Goal: Entertainment & Leisure: Browse casually

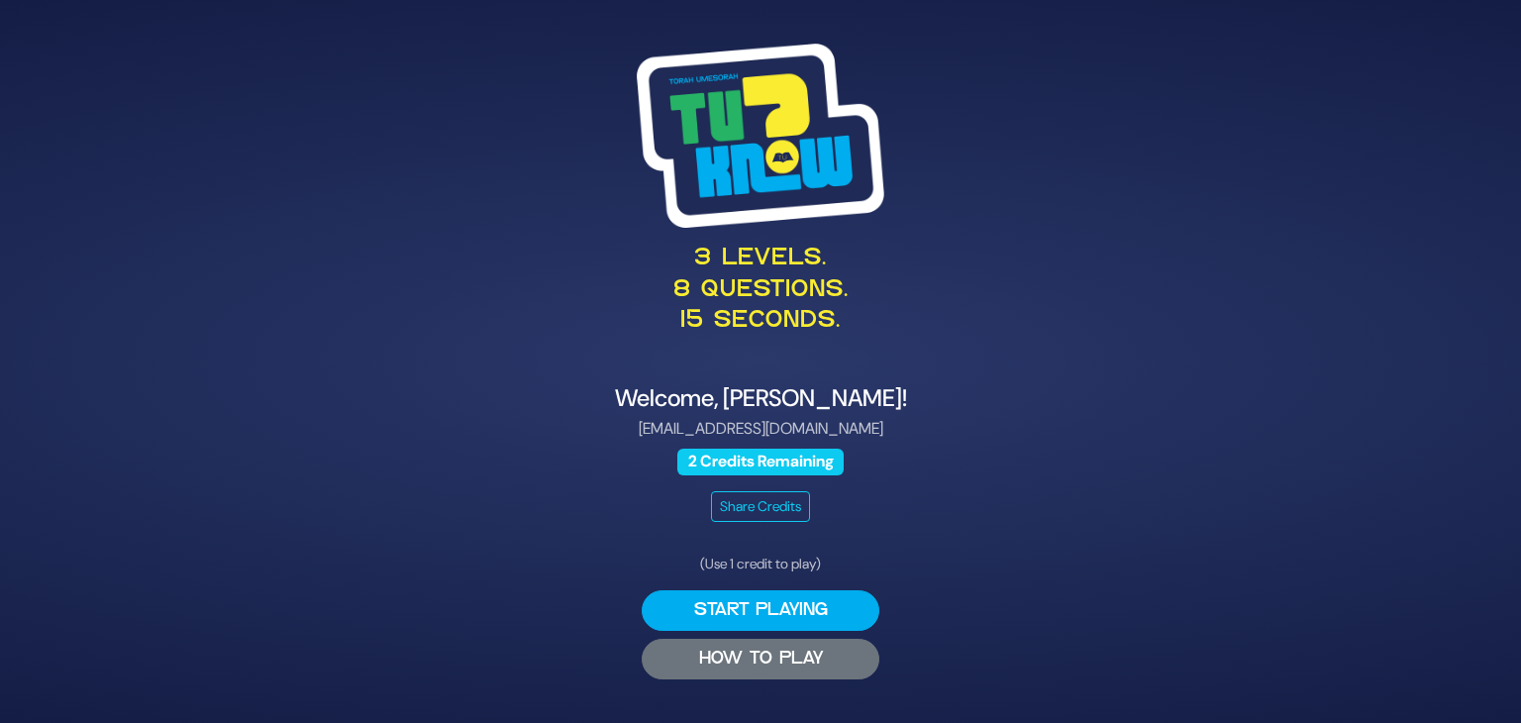
click at [714, 655] on button "HOW TO PLAY" at bounding box center [761, 659] width 238 height 41
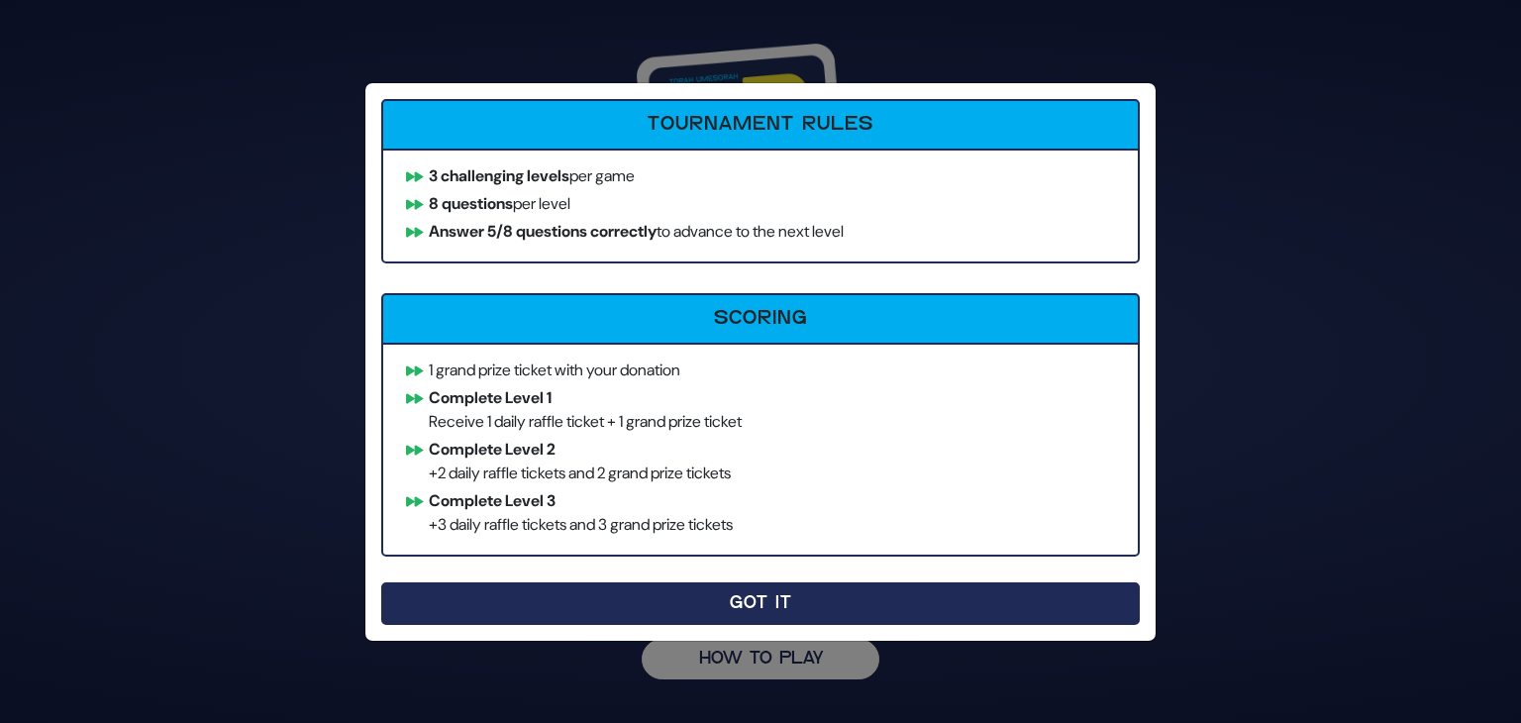
click at [816, 607] on button "Got It" at bounding box center [760, 603] width 758 height 43
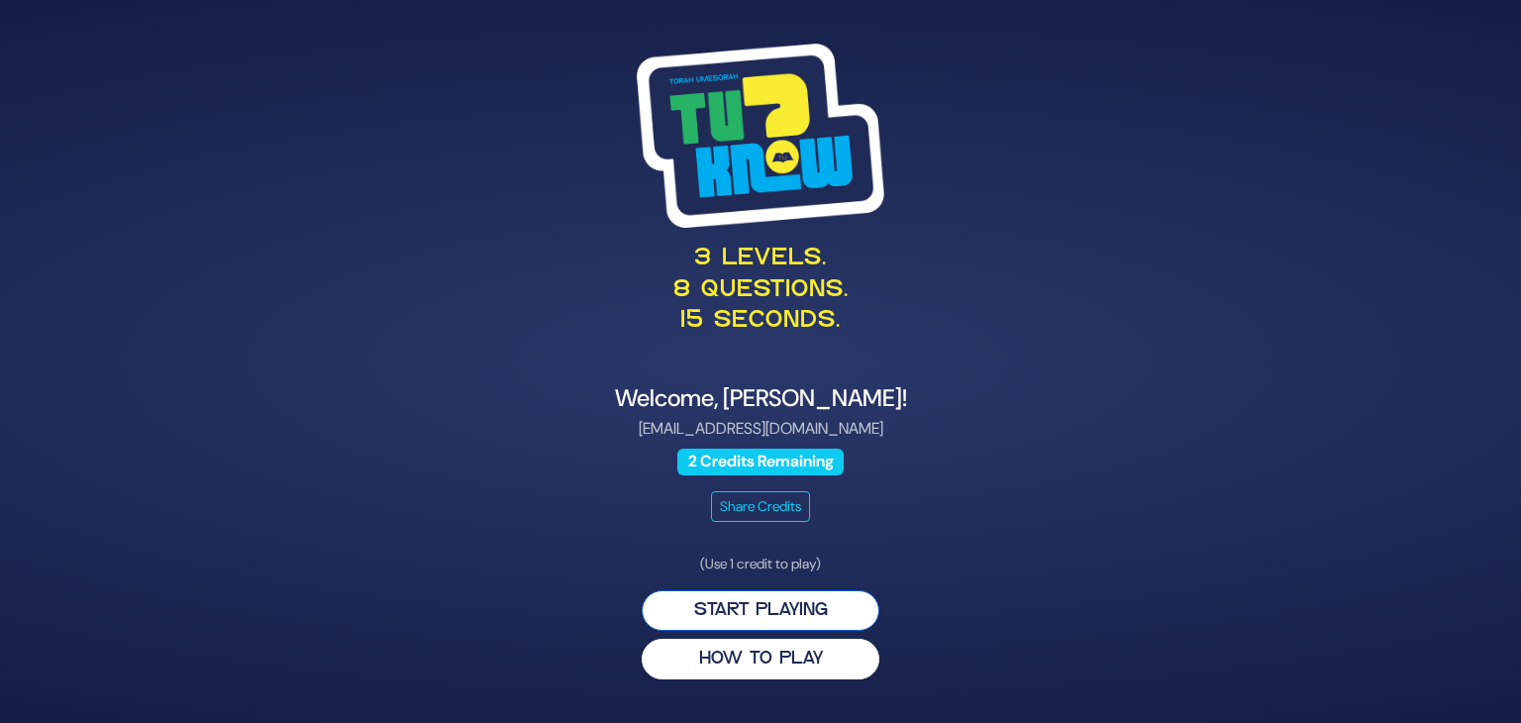
click at [776, 615] on button "Start Playing" at bounding box center [761, 610] width 238 height 41
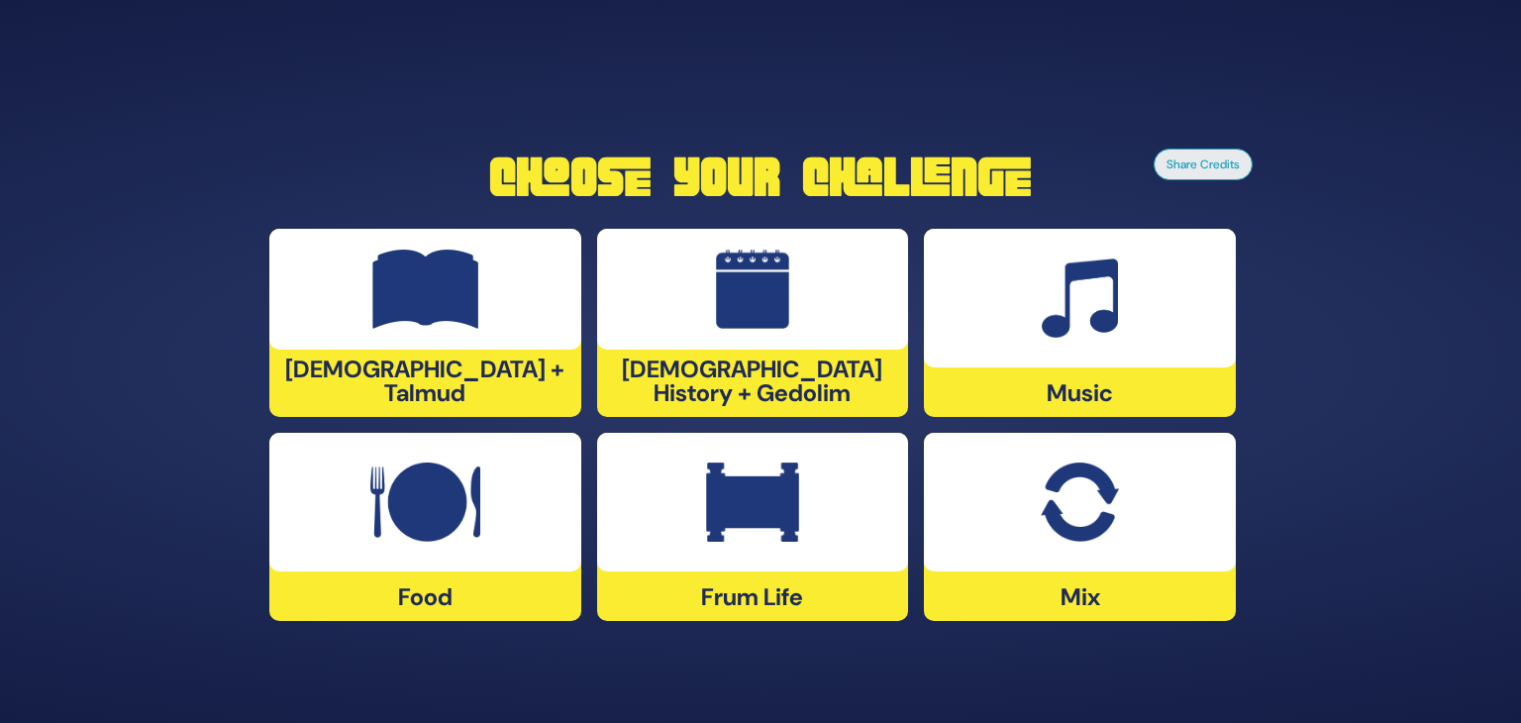
click at [775, 326] on img at bounding box center [753, 289] width 74 height 79
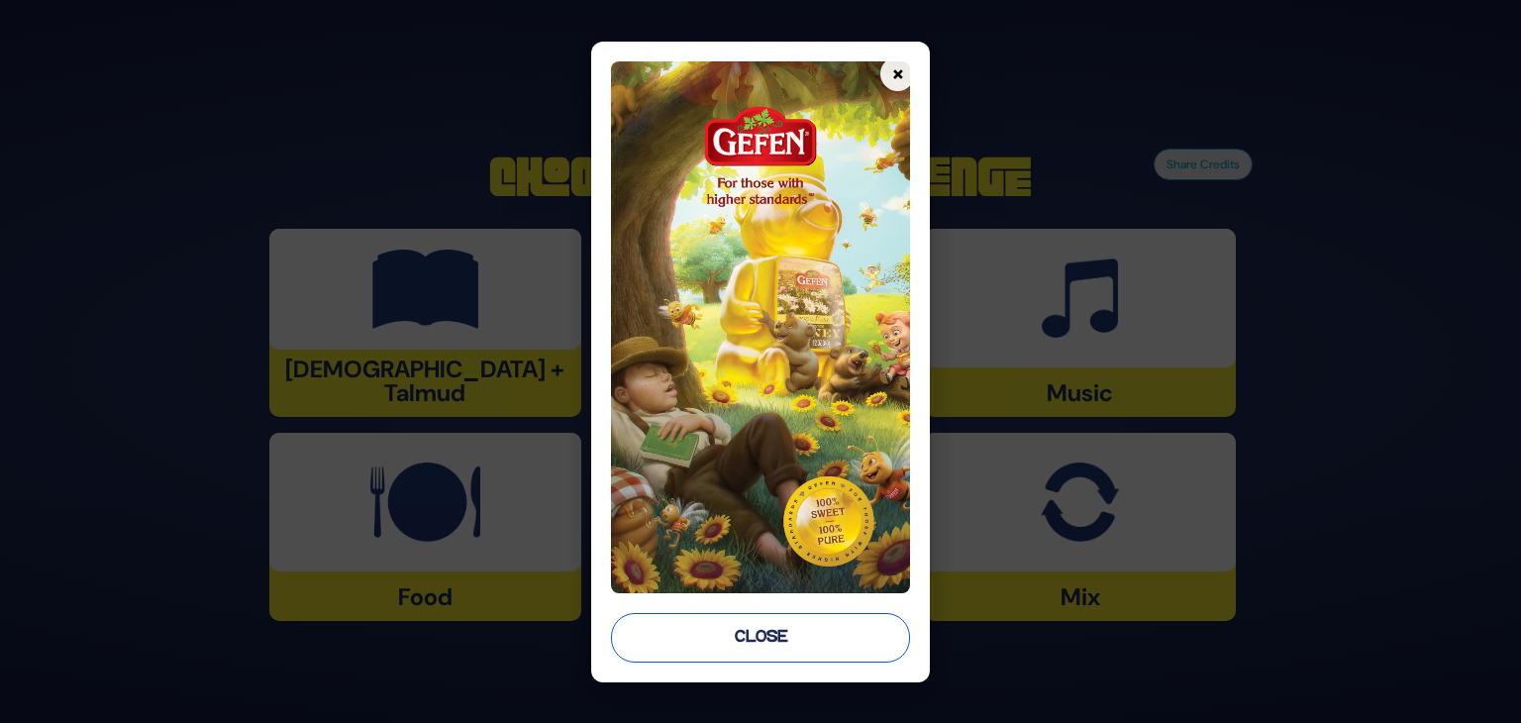
click at [752, 629] on button "Close" at bounding box center [760, 638] width 299 height 50
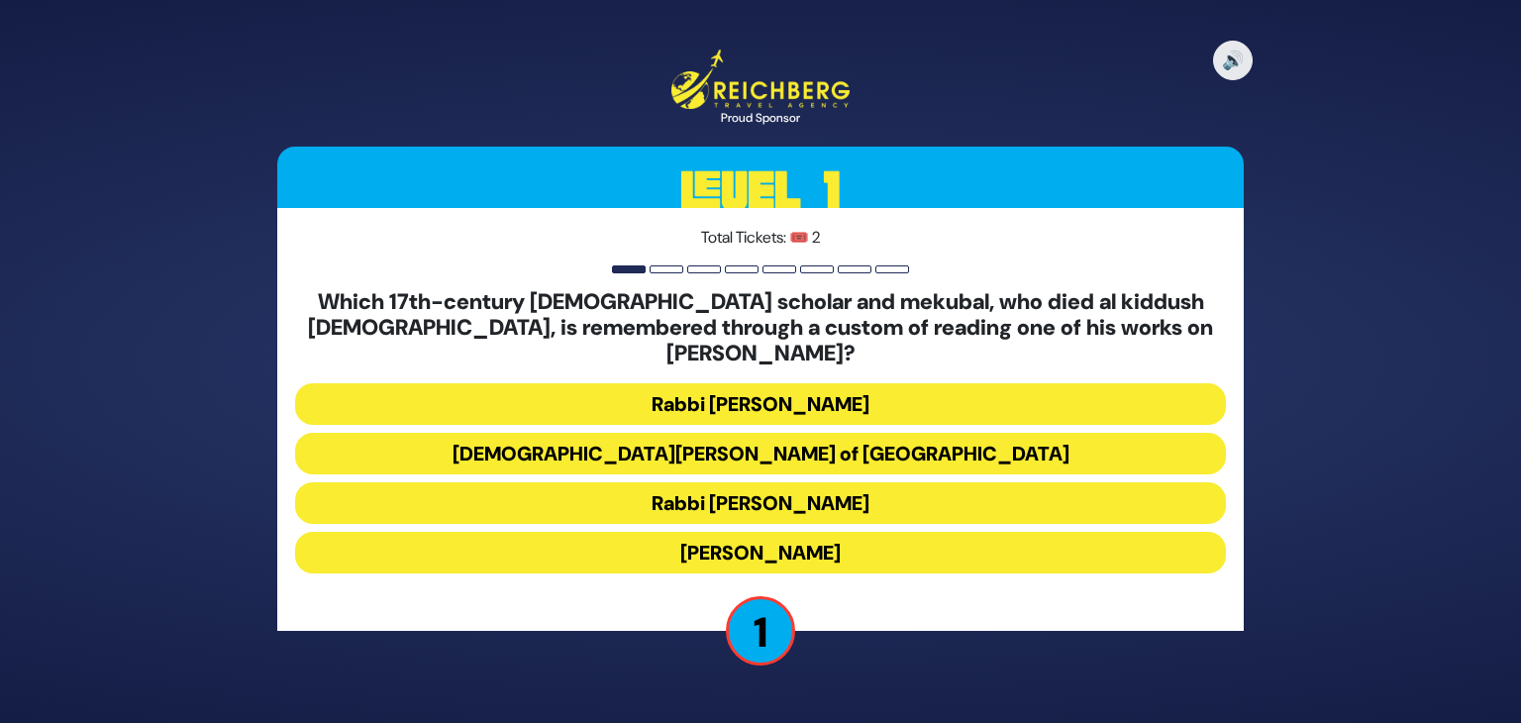
click at [761, 489] on button "Rabbi Chaim Vital" at bounding box center [760, 503] width 931 height 42
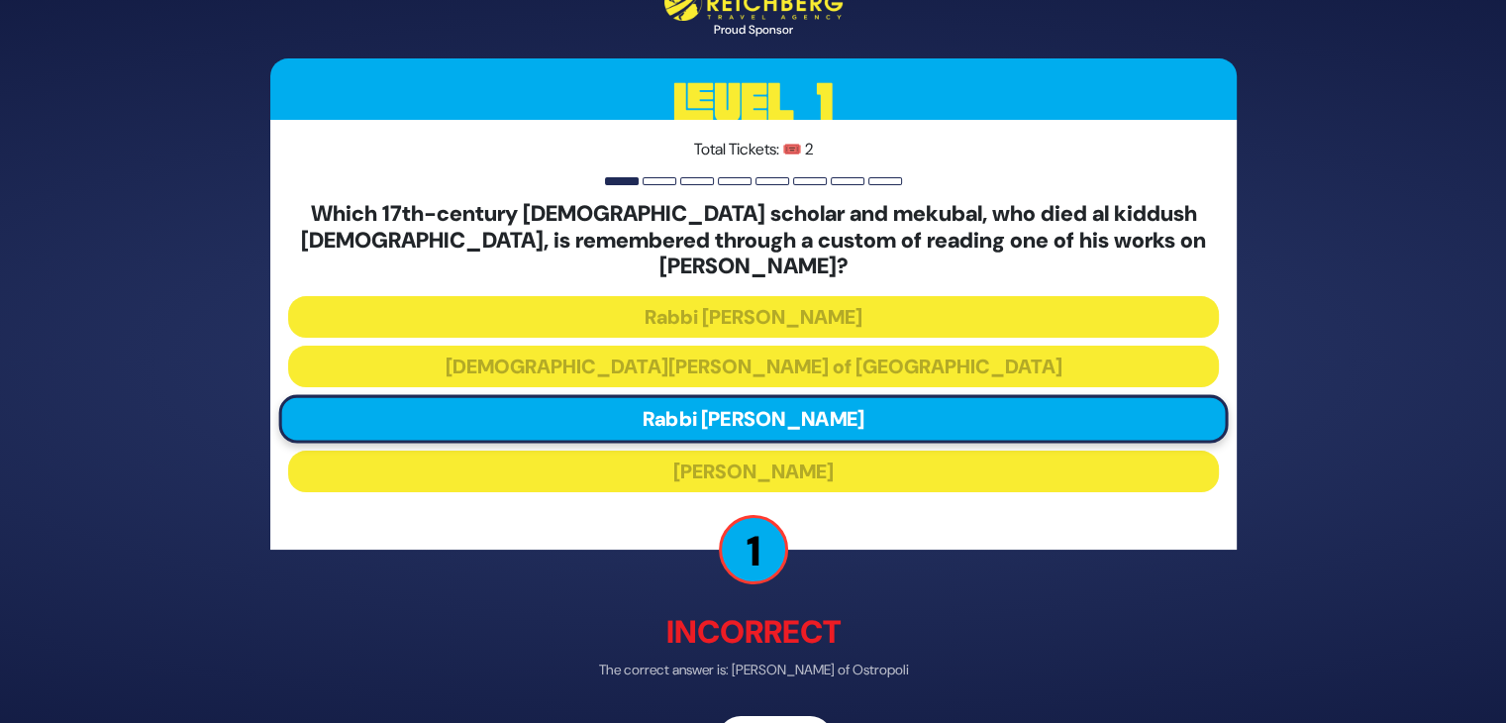
scroll to position [48, 0]
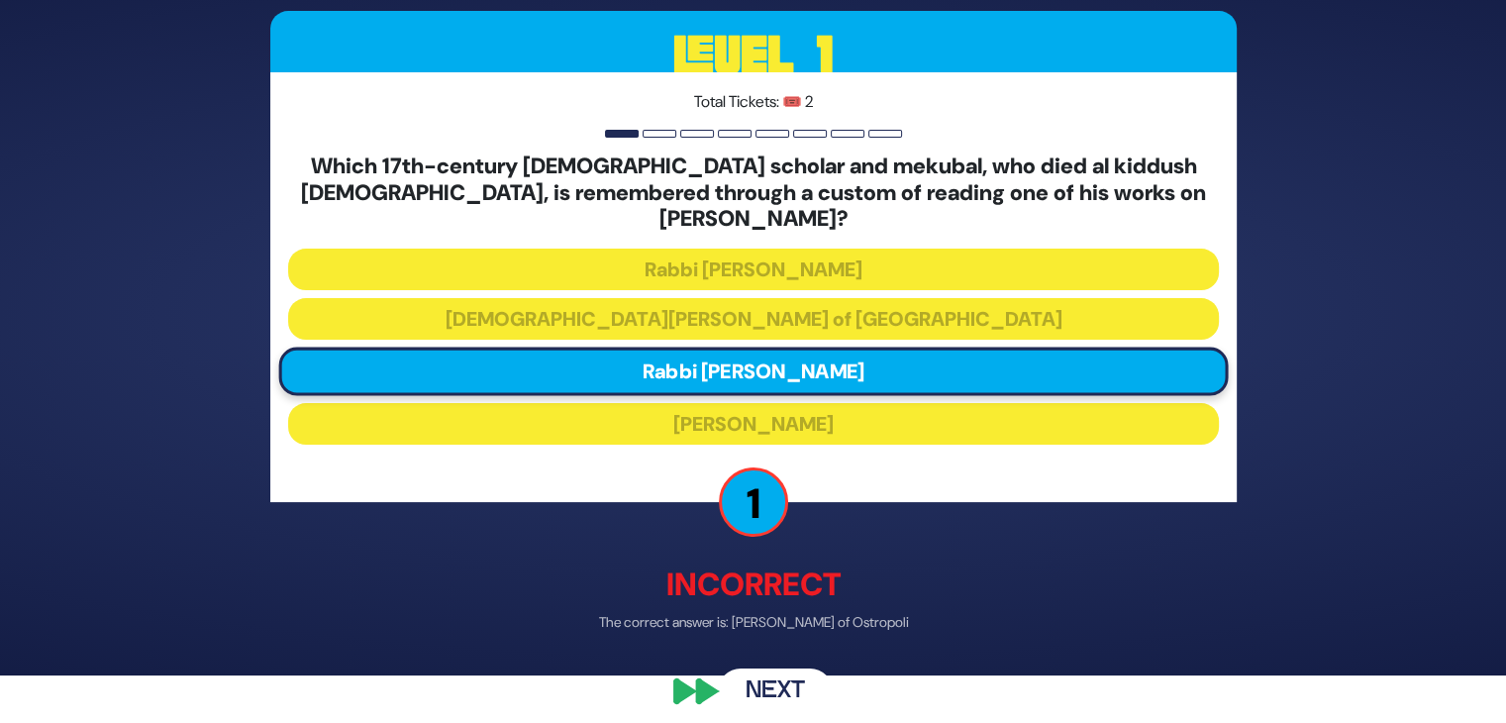
click at [766, 667] on button "Next" at bounding box center [775, 690] width 115 height 46
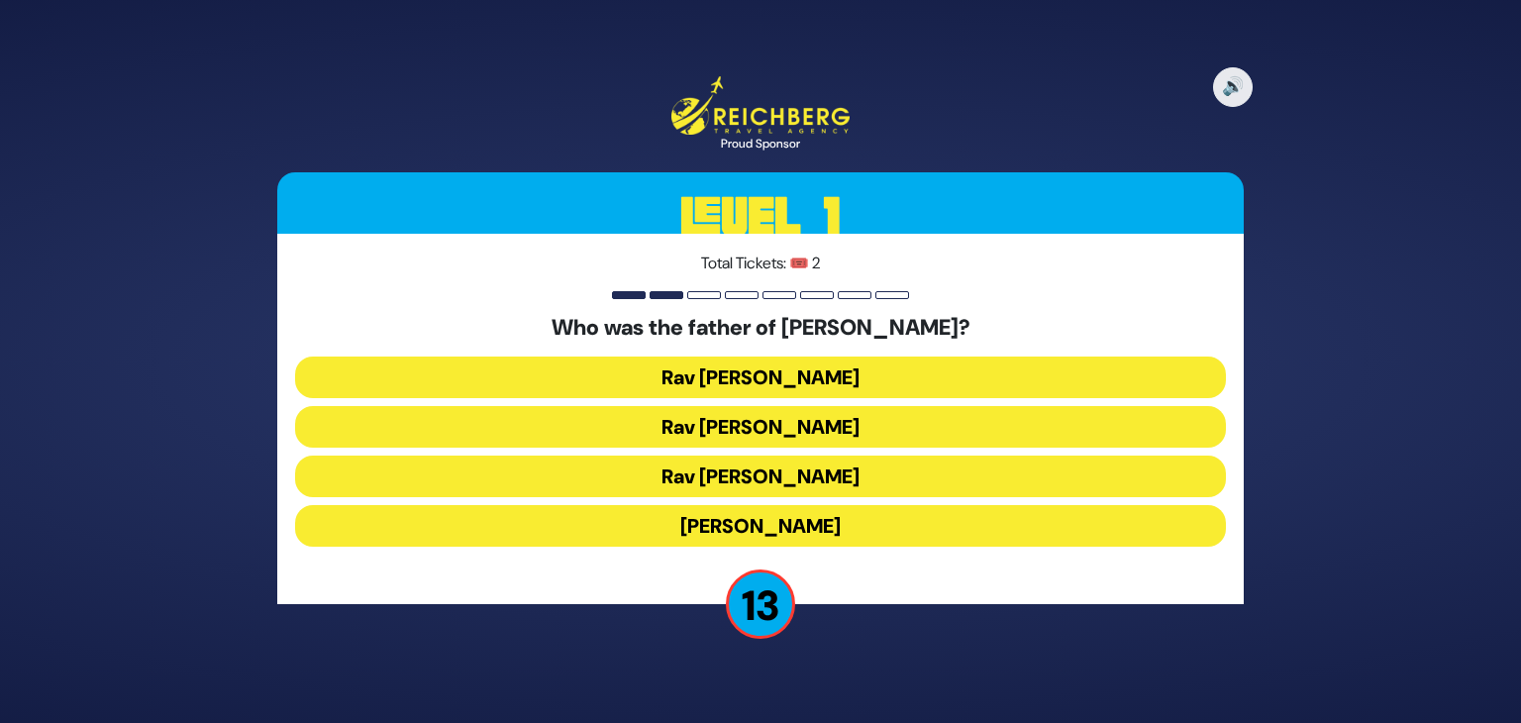
click at [671, 529] on button "Rav Yitzchok Hutner" at bounding box center [760, 526] width 931 height 42
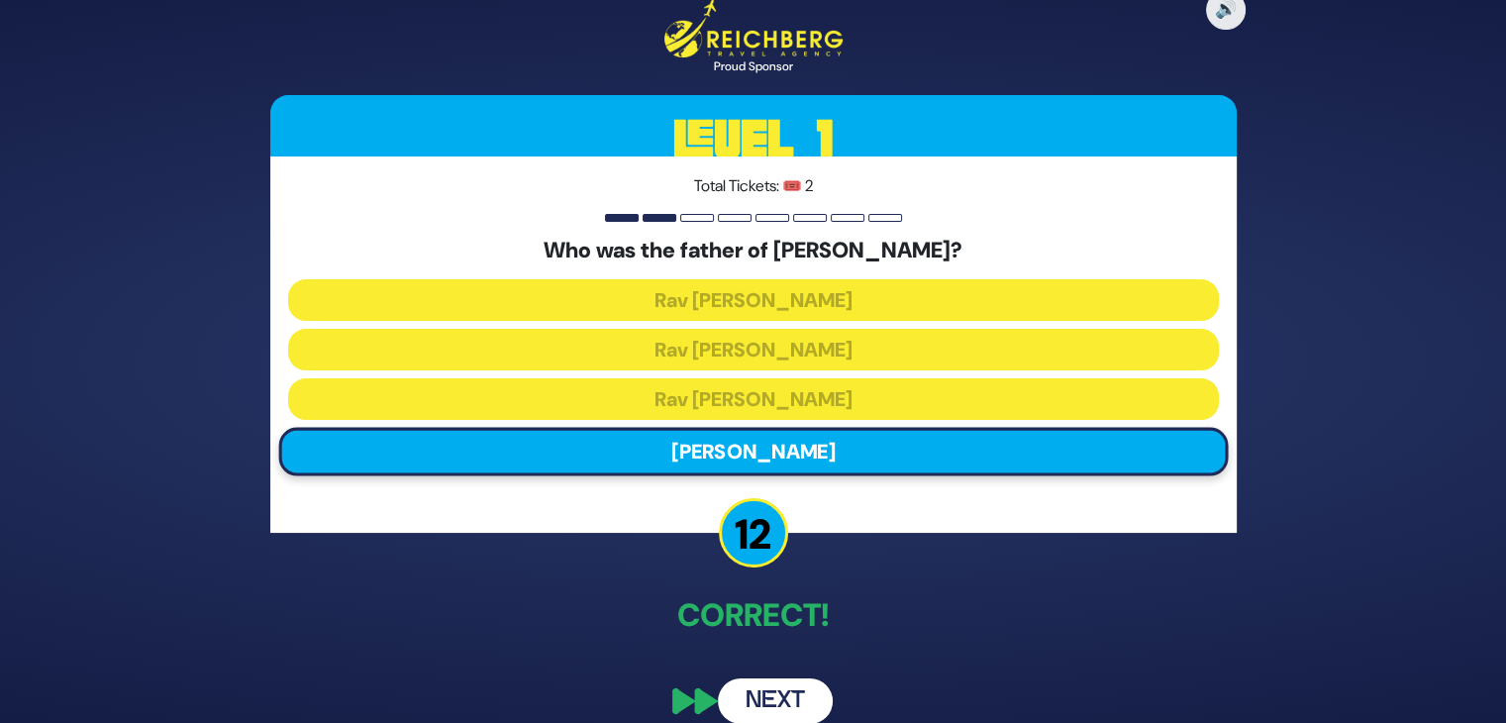
click at [745, 709] on button "Next" at bounding box center [775, 701] width 115 height 46
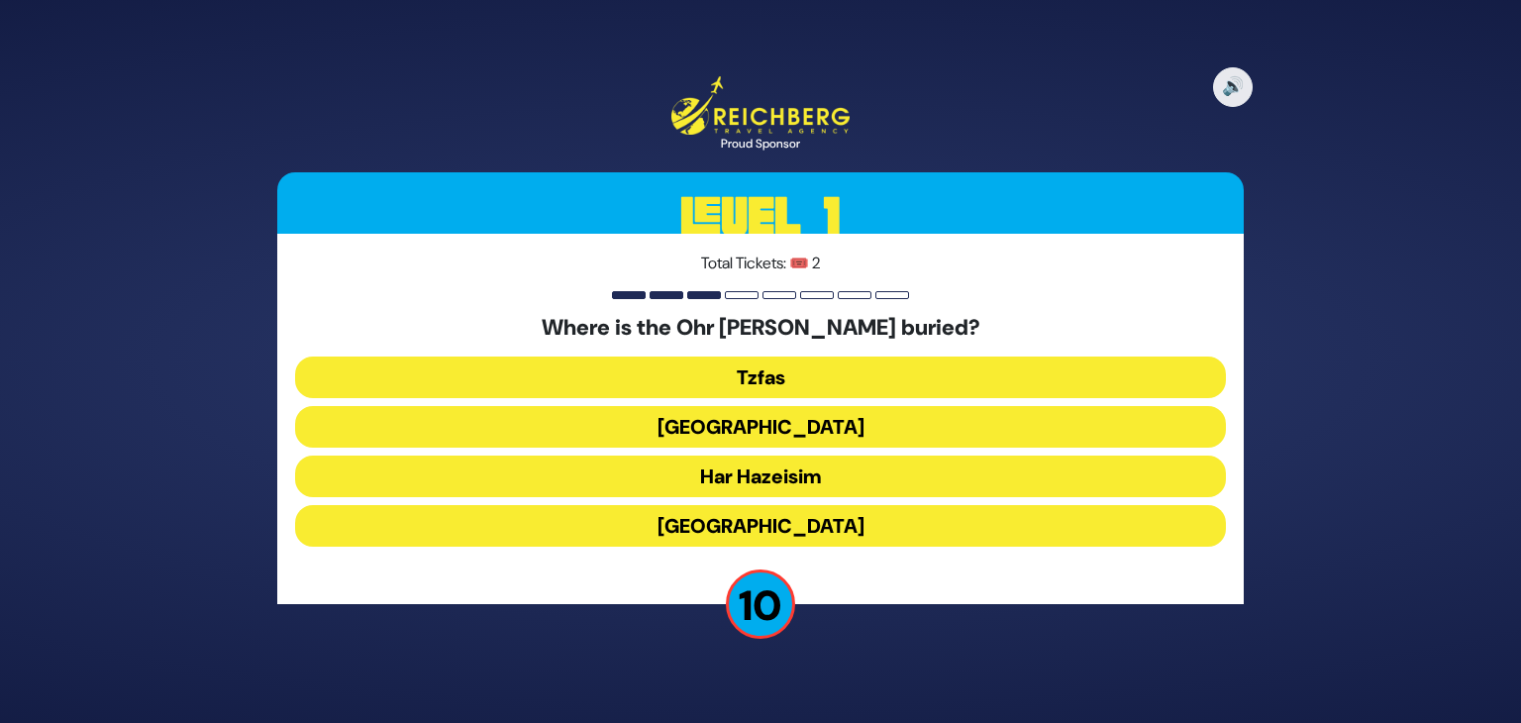
click at [759, 479] on button "Har Hazeisim" at bounding box center [760, 476] width 931 height 42
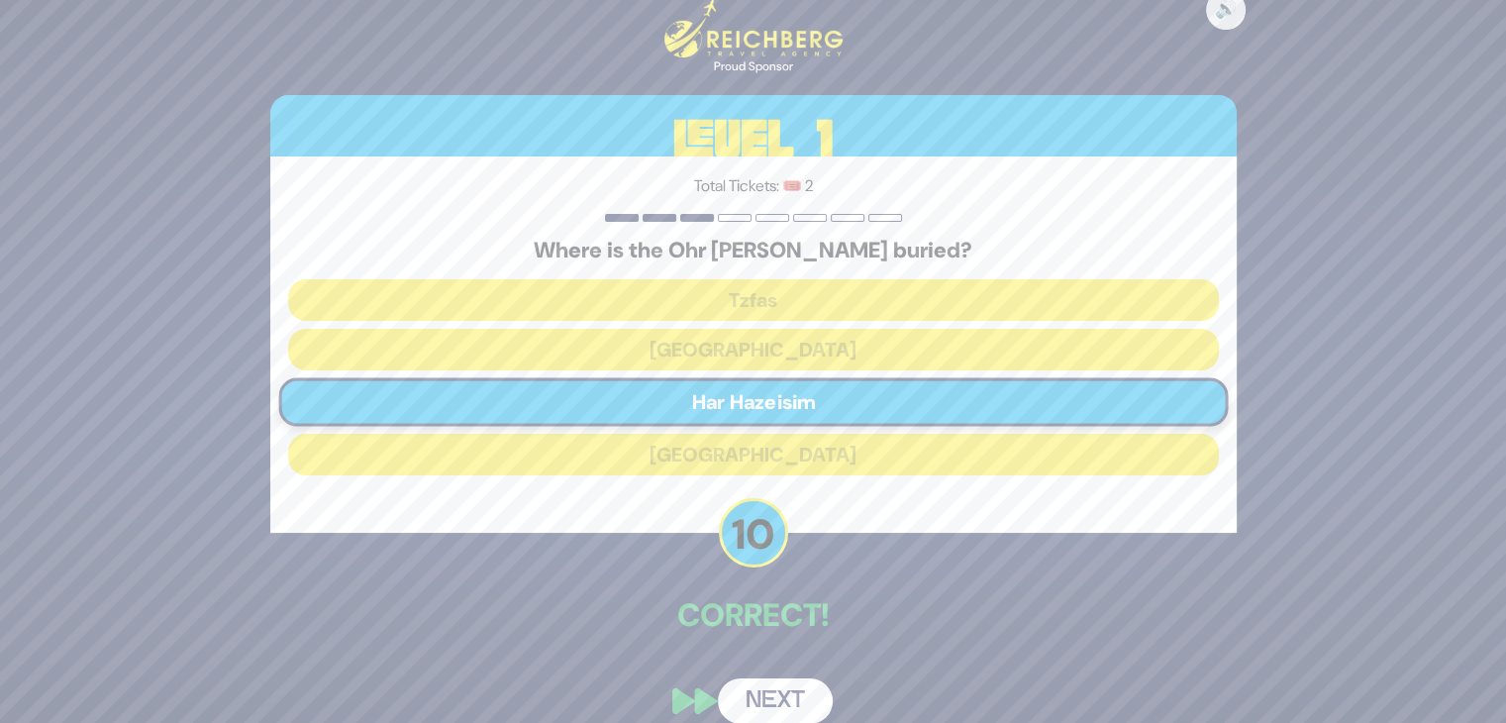
click at [754, 689] on button "Next" at bounding box center [775, 701] width 115 height 46
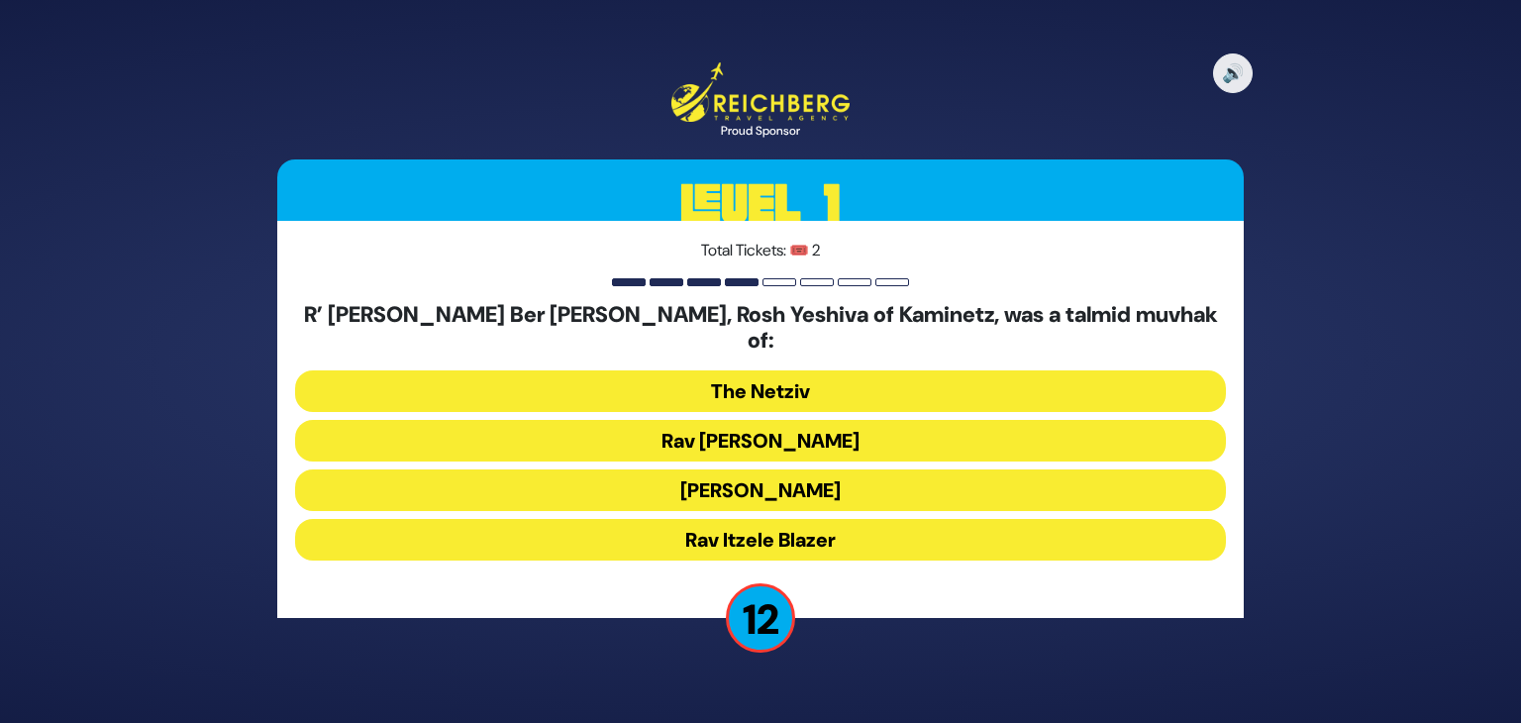
click at [679, 431] on button "Rav Chaim Soloveitchik" at bounding box center [760, 441] width 931 height 42
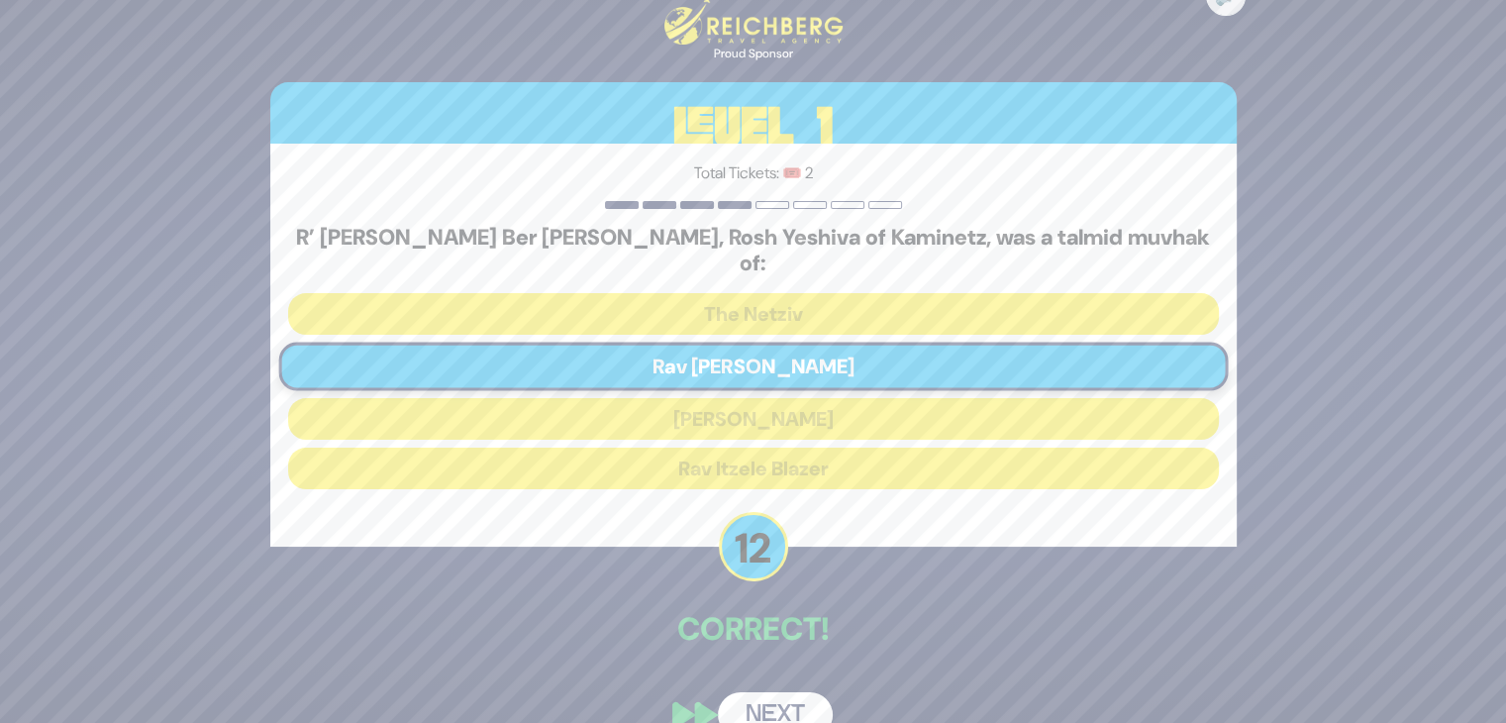
click at [752, 700] on button "Next" at bounding box center [775, 715] width 115 height 46
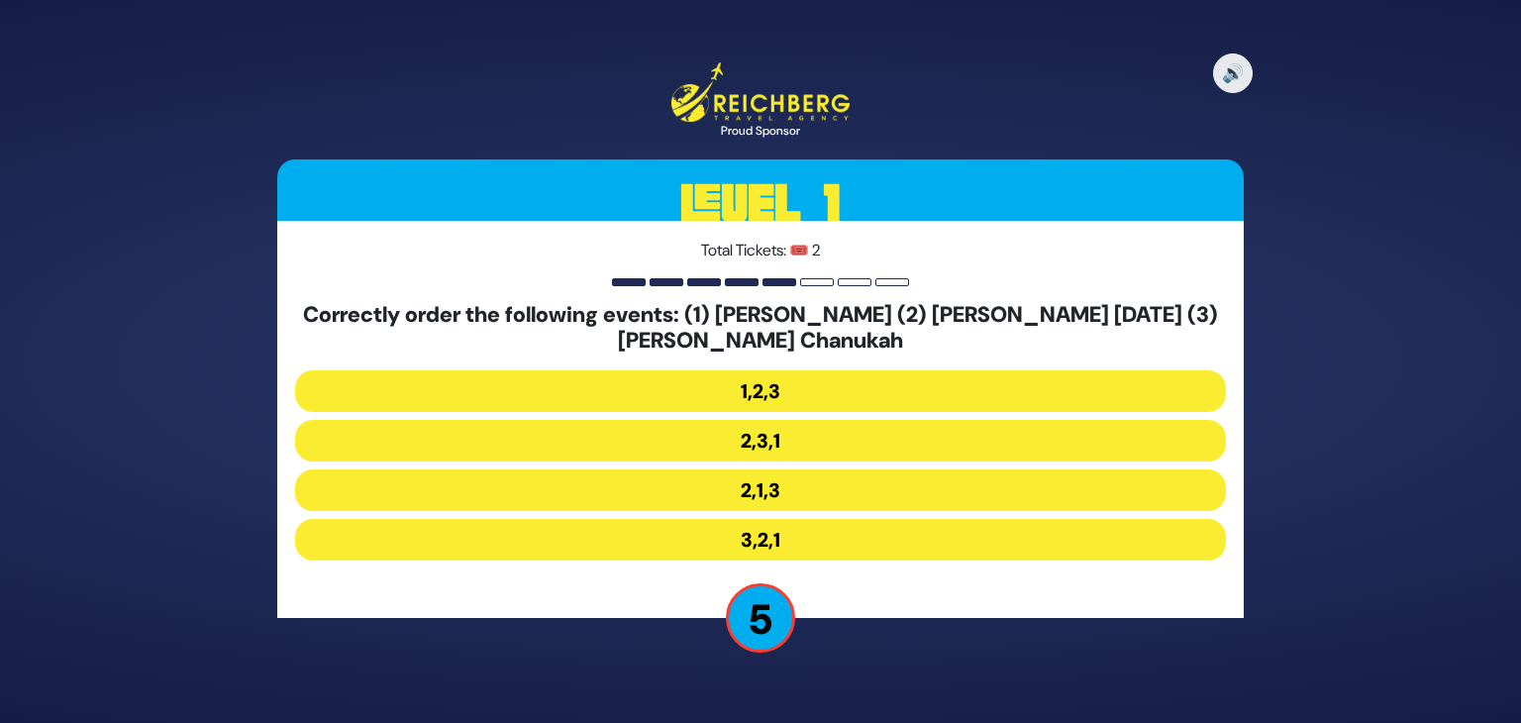
click at [765, 495] on button "2,1,3" at bounding box center [760, 490] width 931 height 42
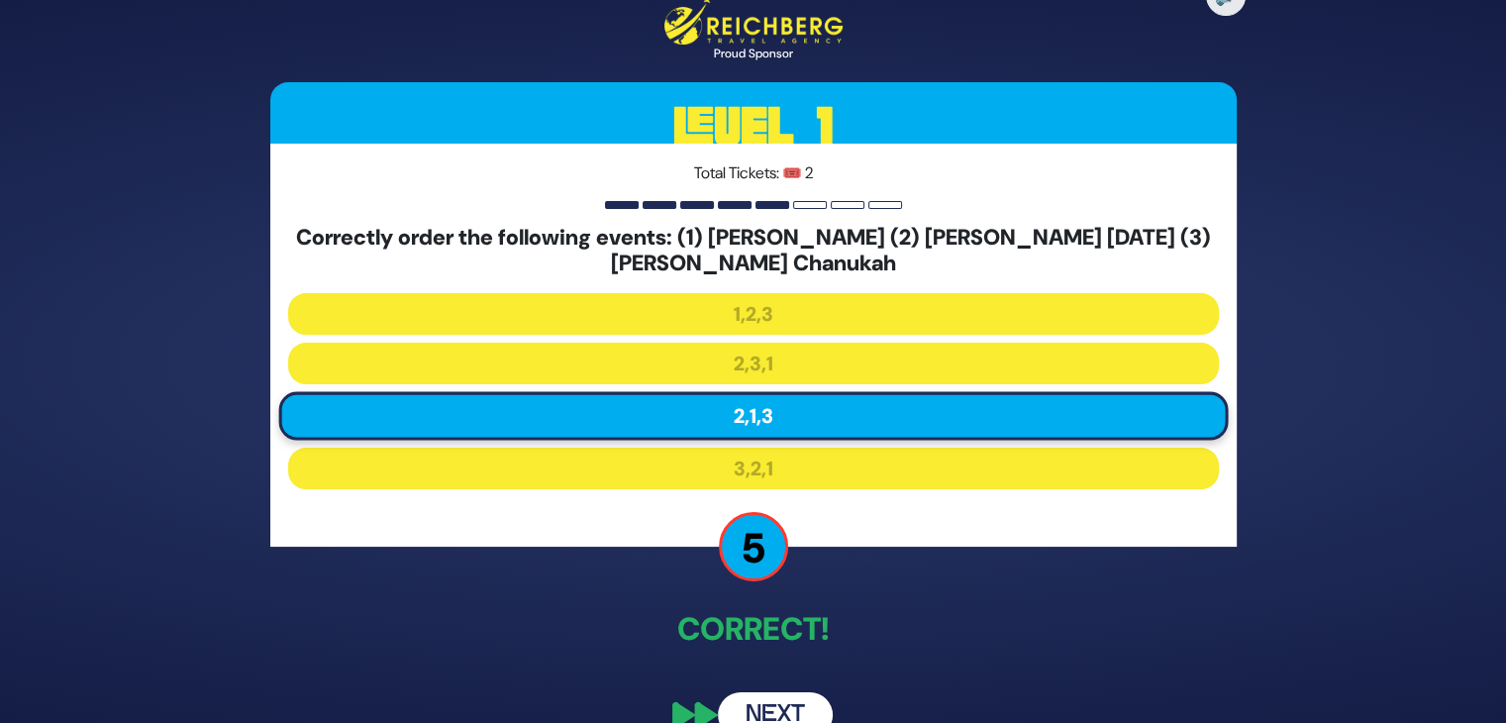
click at [757, 714] on button "Next" at bounding box center [775, 715] width 115 height 46
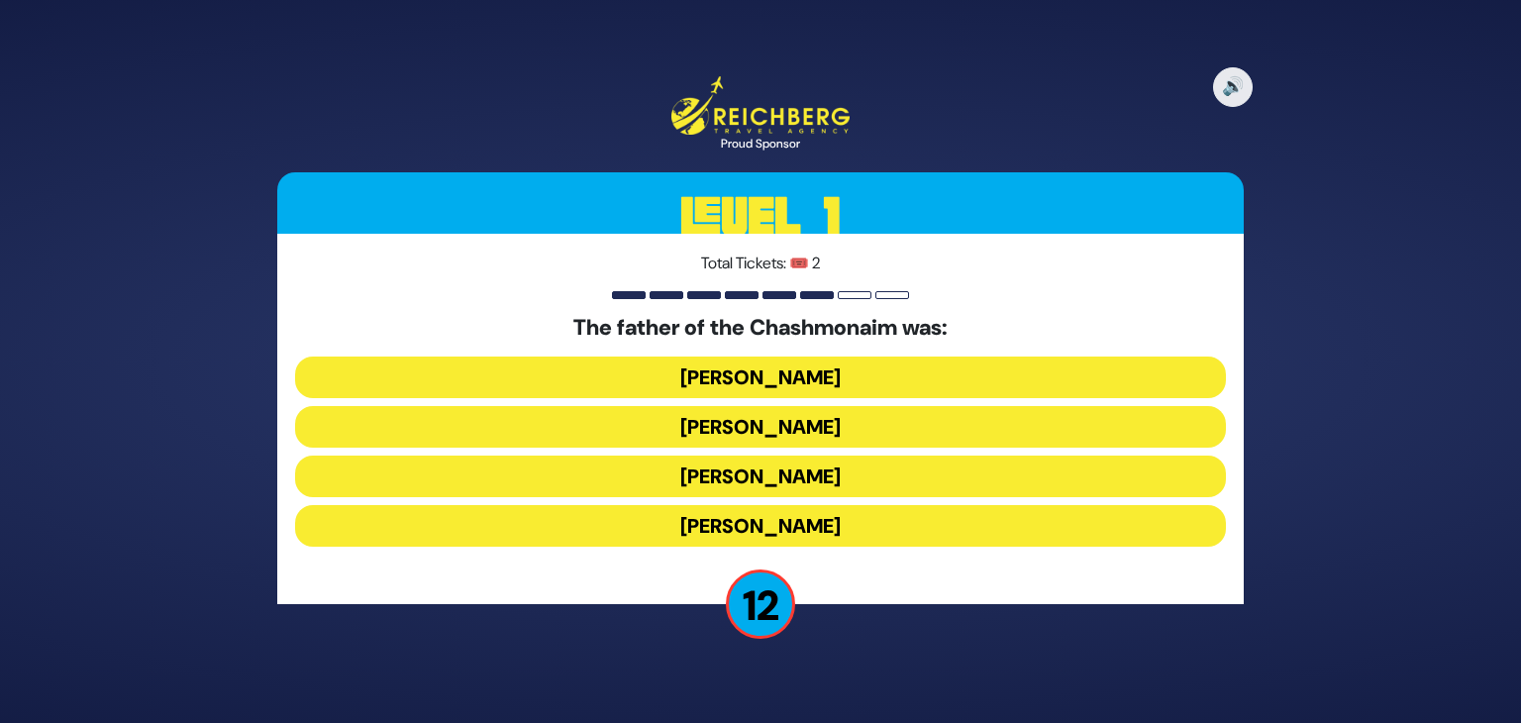
click at [766, 373] on button "Mattisyahu Kohein Gadol" at bounding box center [760, 377] width 931 height 42
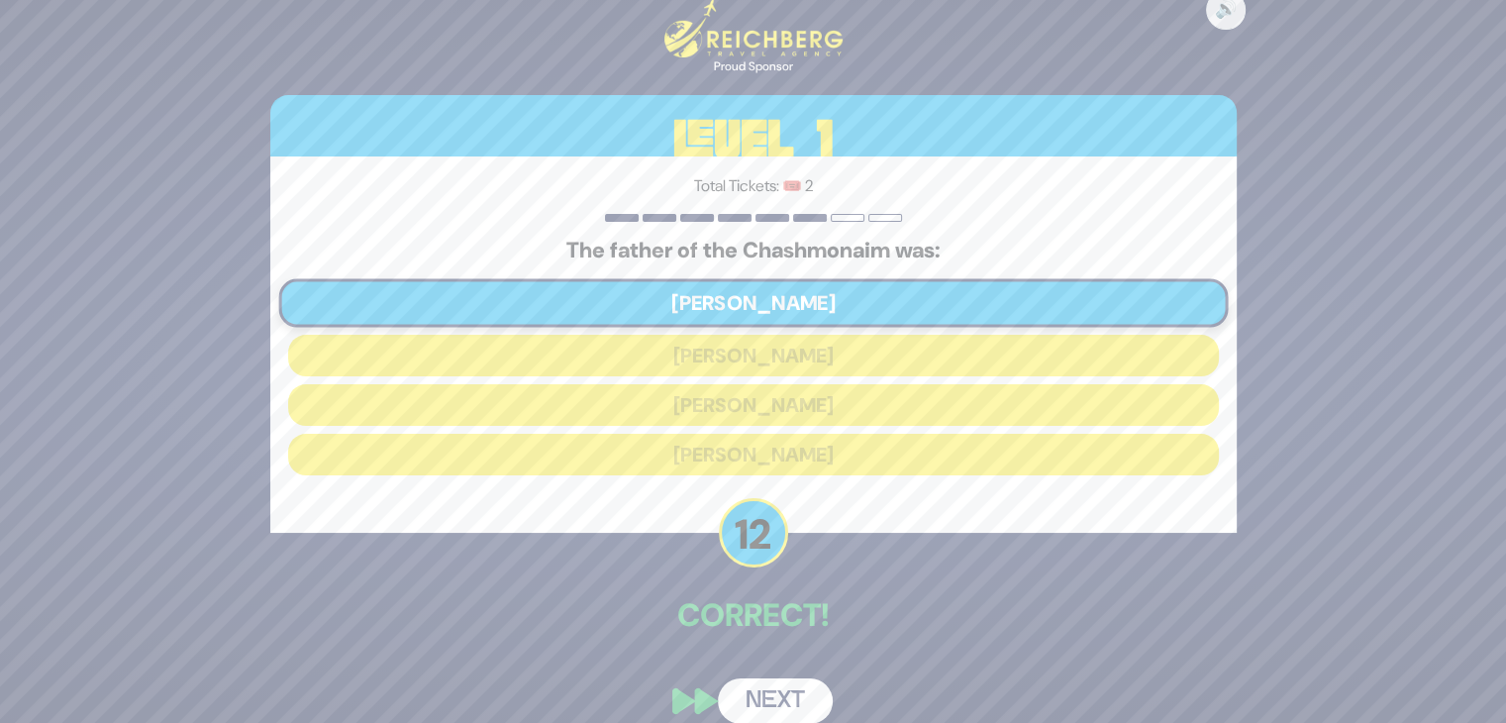
click at [764, 693] on button "Next" at bounding box center [775, 701] width 115 height 46
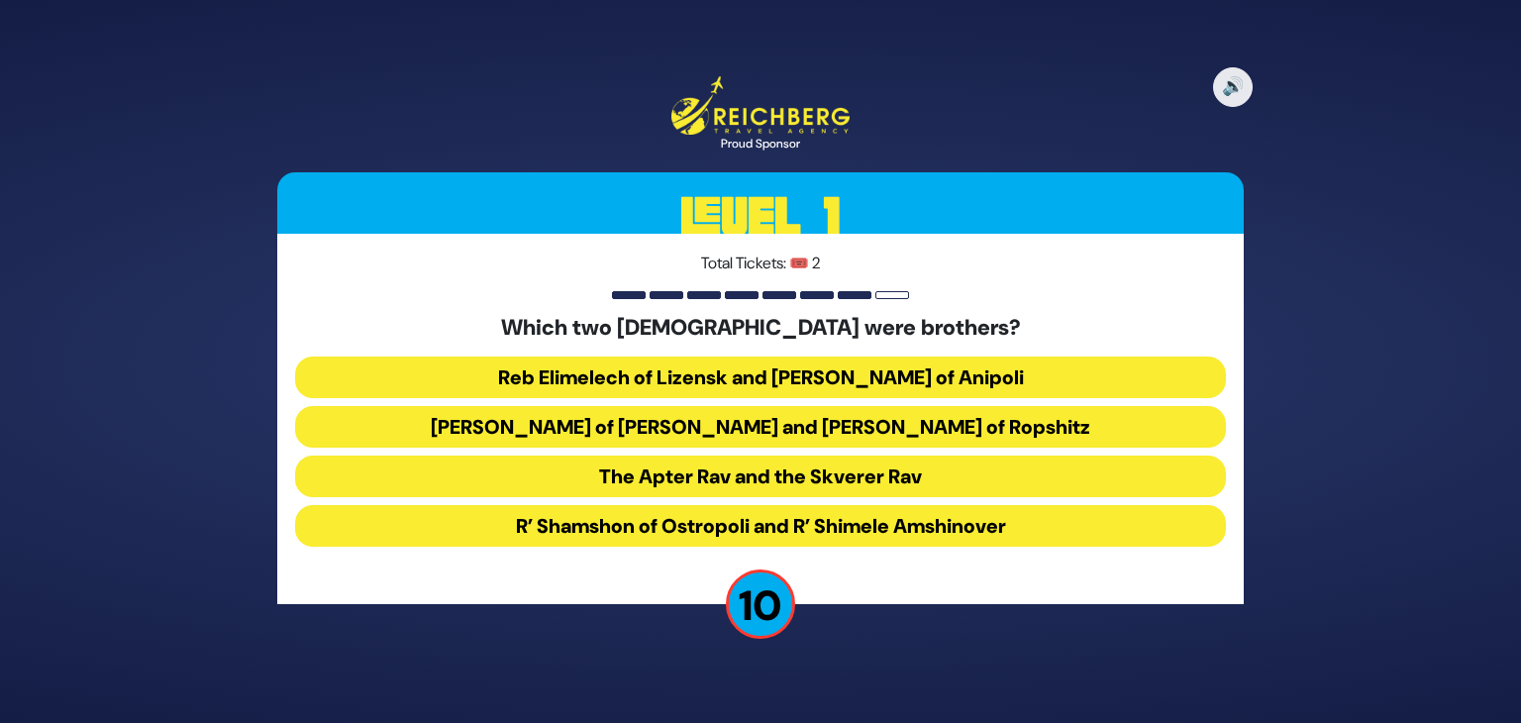
click at [598, 377] on button "Reb Elimelech of Lizensk and Reb Zusha of Anipoli" at bounding box center [760, 377] width 931 height 42
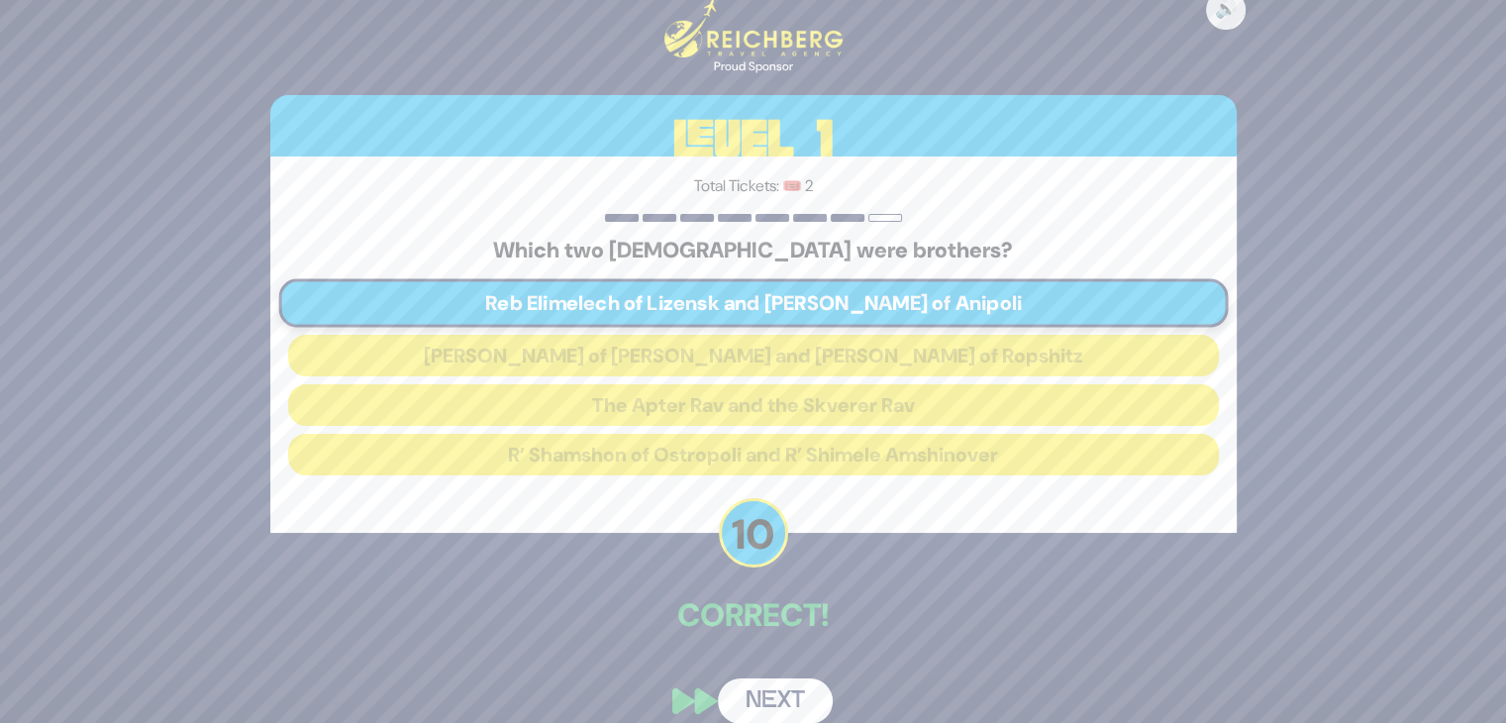
click at [768, 685] on button "Next" at bounding box center [775, 701] width 115 height 46
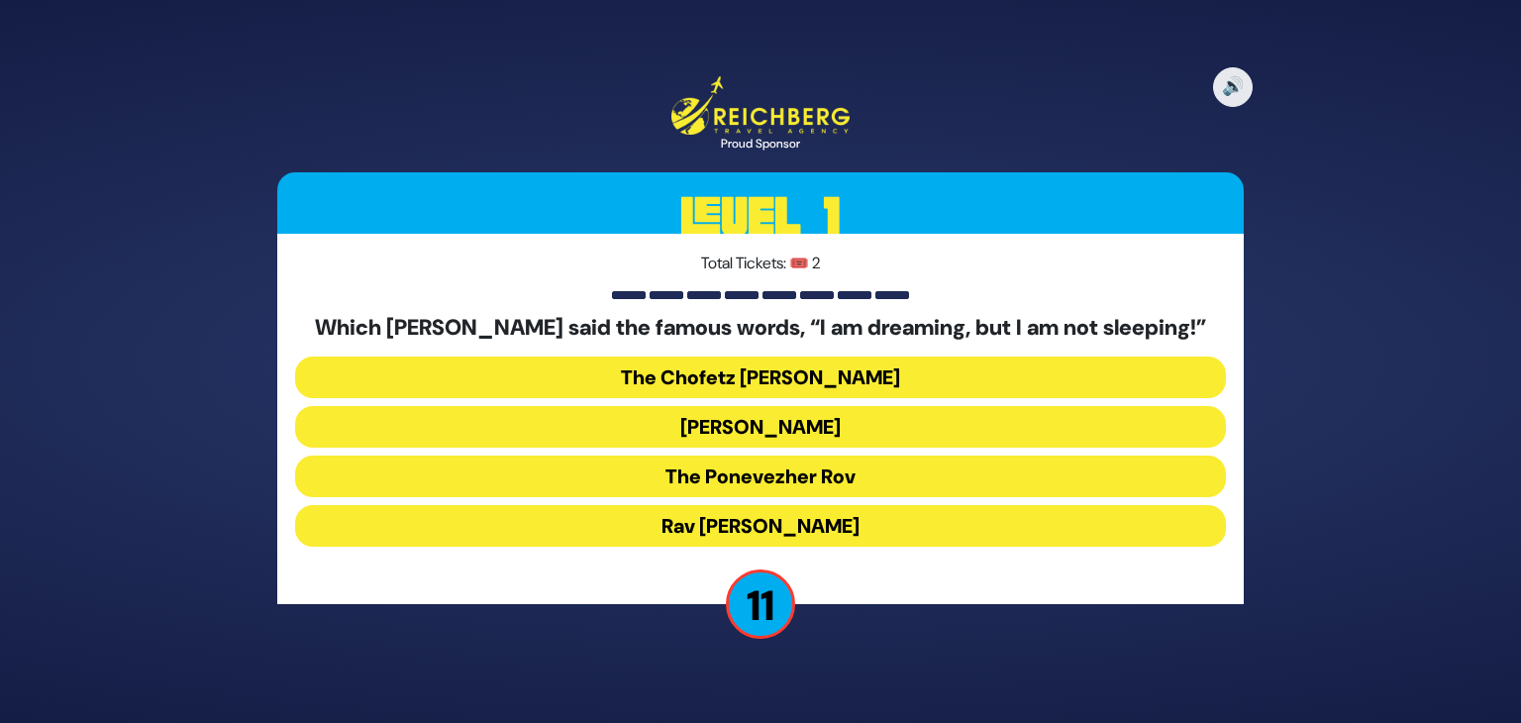
click at [733, 485] on button "The Ponevezher Rov" at bounding box center [760, 476] width 931 height 42
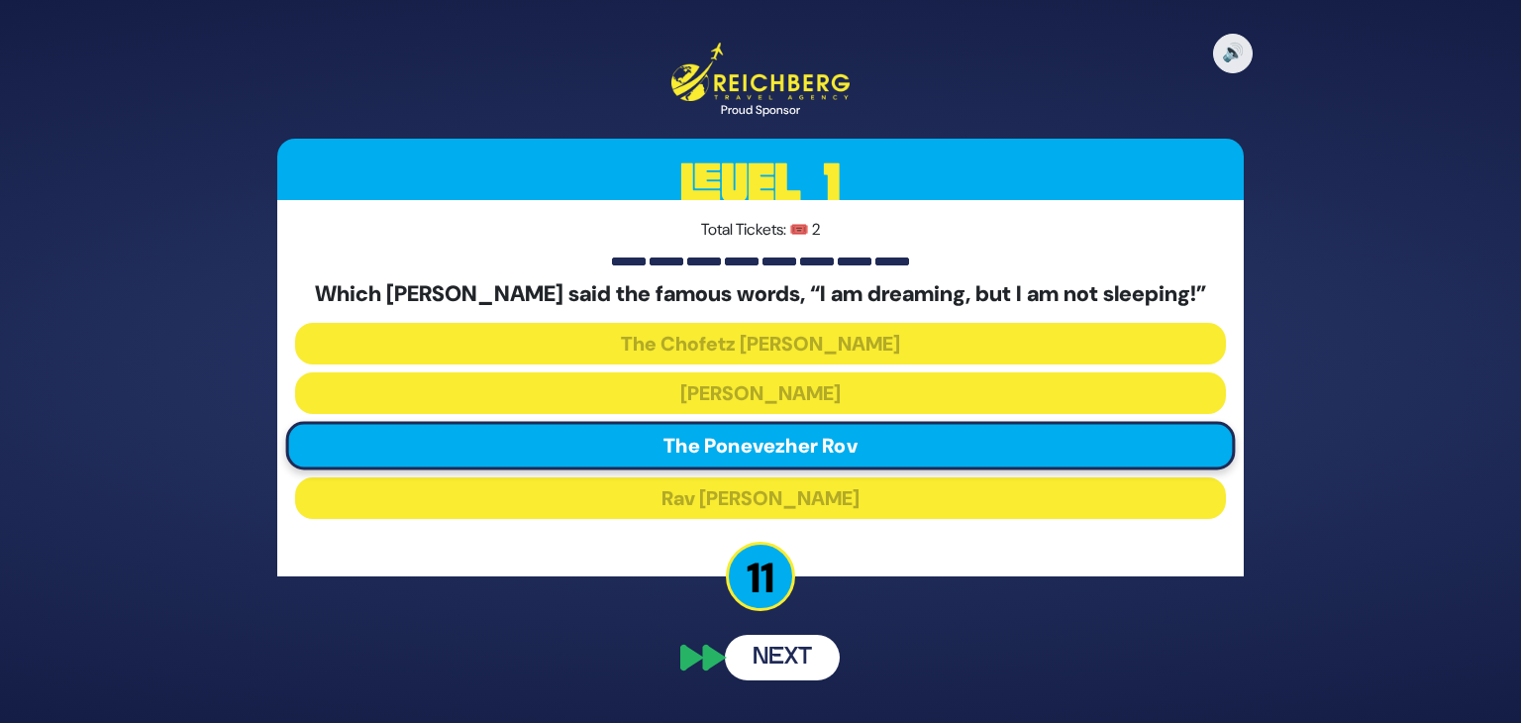
click at [775, 639] on button "Next" at bounding box center [782, 658] width 115 height 46
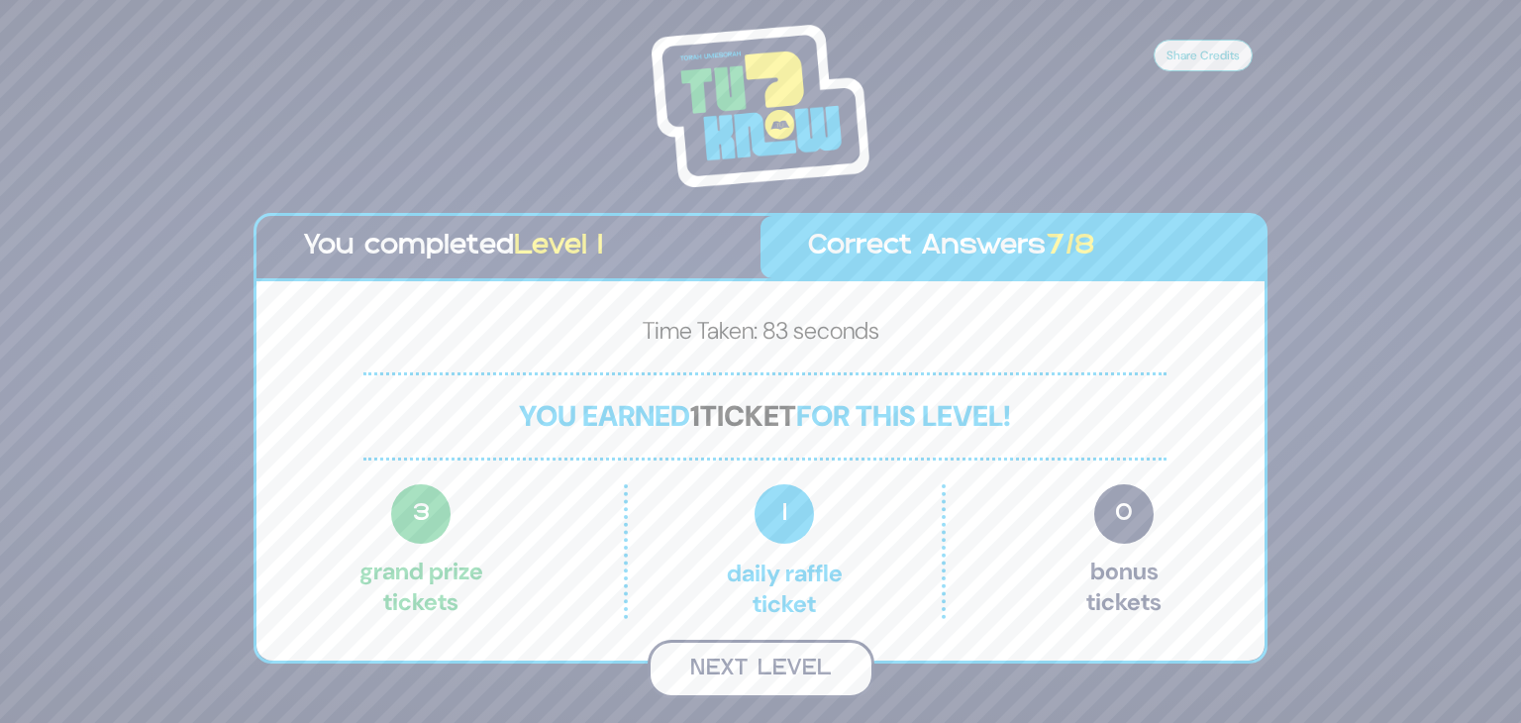
click at [784, 662] on button "Next Level" at bounding box center [761, 669] width 227 height 58
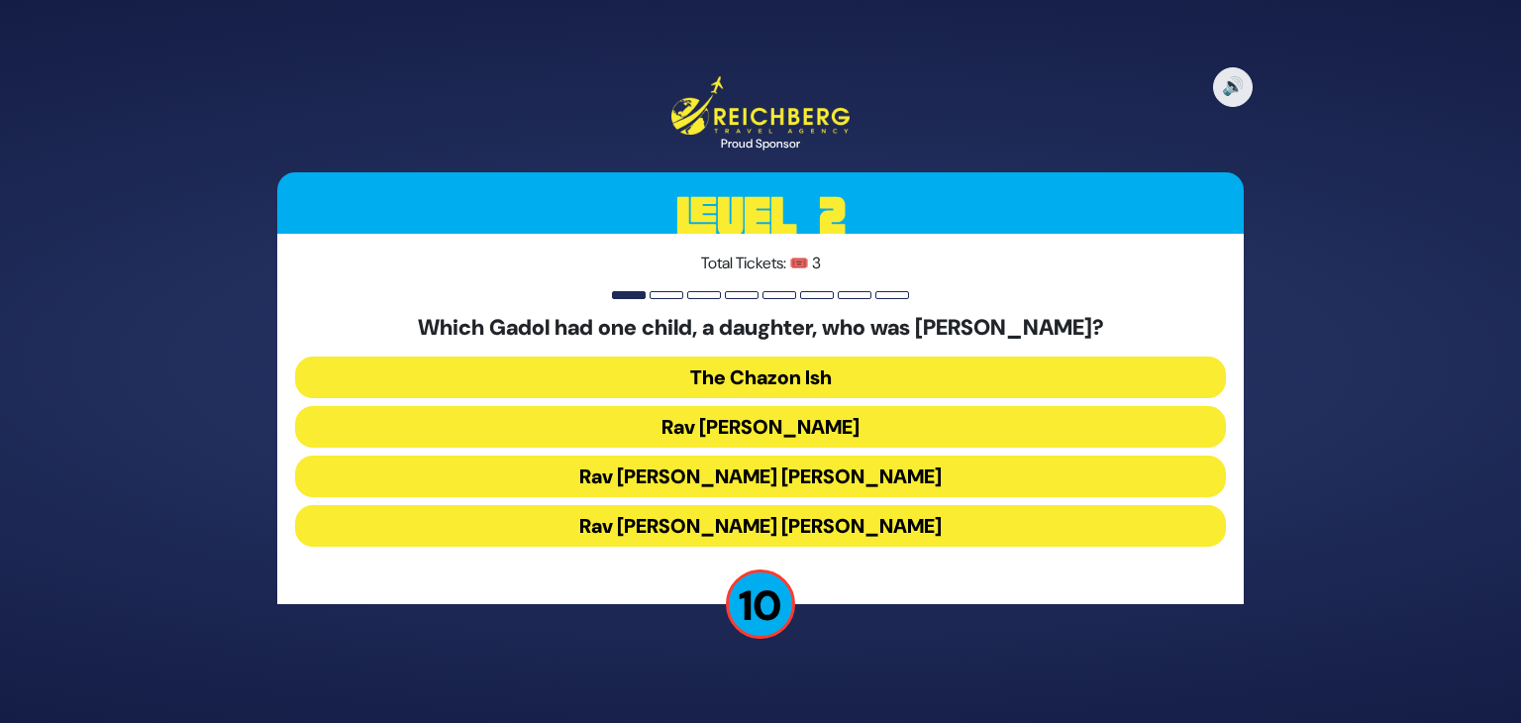
click at [718, 485] on button "Rav Chaim Ozer Grodzinski" at bounding box center [760, 476] width 931 height 42
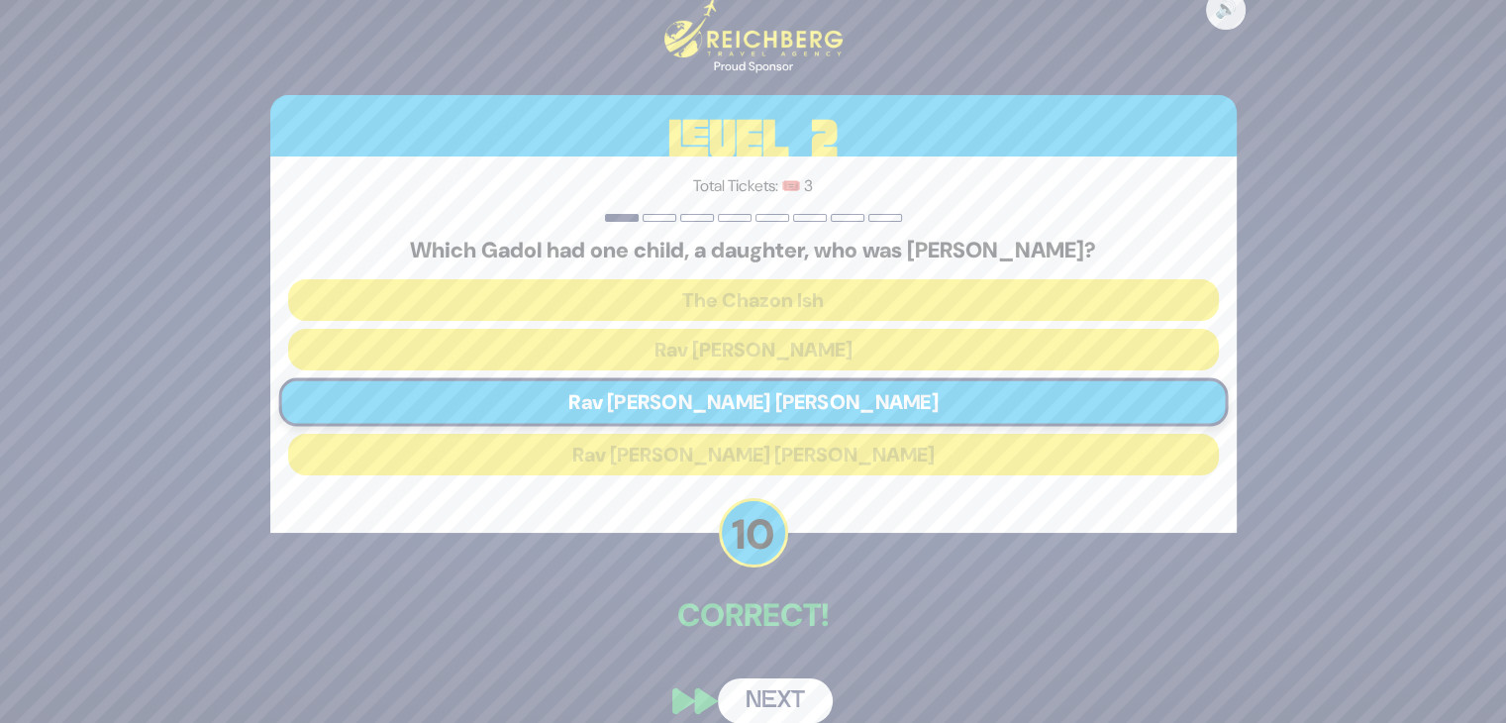
click at [765, 695] on button "Next" at bounding box center [775, 701] width 115 height 46
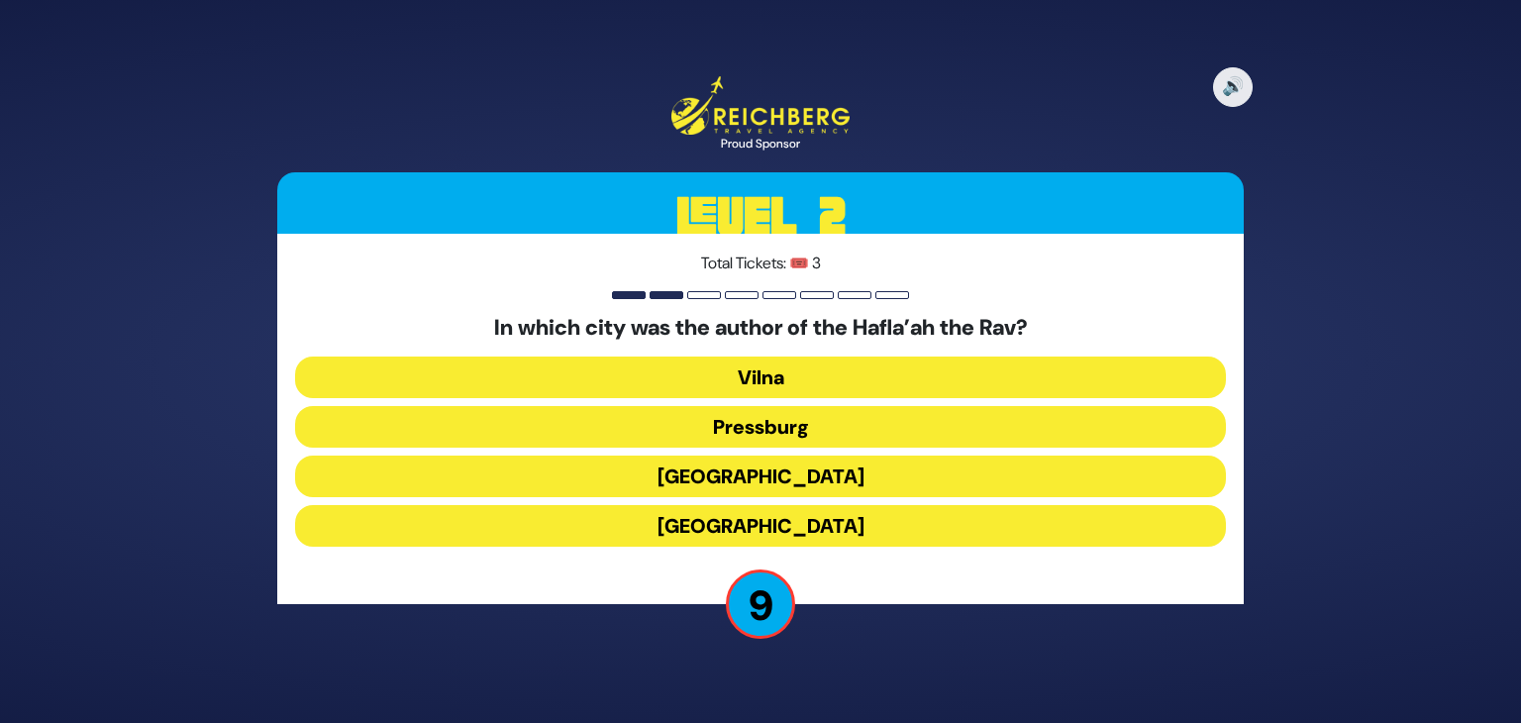
click at [759, 427] on button "Pressburg" at bounding box center [760, 427] width 931 height 42
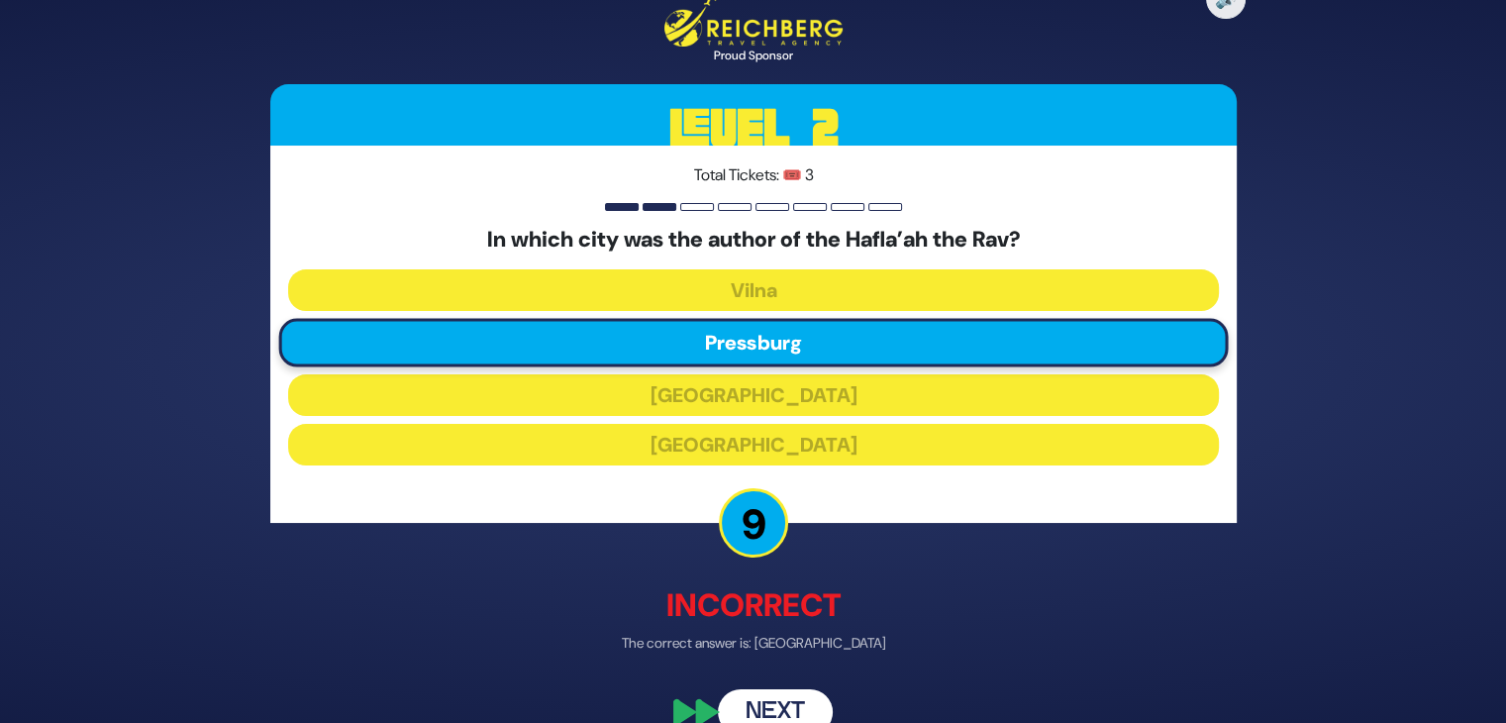
scroll to position [35, 0]
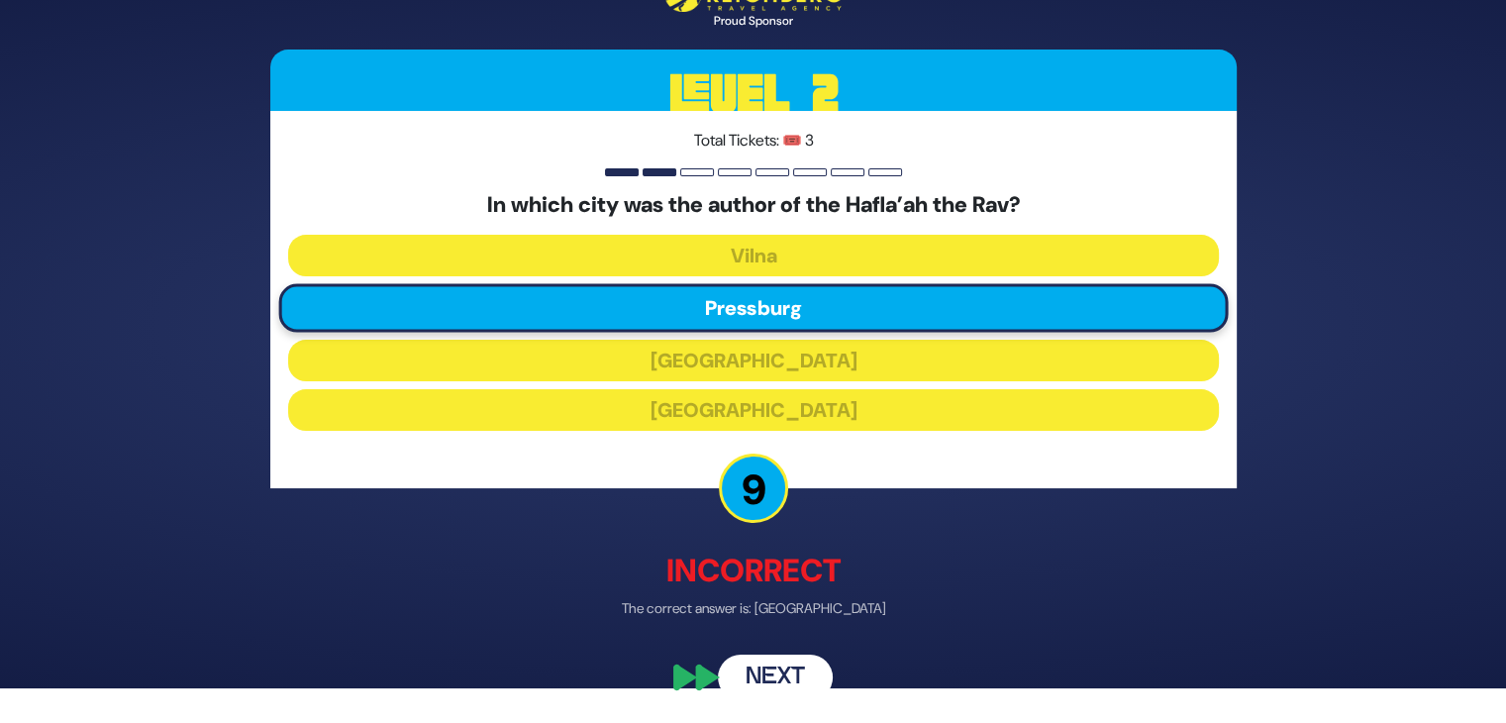
click at [761, 671] on button "Next" at bounding box center [775, 677] width 115 height 46
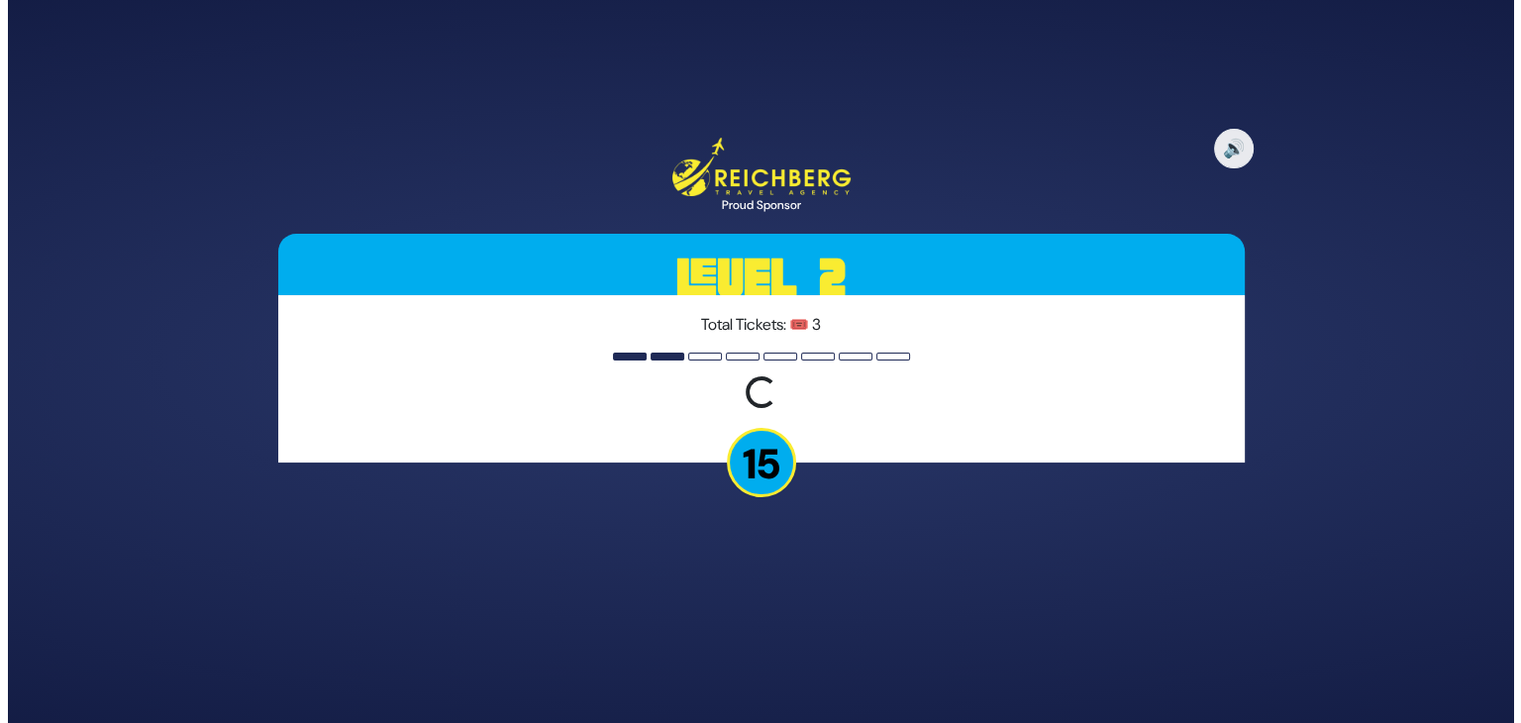
scroll to position [0, 0]
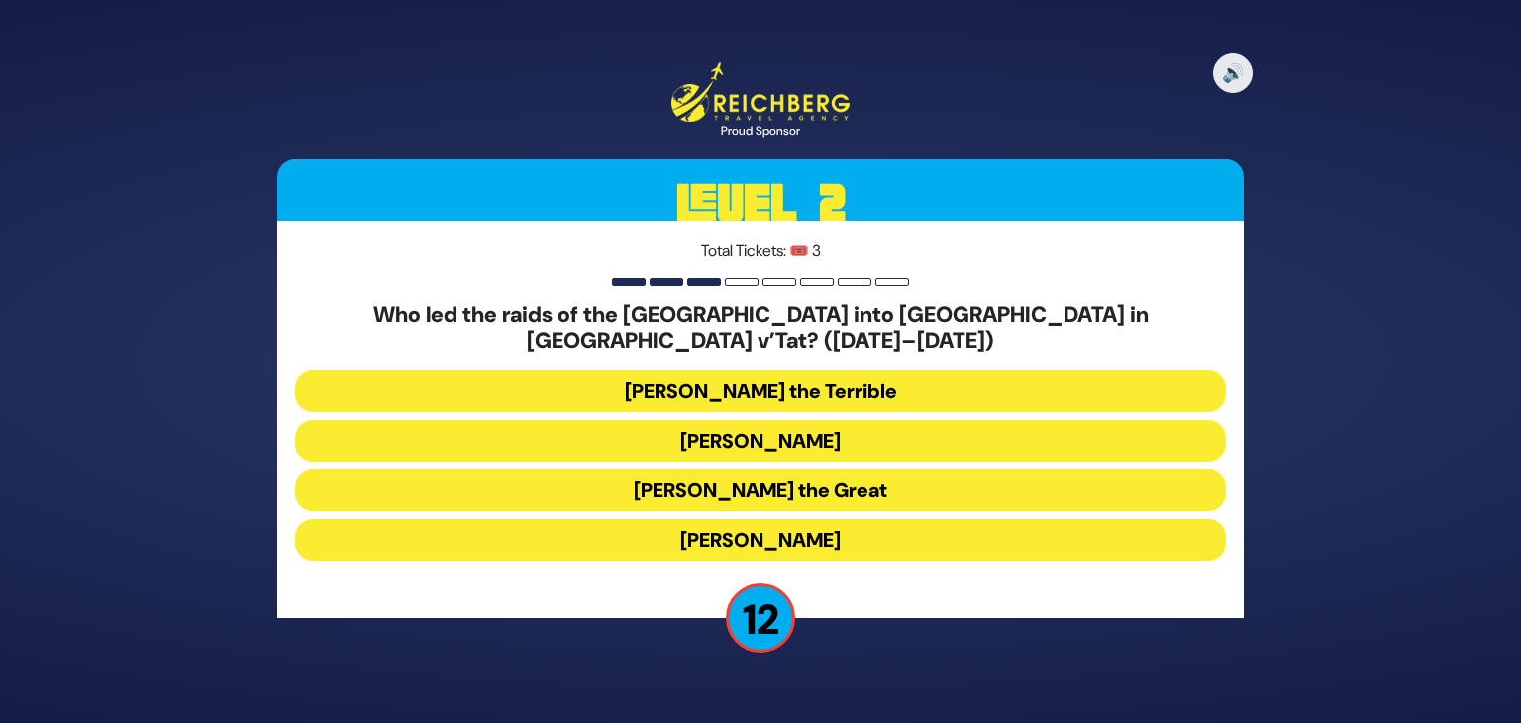
click at [775, 438] on button "Bogdan Chmielnicki" at bounding box center [760, 441] width 931 height 42
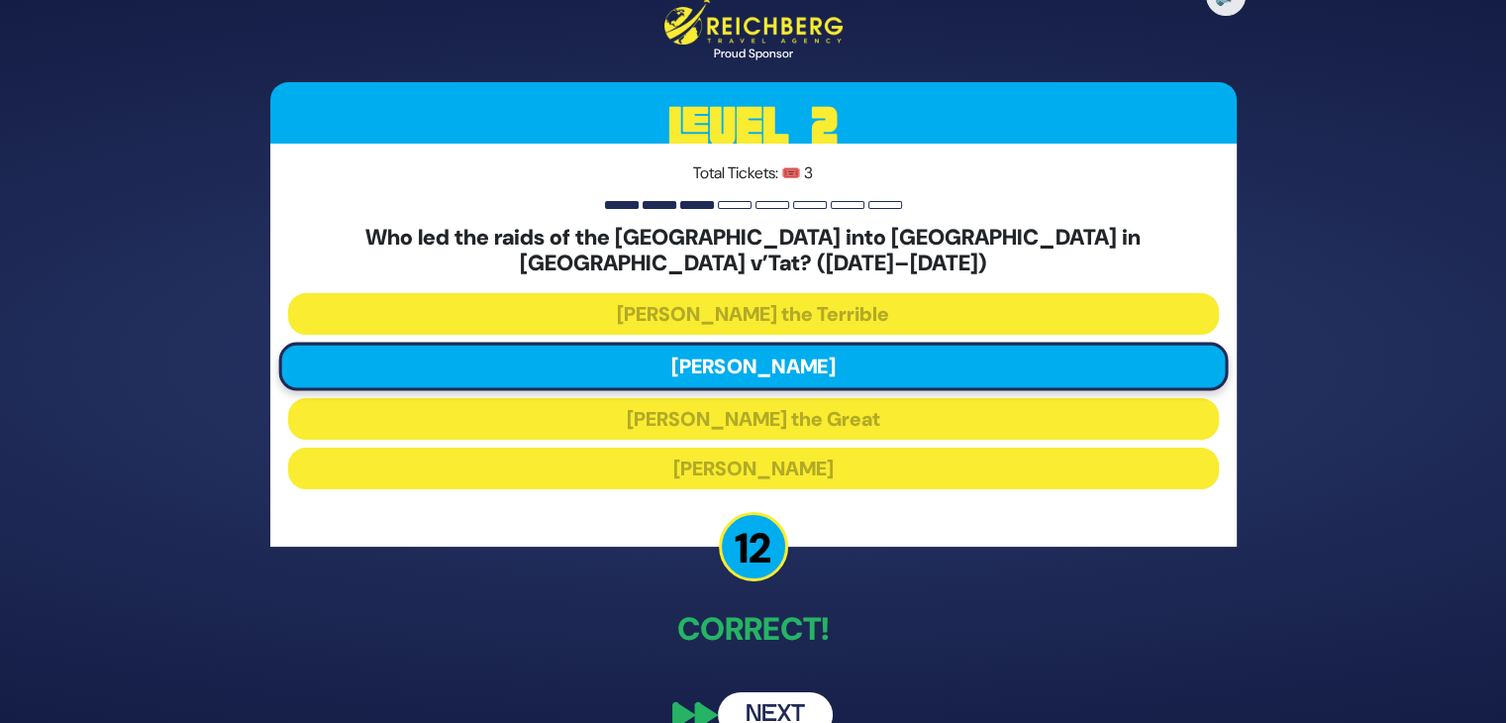
click at [758, 715] on button "Next" at bounding box center [775, 715] width 115 height 46
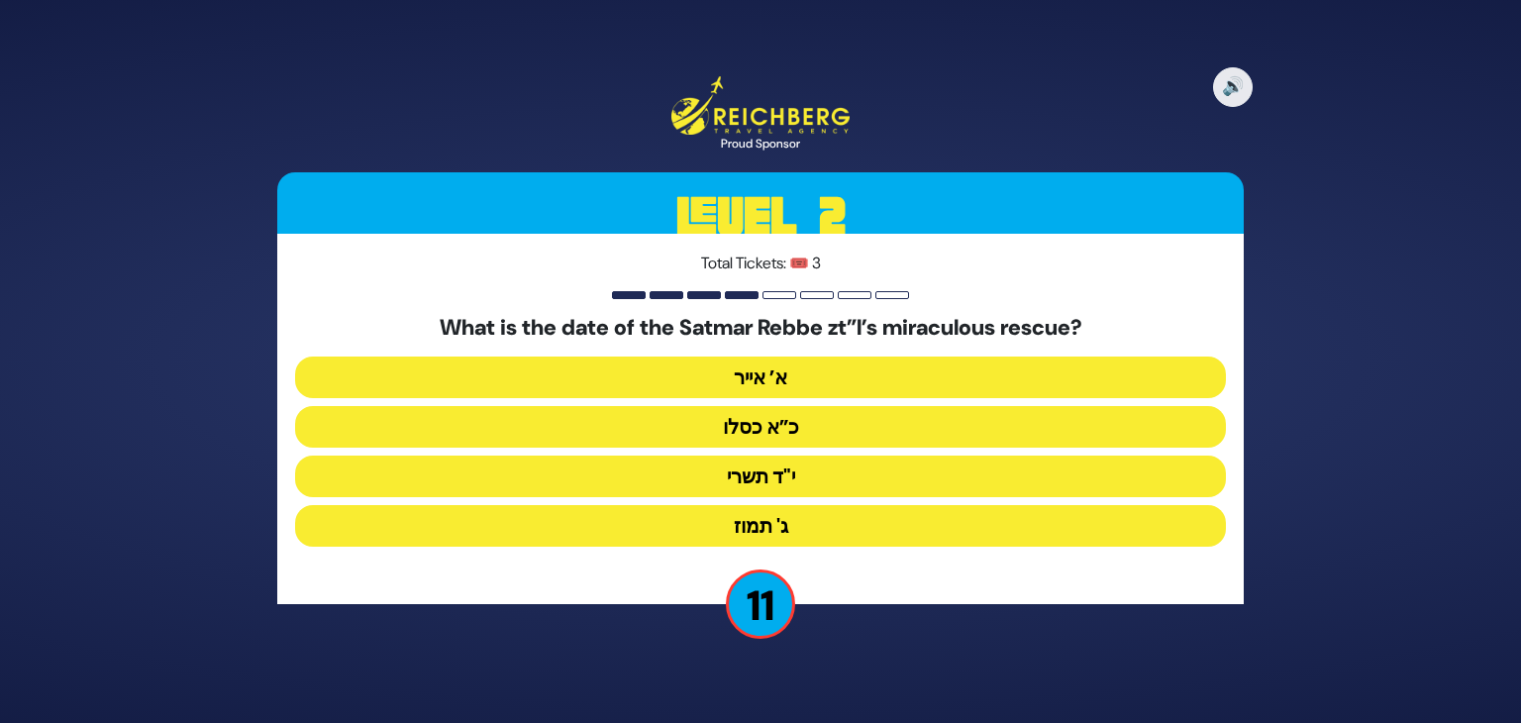
click at [756, 417] on button "כ”א כסלו" at bounding box center [760, 427] width 931 height 42
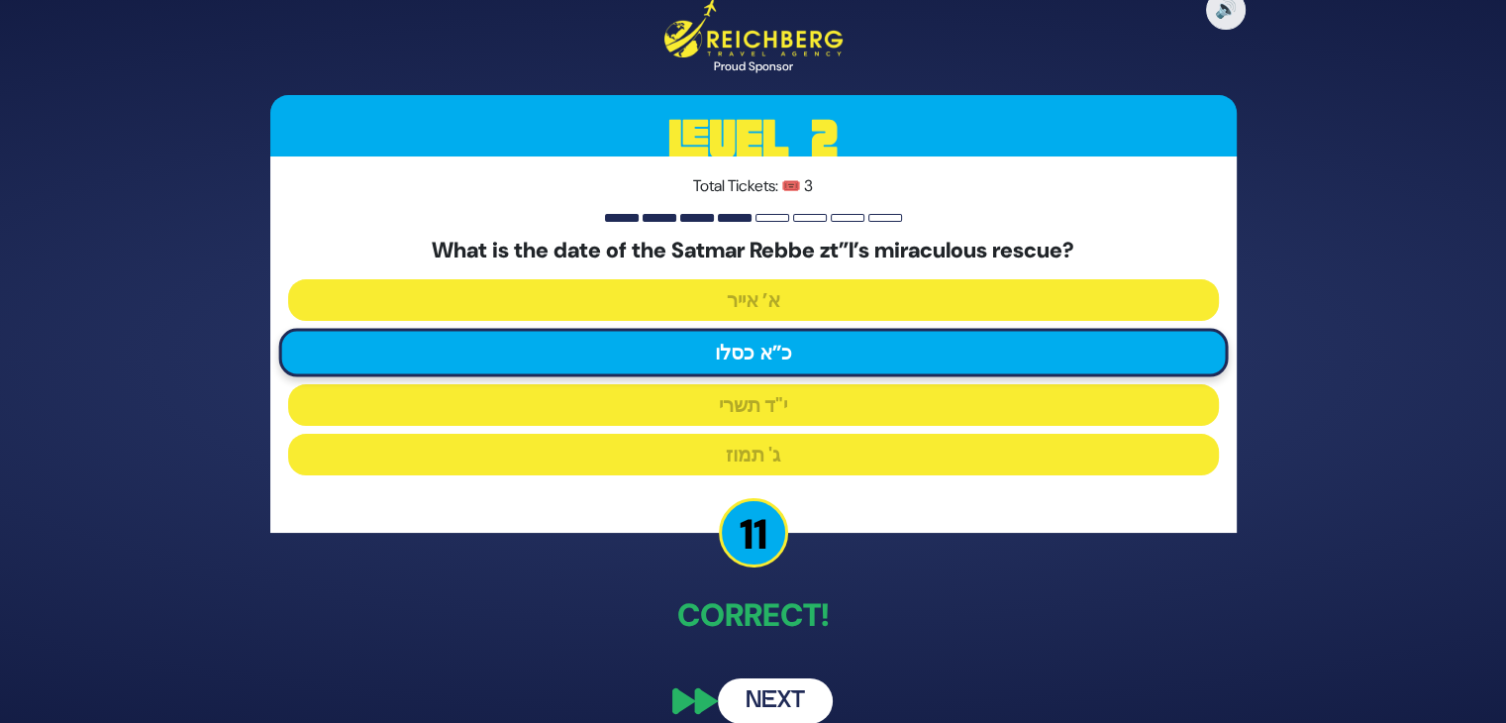
click at [554, 566] on div "🔊 Proud Sponsor Level 2 Total Tickets: 🎟️ 3 What is the date of the Satmar Rebb…" at bounding box center [754, 361] width 1014 height 773
click at [780, 683] on button "Next" at bounding box center [775, 701] width 115 height 46
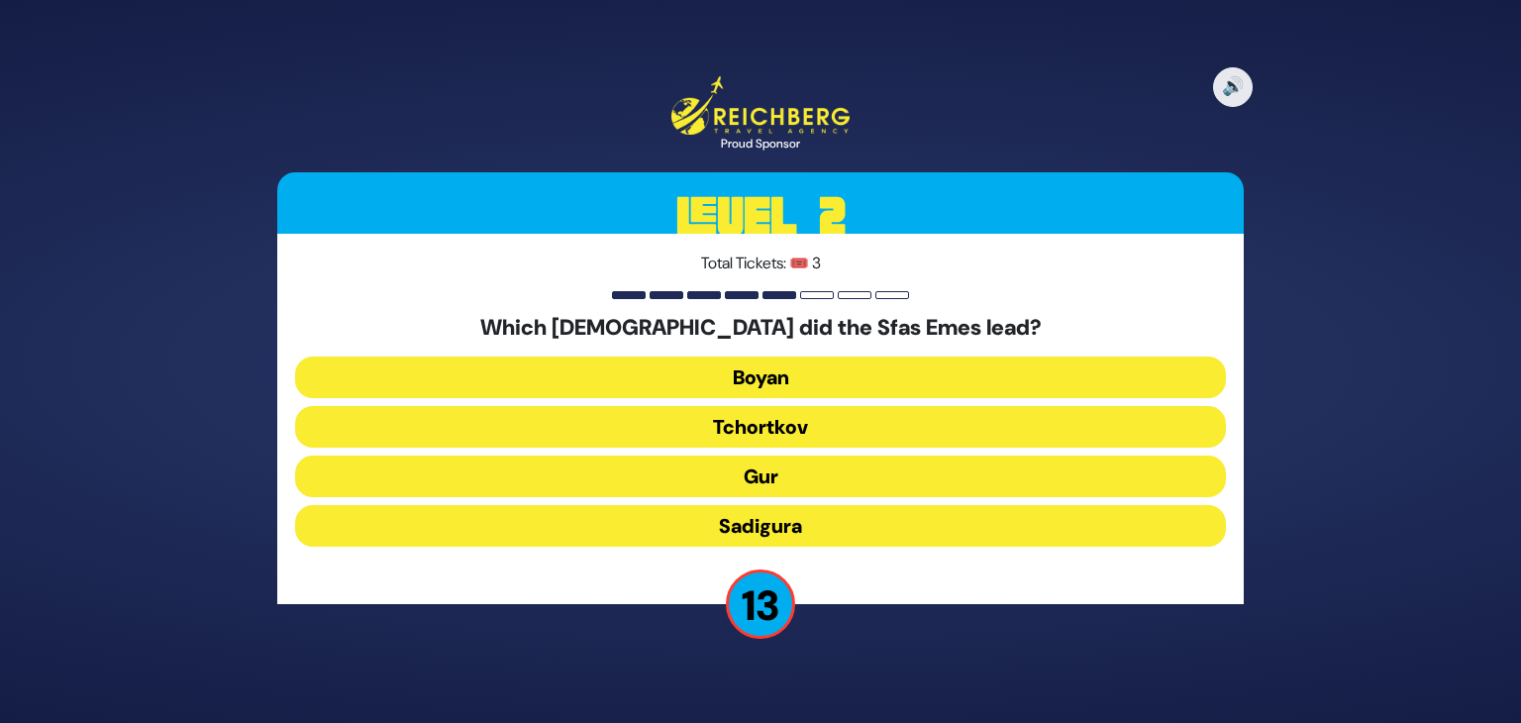
click at [794, 483] on button "Gur" at bounding box center [760, 476] width 931 height 42
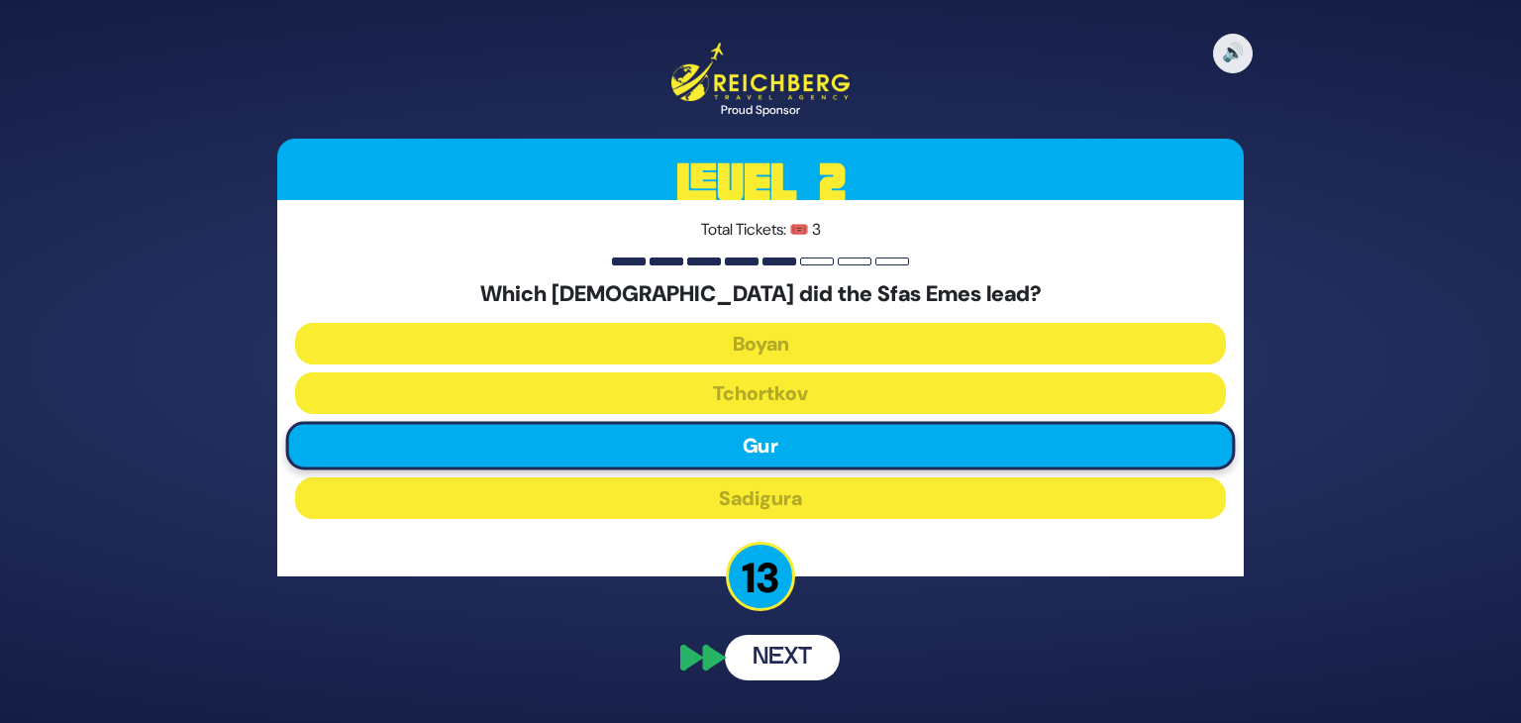
click at [760, 682] on div "🔊 Proud Sponsor Level 2 Total Tickets: 🎟️ 3 Which chassidus did the Sfas Emes l…" at bounding box center [760, 362] width 1014 height 686
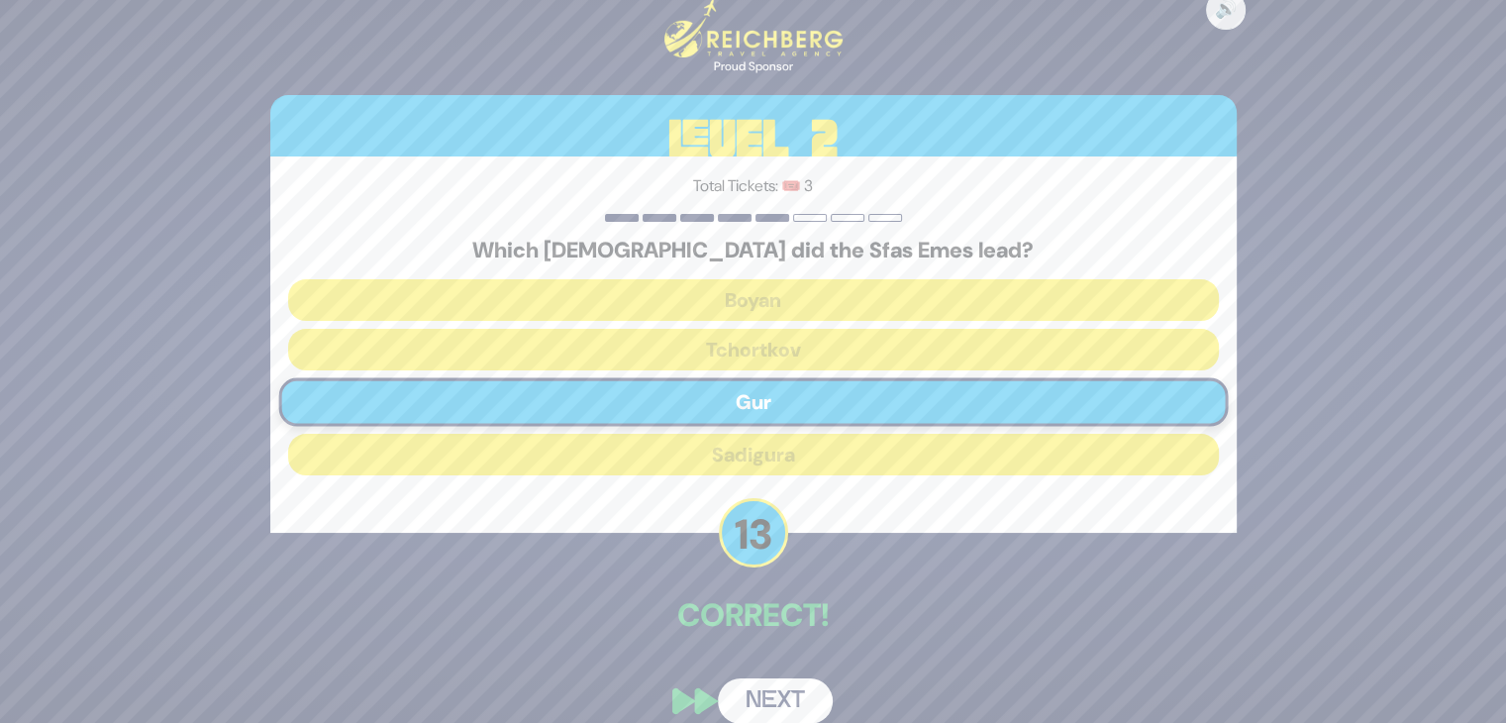
click at [764, 694] on button "Next" at bounding box center [775, 701] width 115 height 46
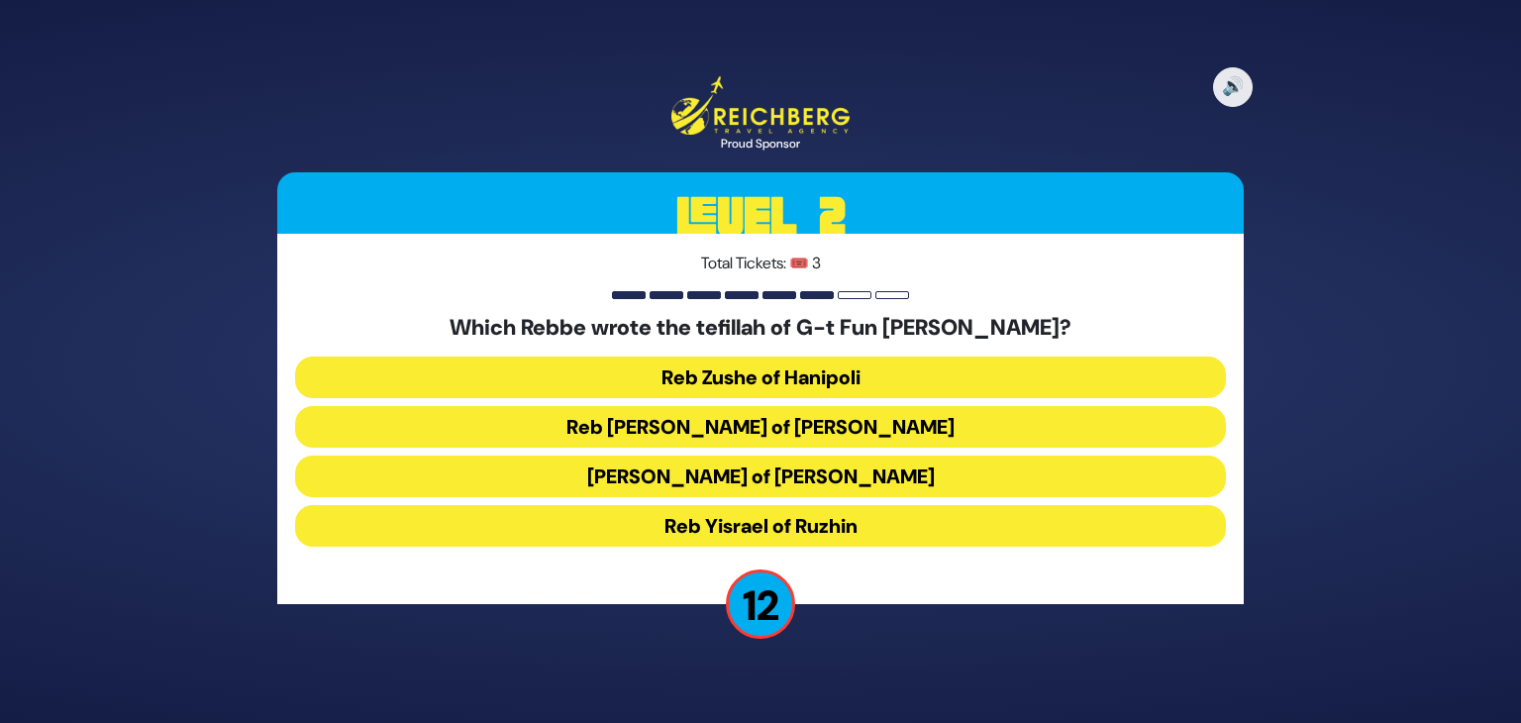
click at [883, 432] on button "Reb Levi Yitzchok of Berditchev" at bounding box center [760, 427] width 931 height 42
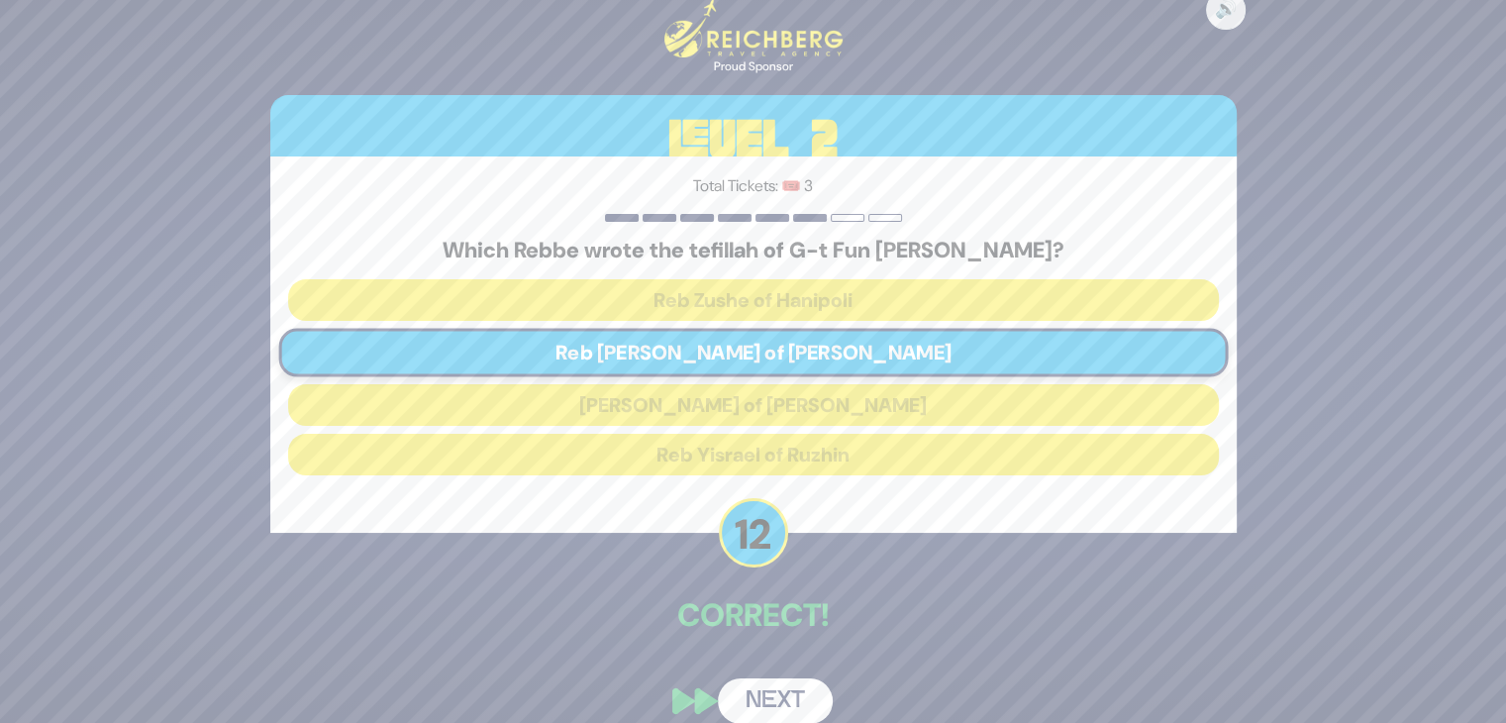
click at [760, 695] on button "Next" at bounding box center [775, 701] width 115 height 46
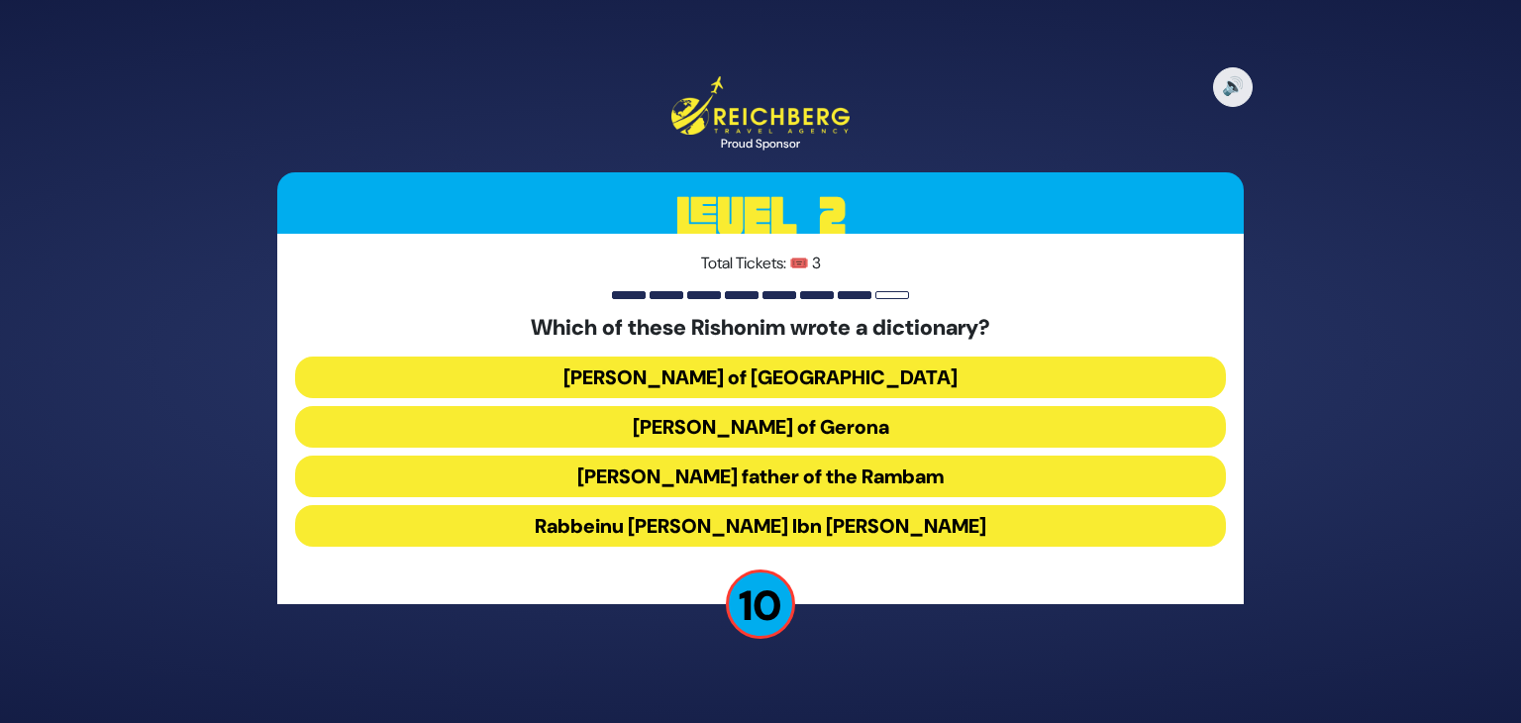
click at [662, 537] on button "Rabbeinu Avraham Ibn Ezra" at bounding box center [760, 526] width 931 height 42
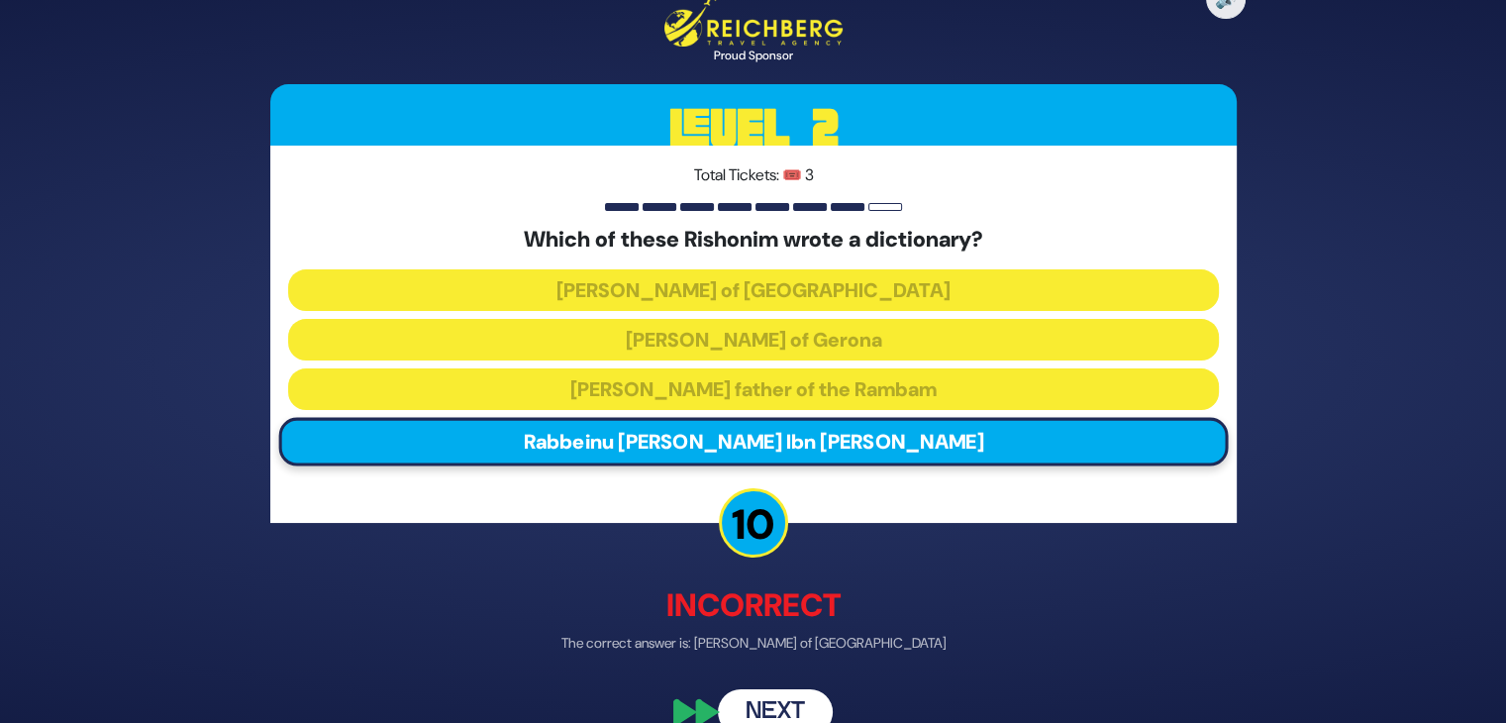
click at [776, 709] on button "Next" at bounding box center [775, 712] width 115 height 46
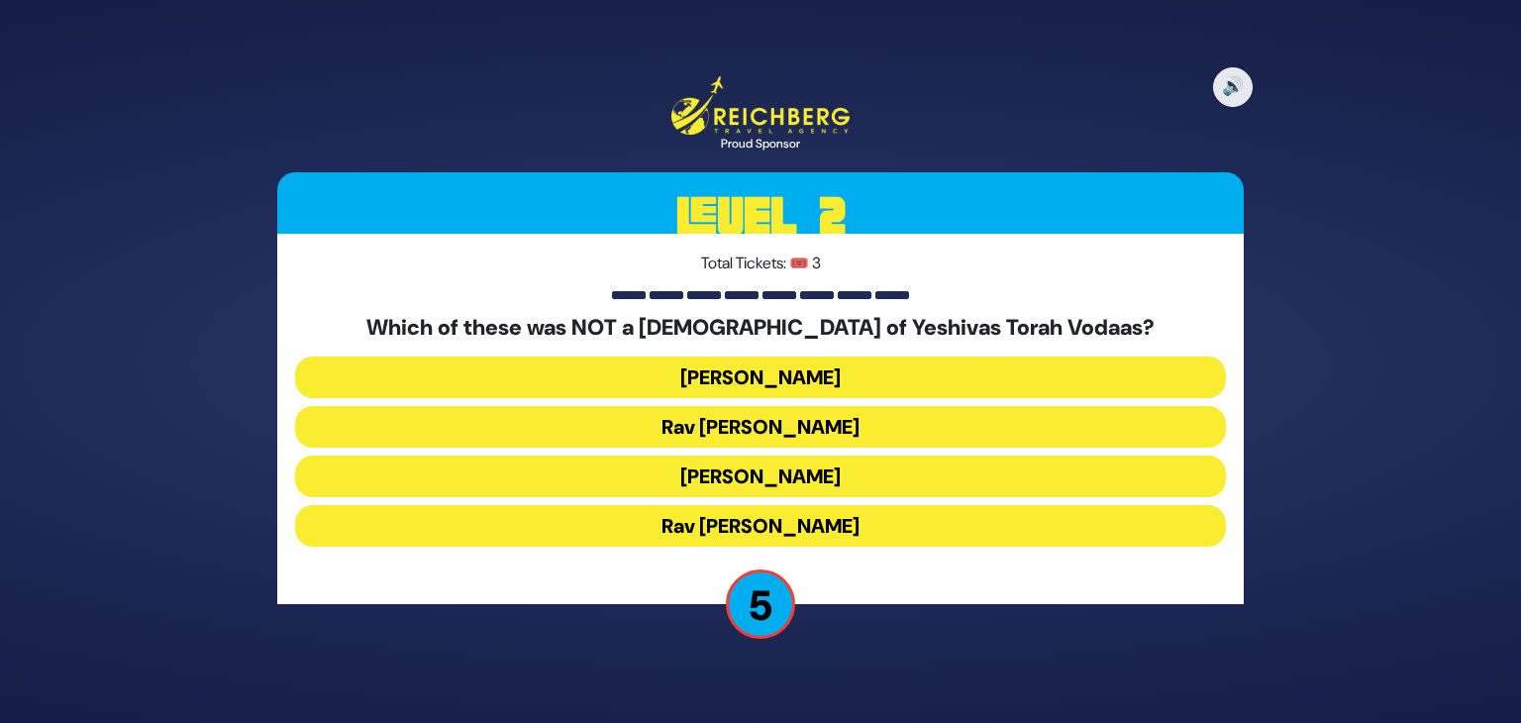
click at [619, 516] on button "Rav Shraga Feivel Mendlowitz" at bounding box center [760, 526] width 931 height 42
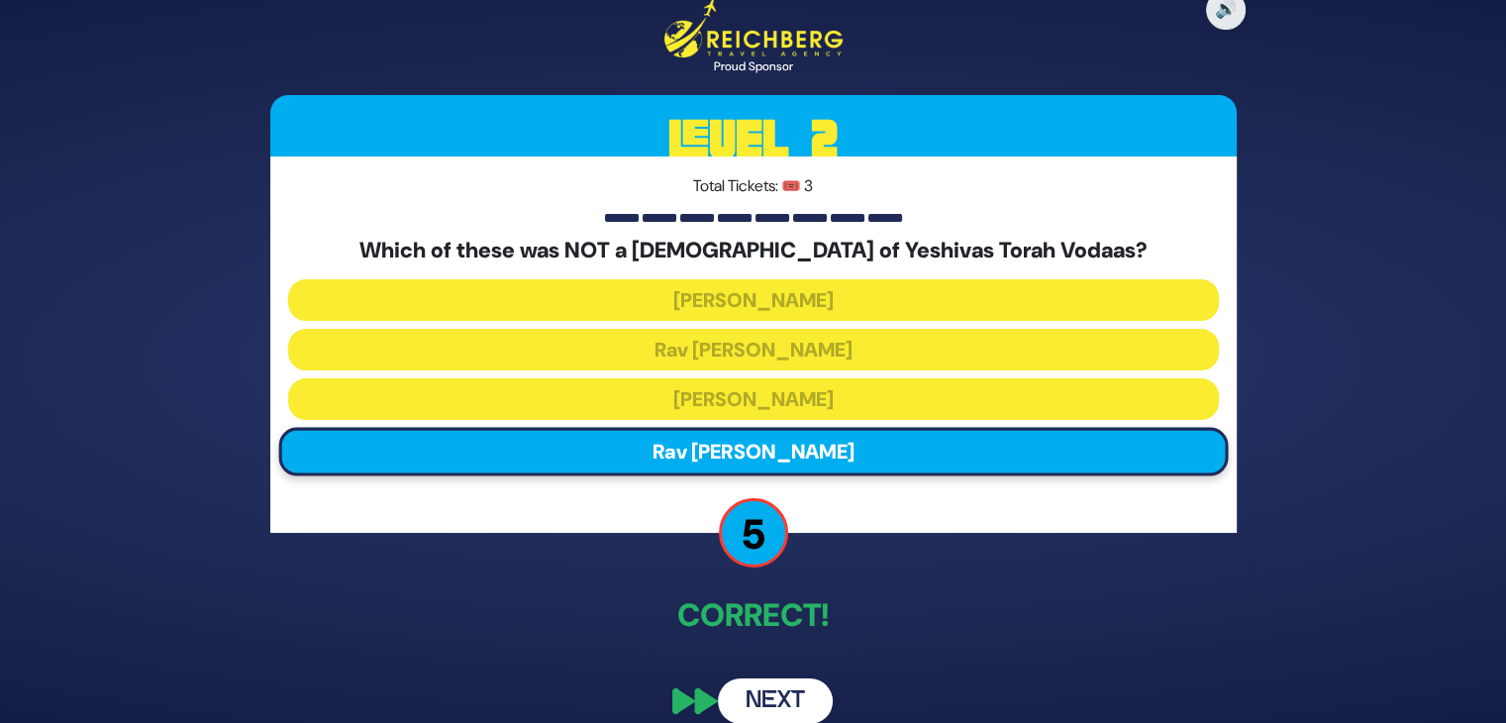
click at [774, 698] on button "Next" at bounding box center [775, 701] width 115 height 46
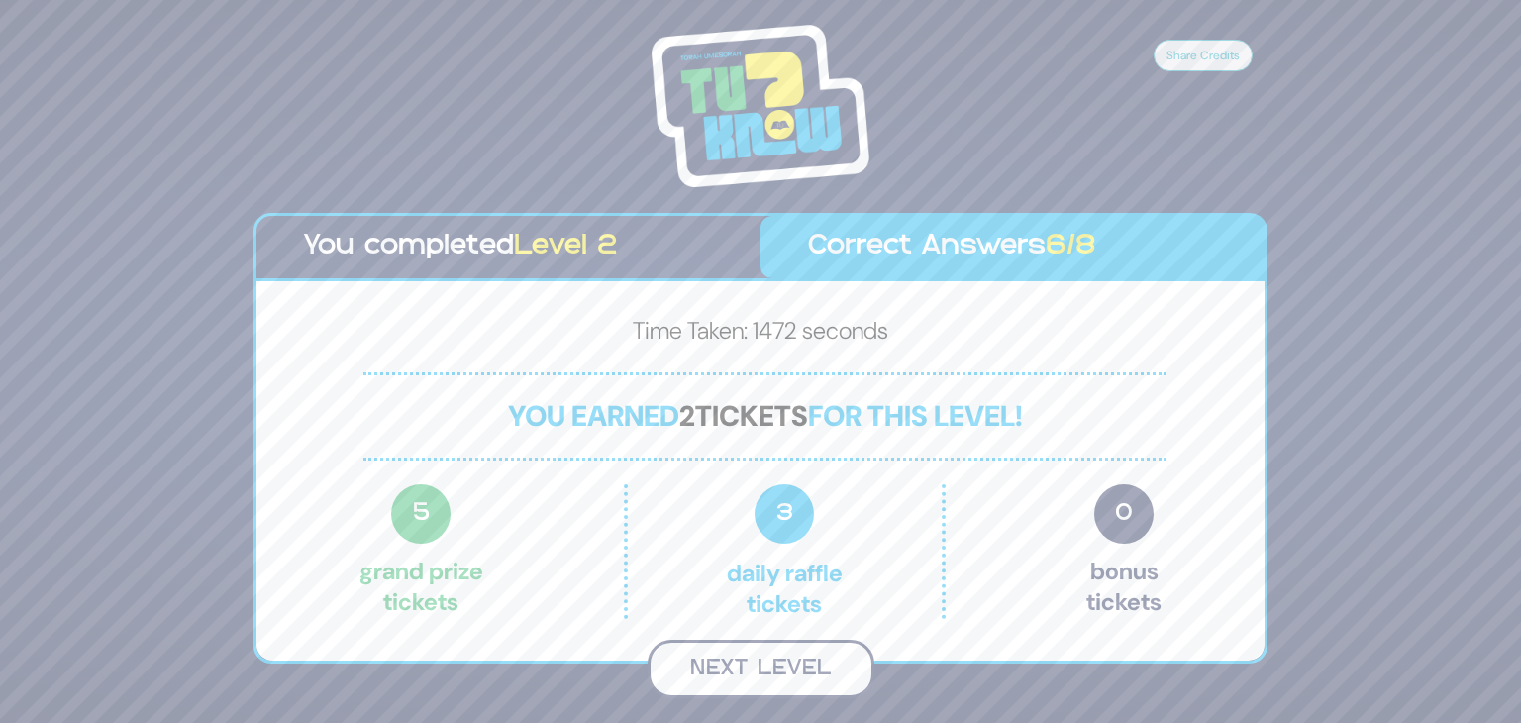
click at [797, 681] on button "Next Level" at bounding box center [761, 669] width 227 height 58
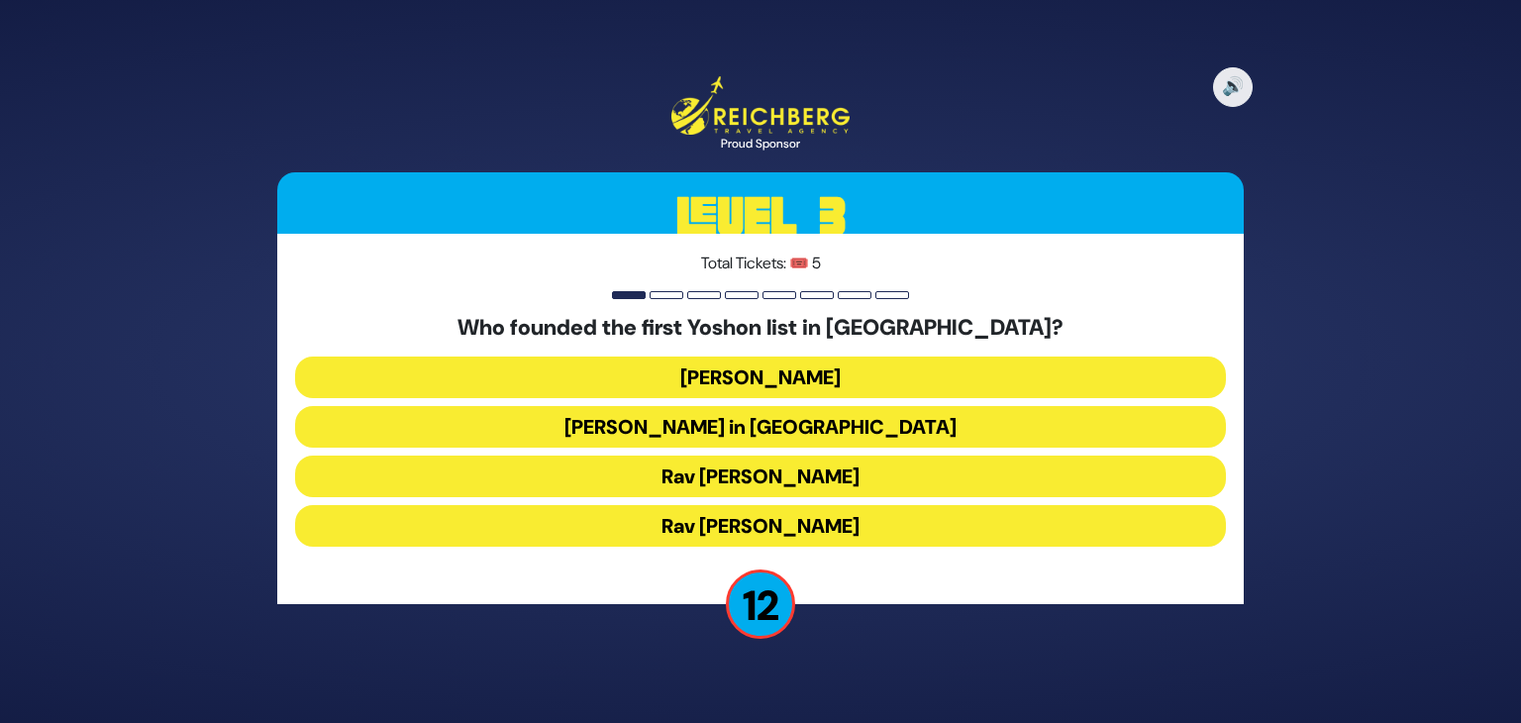
click at [818, 462] on button "Rav Nochum Zev Herman" at bounding box center [760, 476] width 931 height 42
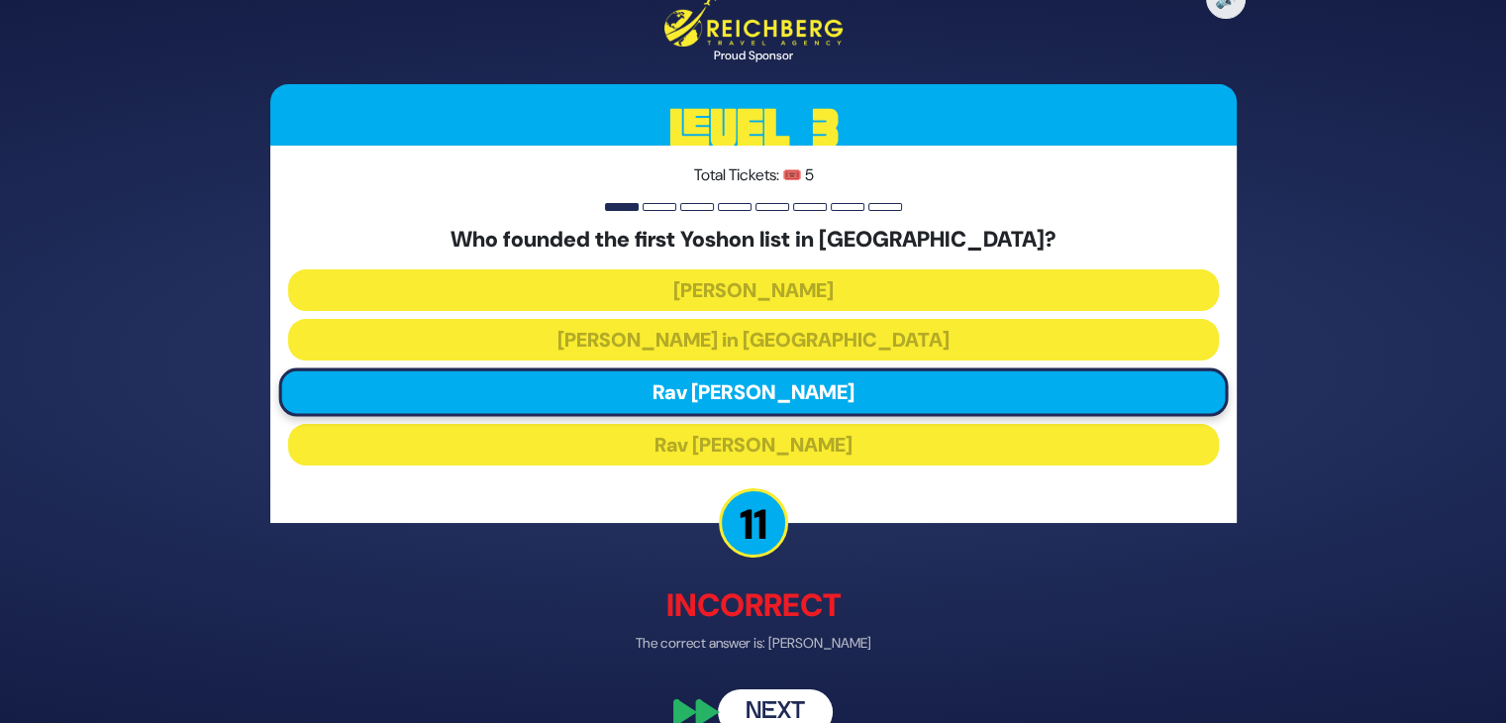
click at [787, 702] on button "Next" at bounding box center [775, 712] width 115 height 46
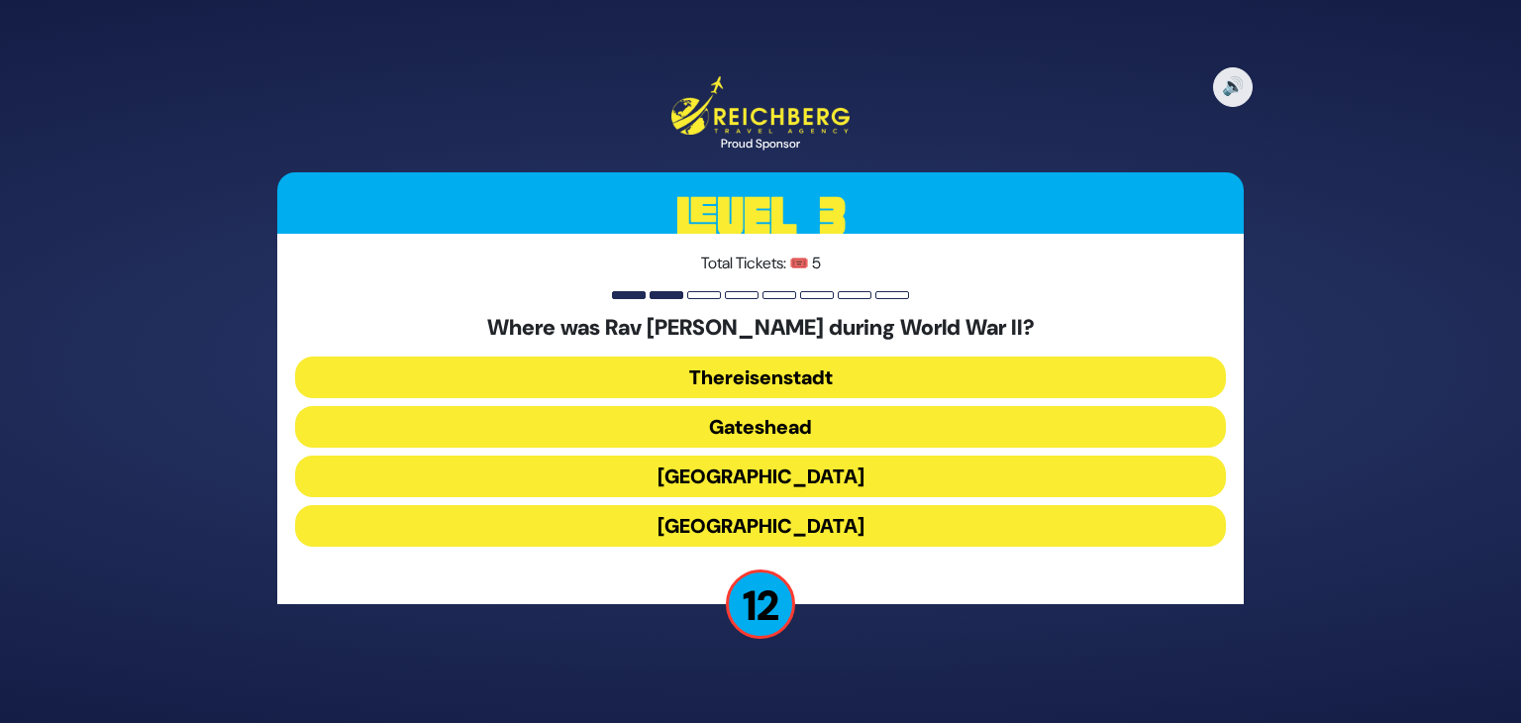
click at [768, 418] on button "Gateshead" at bounding box center [760, 427] width 931 height 42
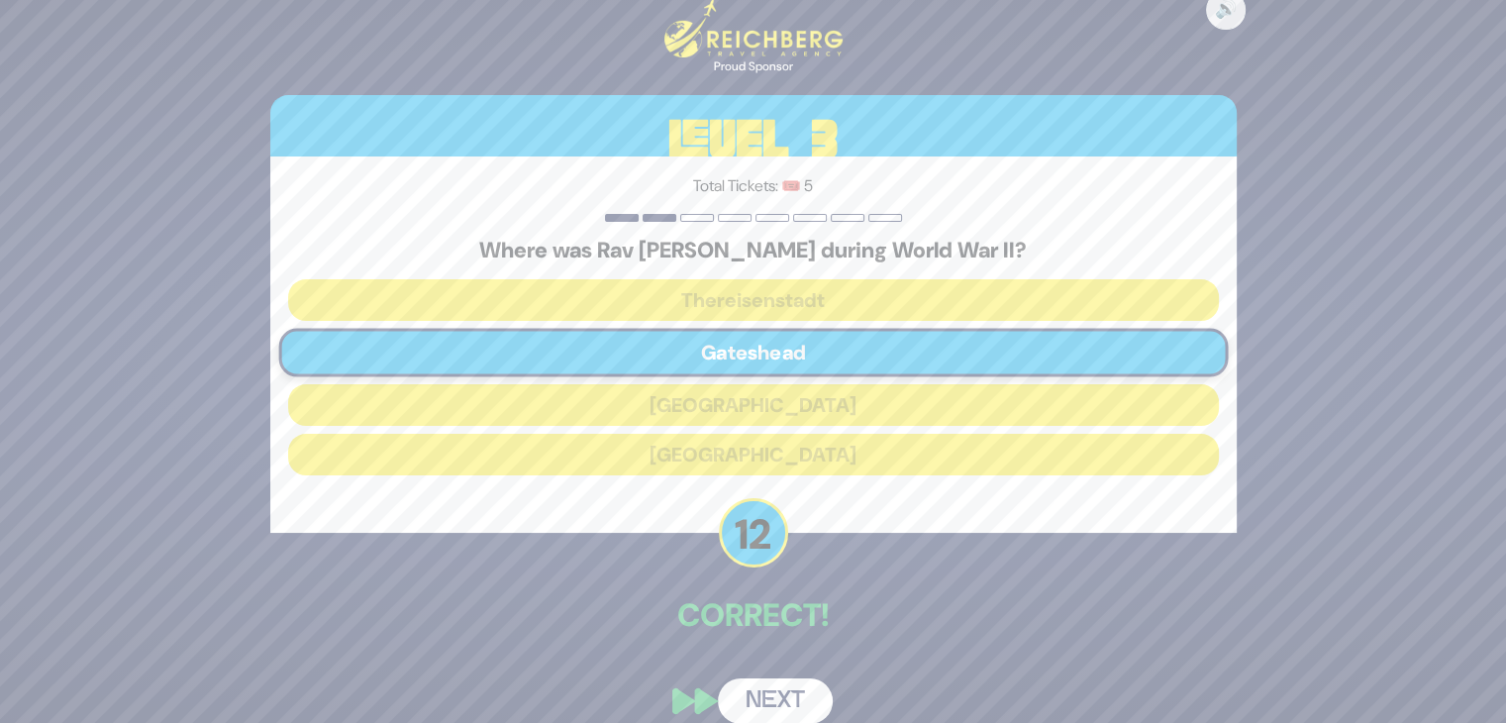
click at [781, 689] on button "Next" at bounding box center [775, 701] width 115 height 46
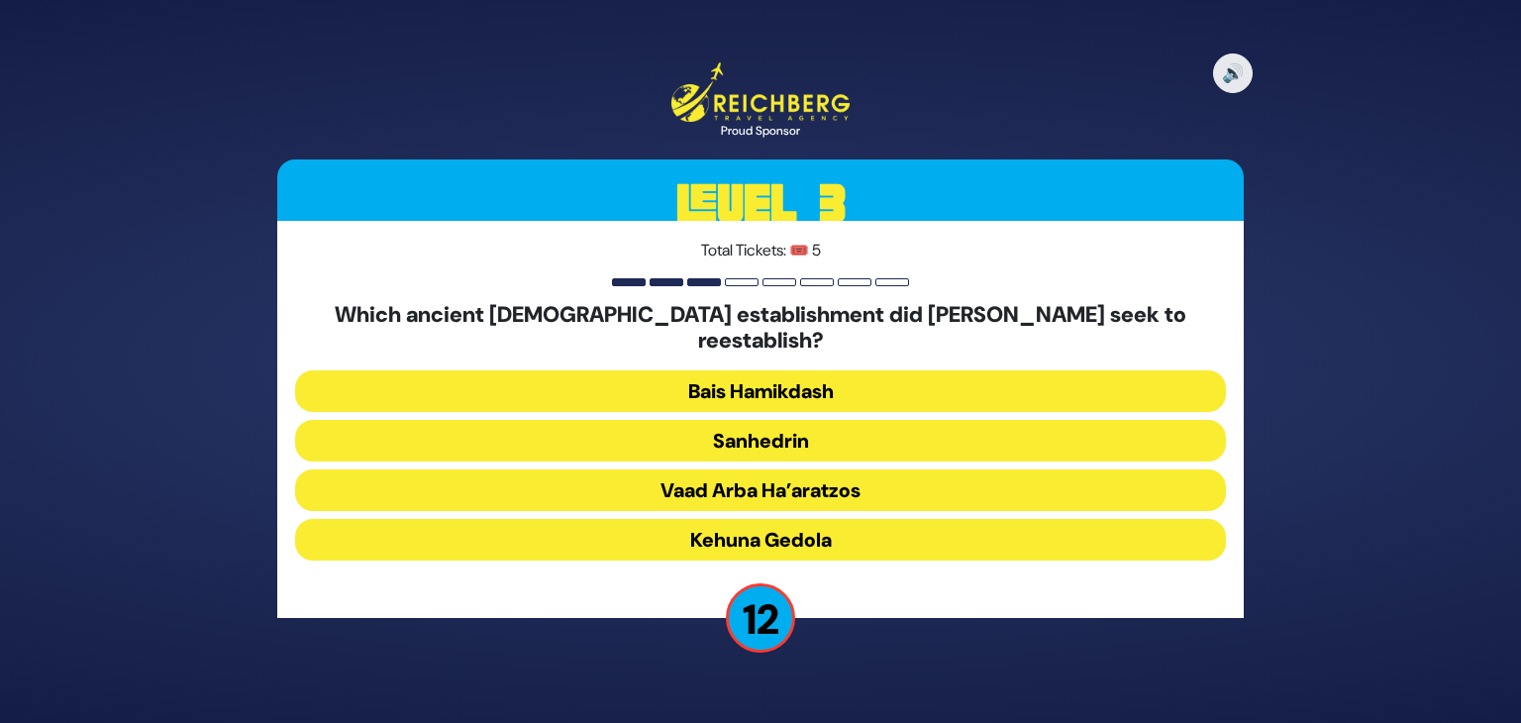
click at [728, 482] on button "Vaad Arba Ha’aratzos" at bounding box center [760, 490] width 931 height 42
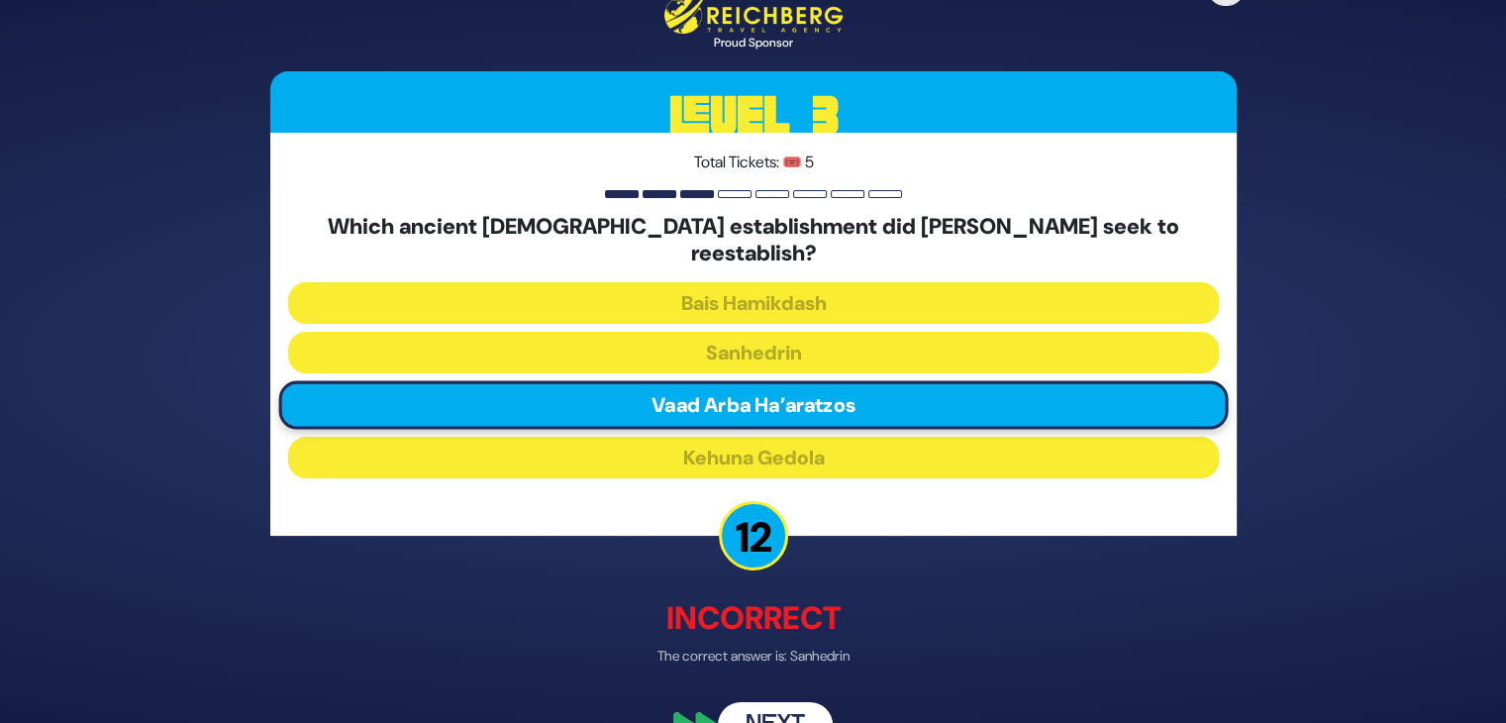
click at [772, 706] on button "Next" at bounding box center [775, 725] width 115 height 46
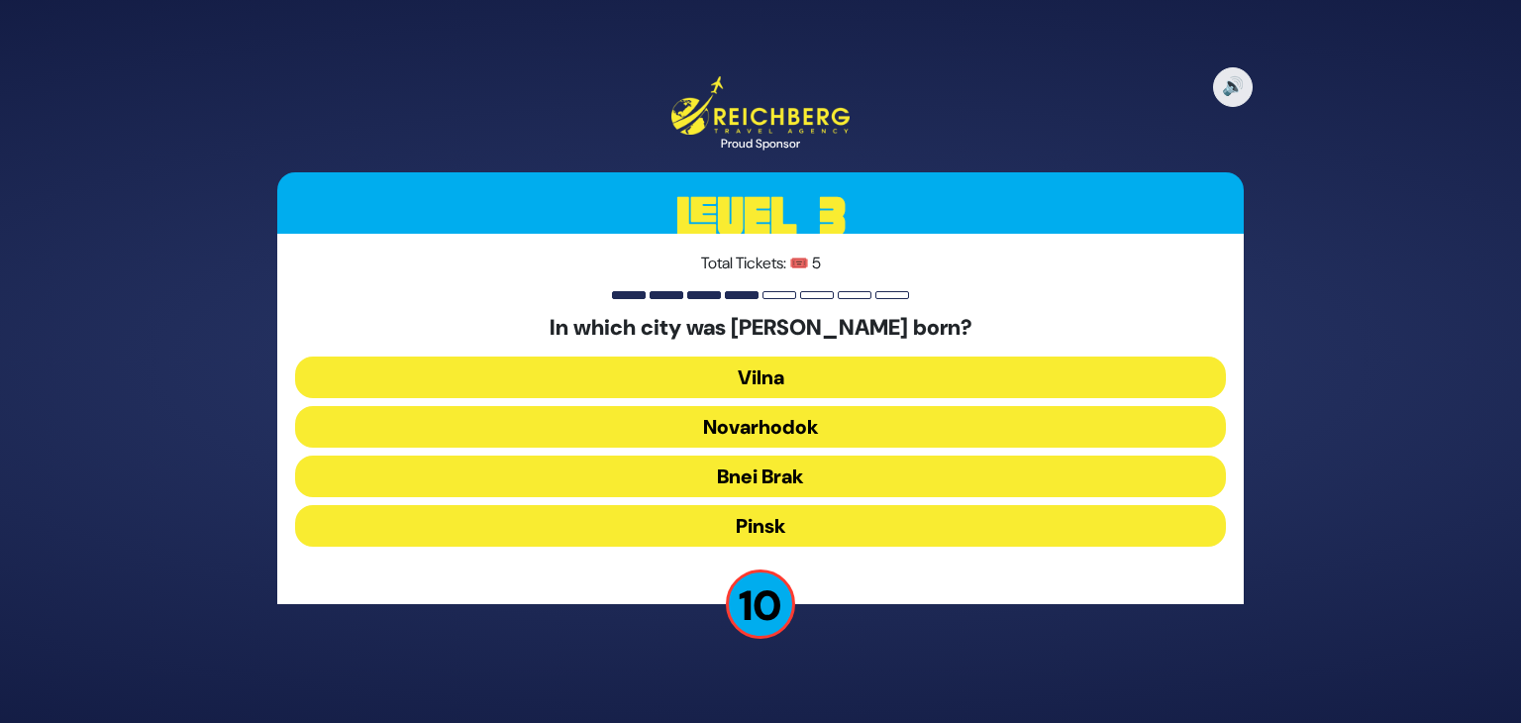
click at [739, 532] on button "Pinsk" at bounding box center [760, 526] width 931 height 42
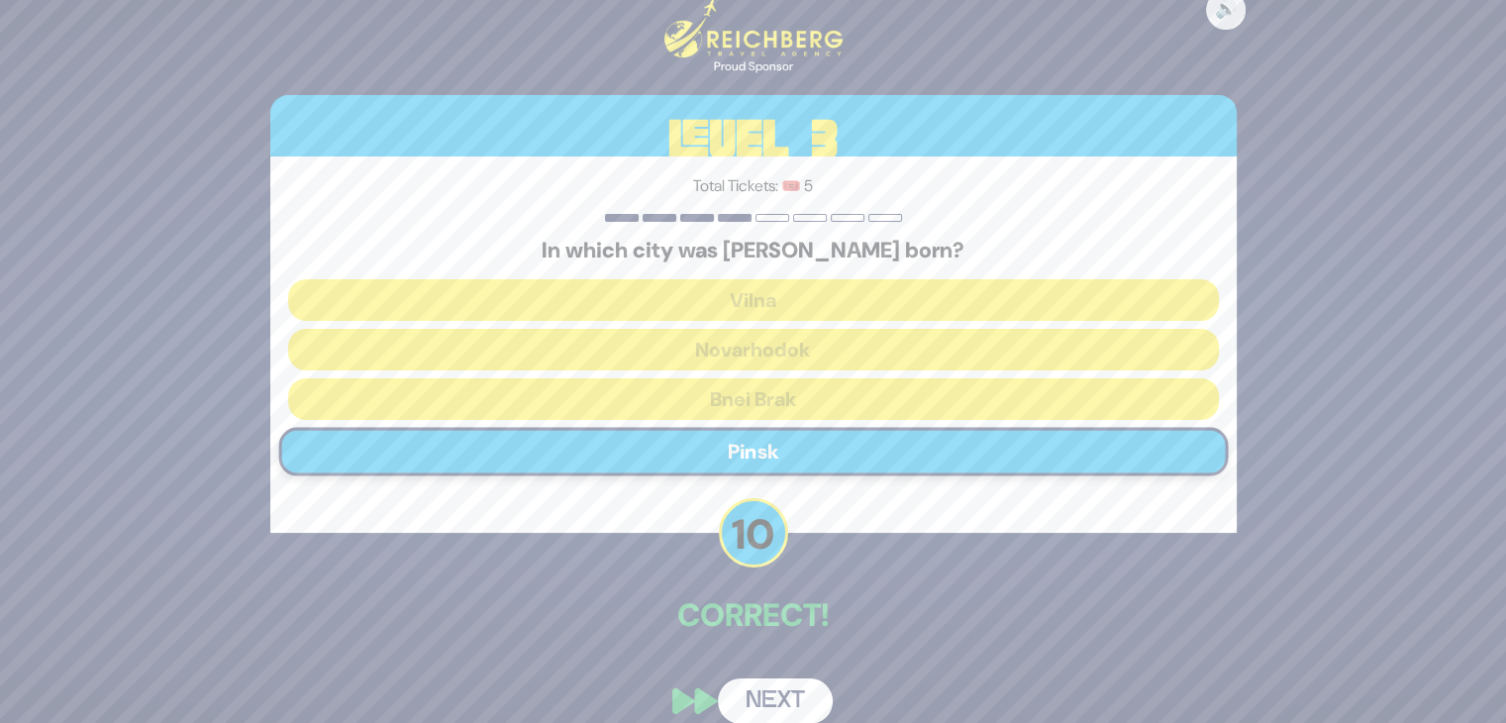
click at [776, 686] on button "Next" at bounding box center [775, 701] width 115 height 46
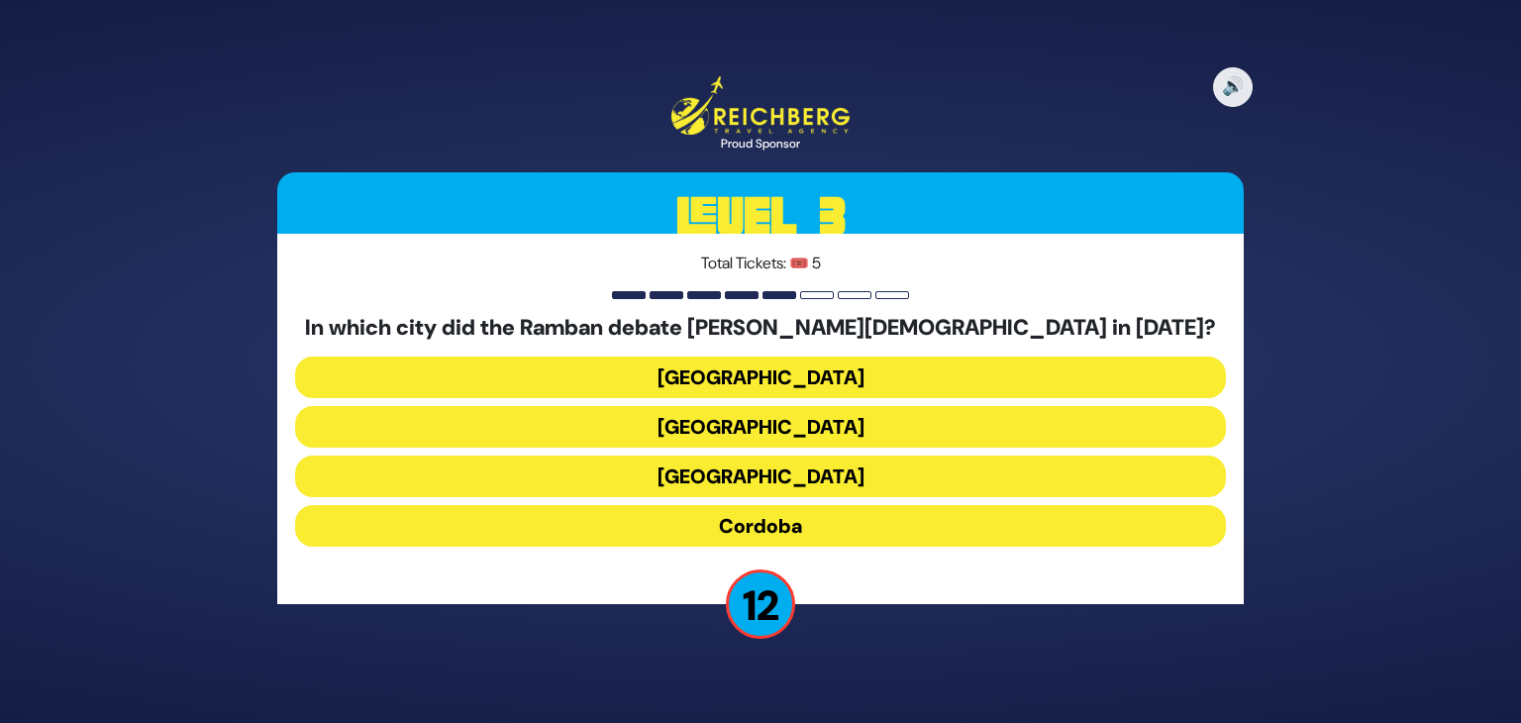
click at [826, 482] on button "Seville" at bounding box center [760, 476] width 931 height 42
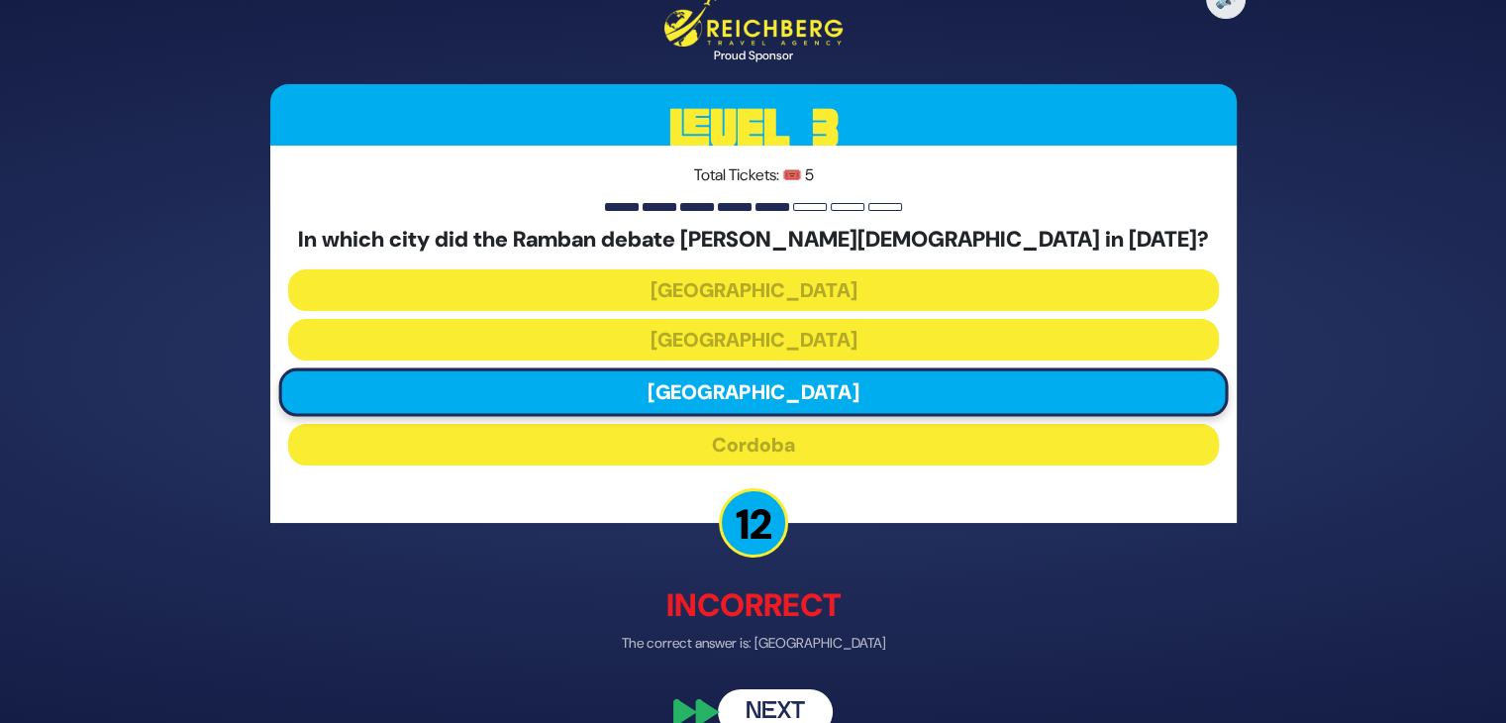
click at [742, 689] on button "Next" at bounding box center [775, 712] width 115 height 46
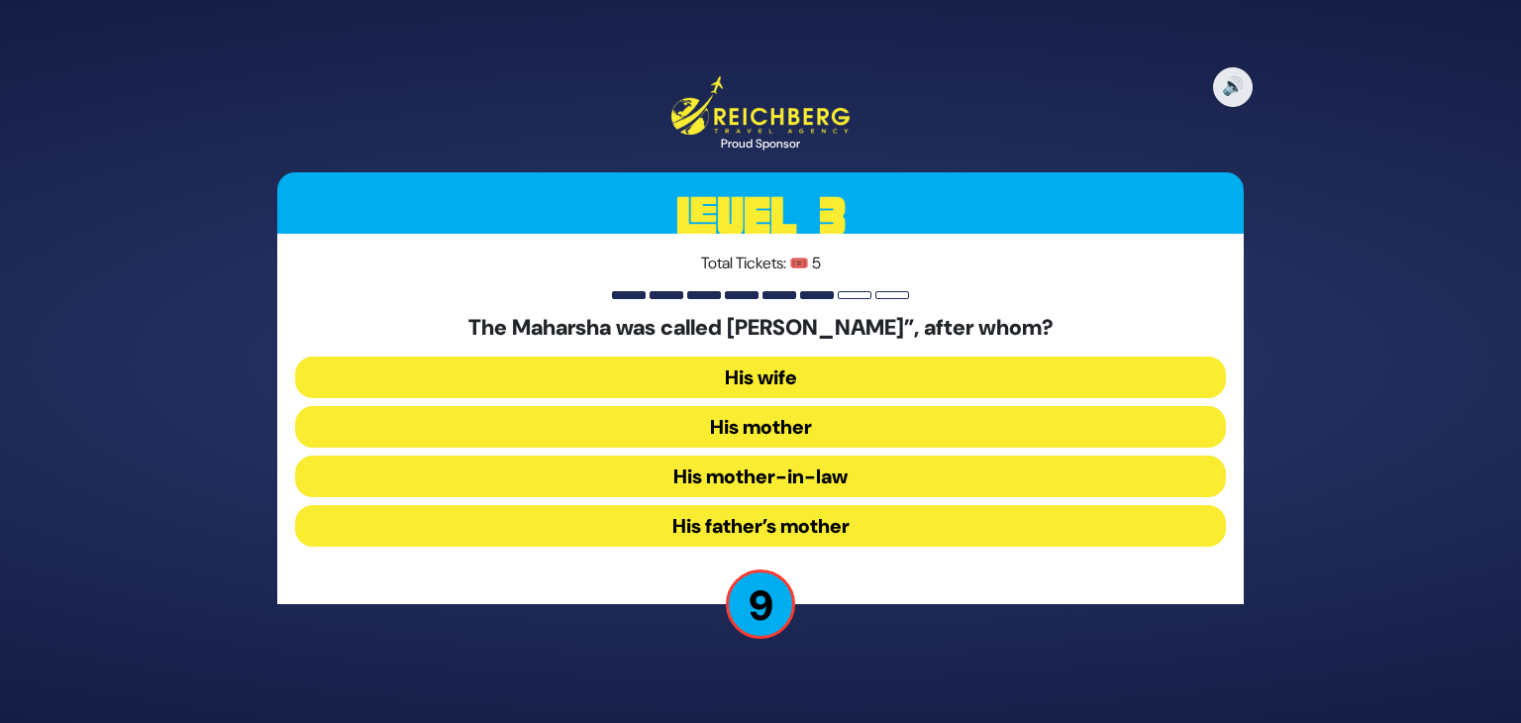
click at [764, 486] on button "His mother-in-law" at bounding box center [760, 476] width 931 height 42
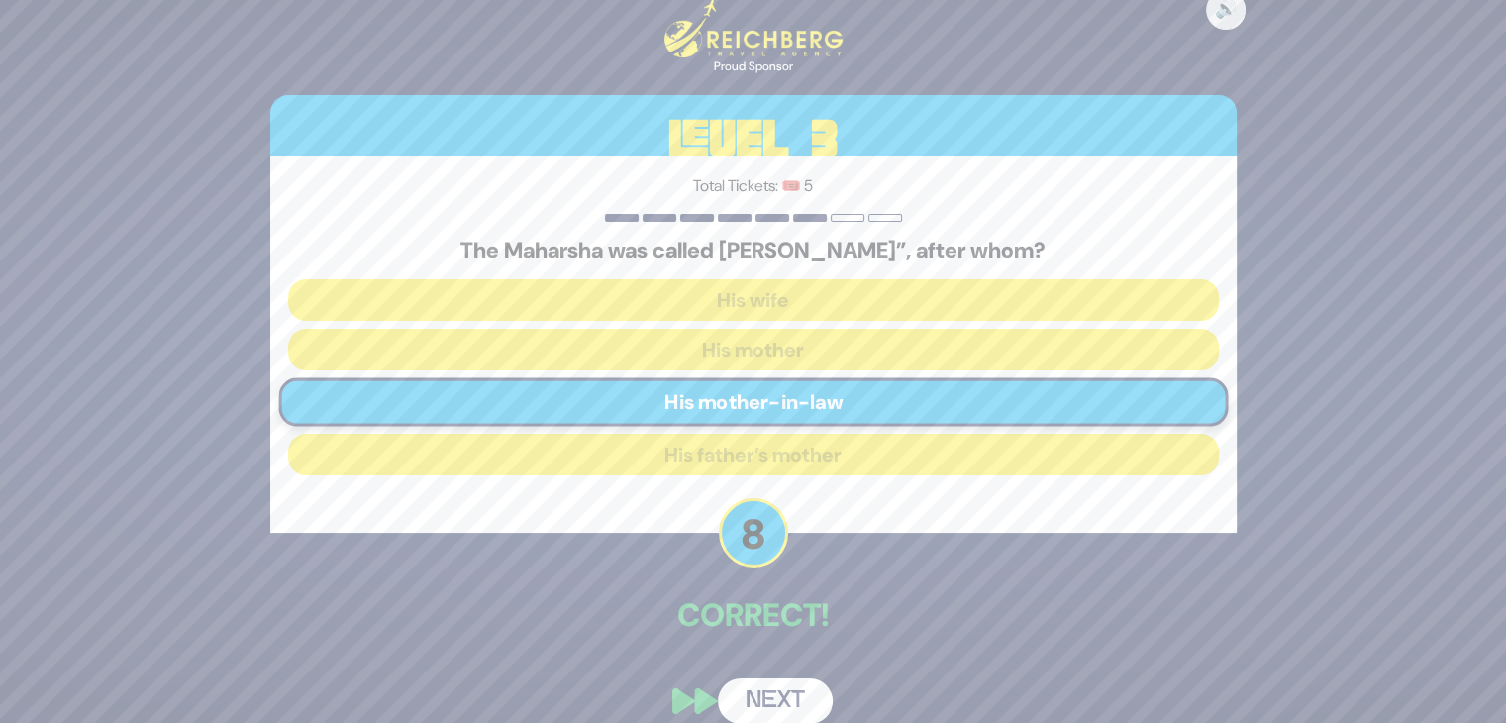
click at [794, 689] on button "Next" at bounding box center [775, 701] width 115 height 46
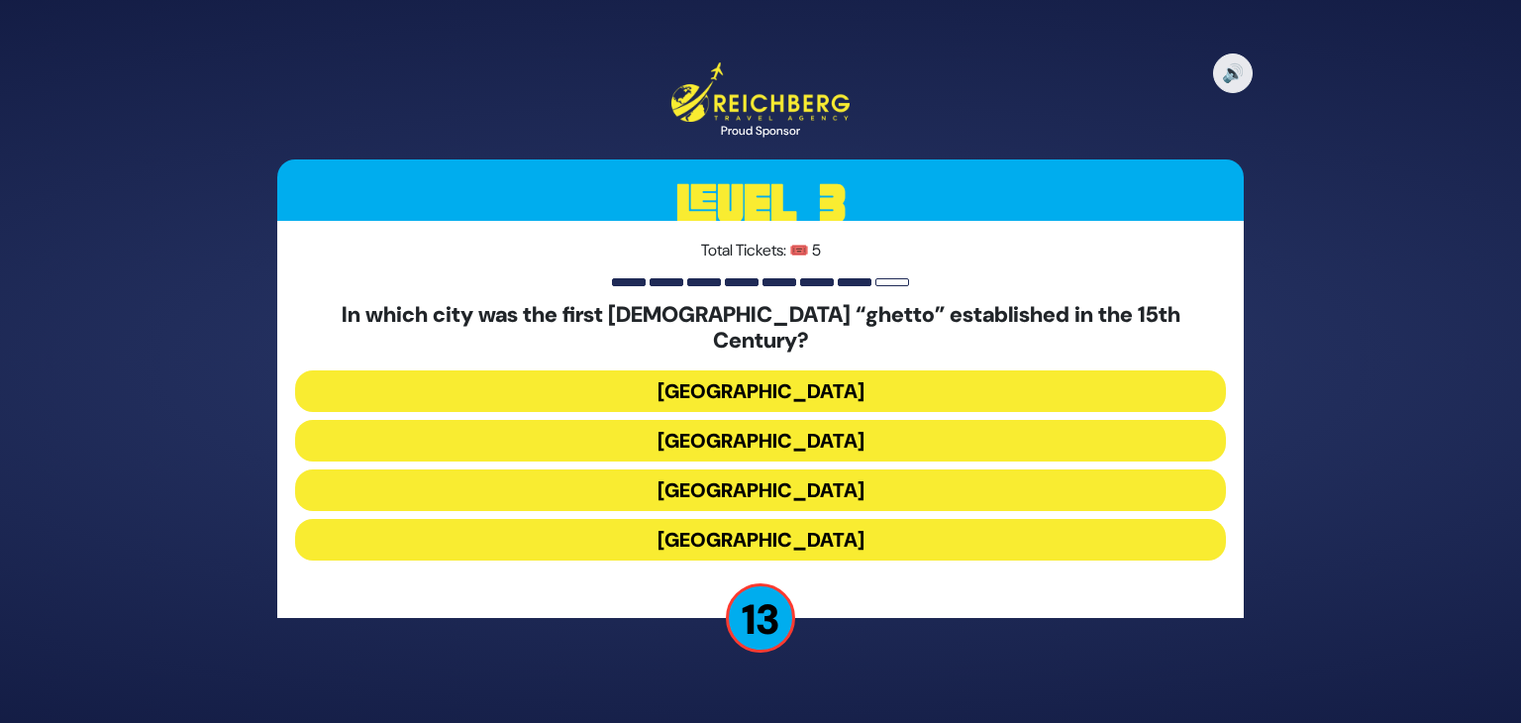
click at [661, 477] on button "Prague" at bounding box center [760, 490] width 931 height 42
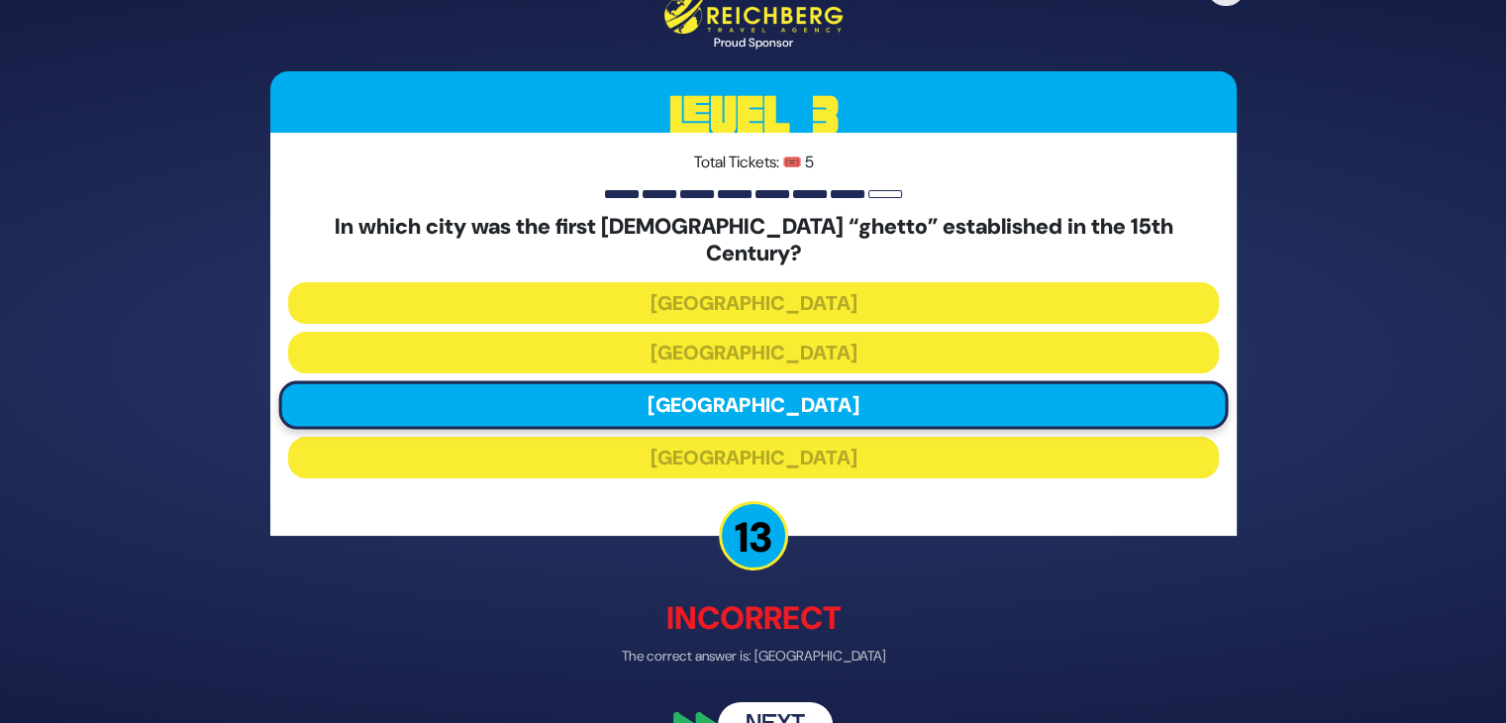
click at [768, 715] on button "Next" at bounding box center [775, 725] width 115 height 46
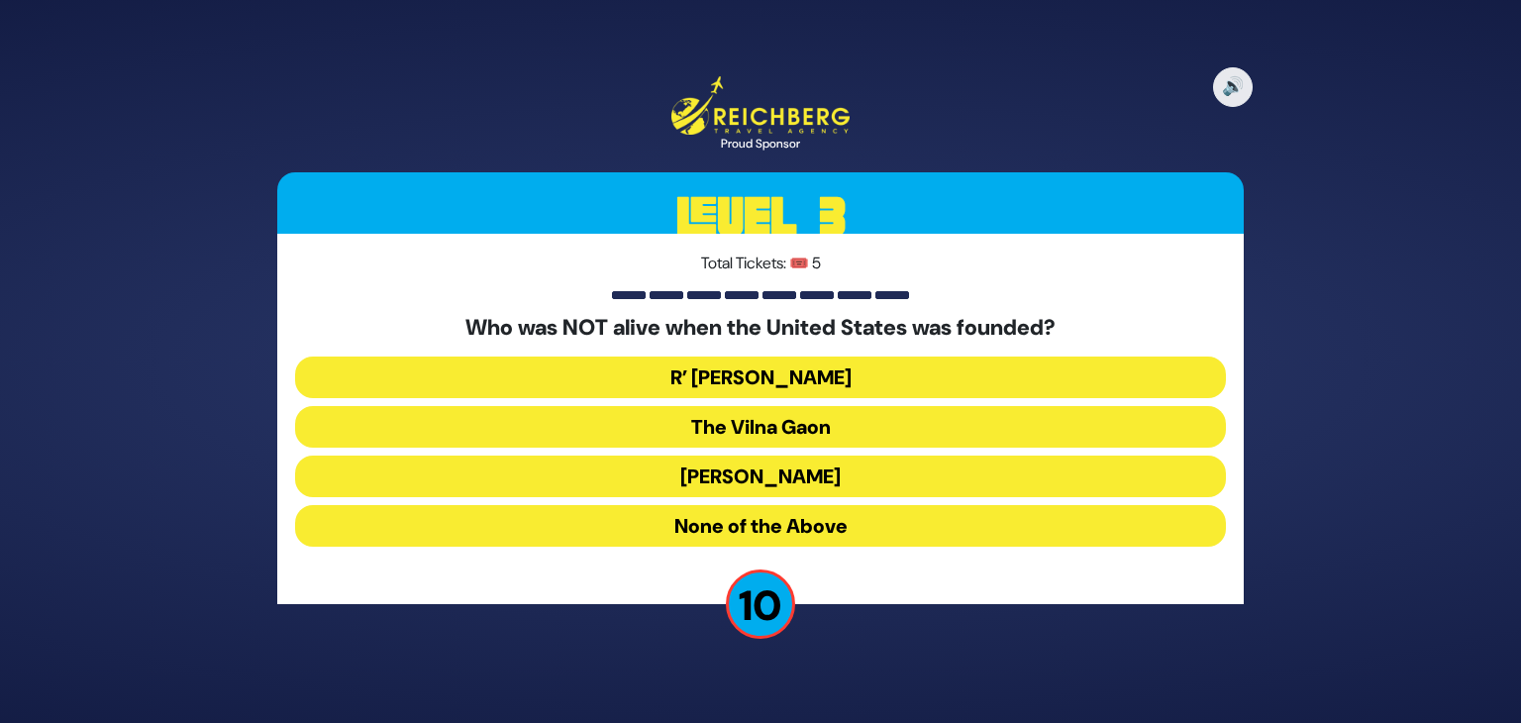
click at [665, 516] on button "None of the Above" at bounding box center [760, 526] width 931 height 42
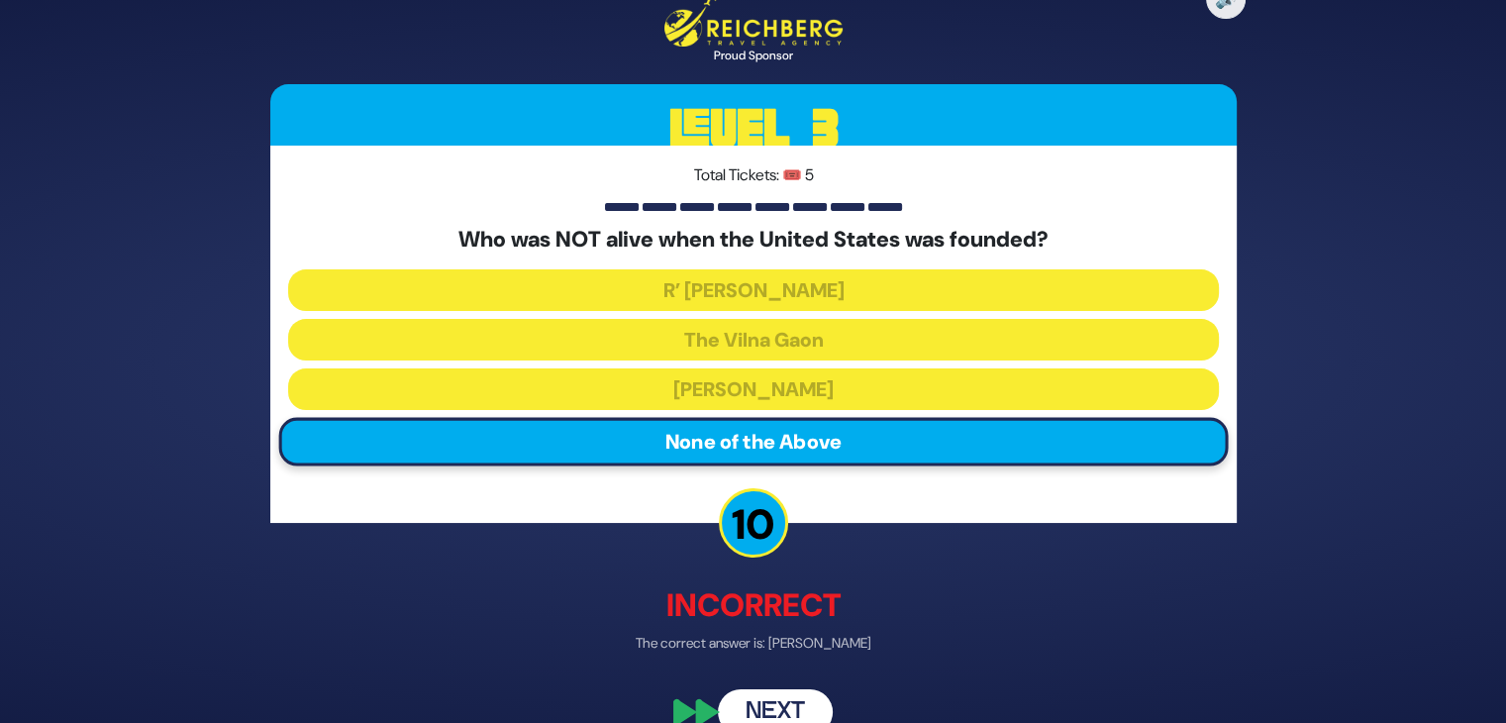
click at [737, 697] on button "Next" at bounding box center [775, 712] width 115 height 46
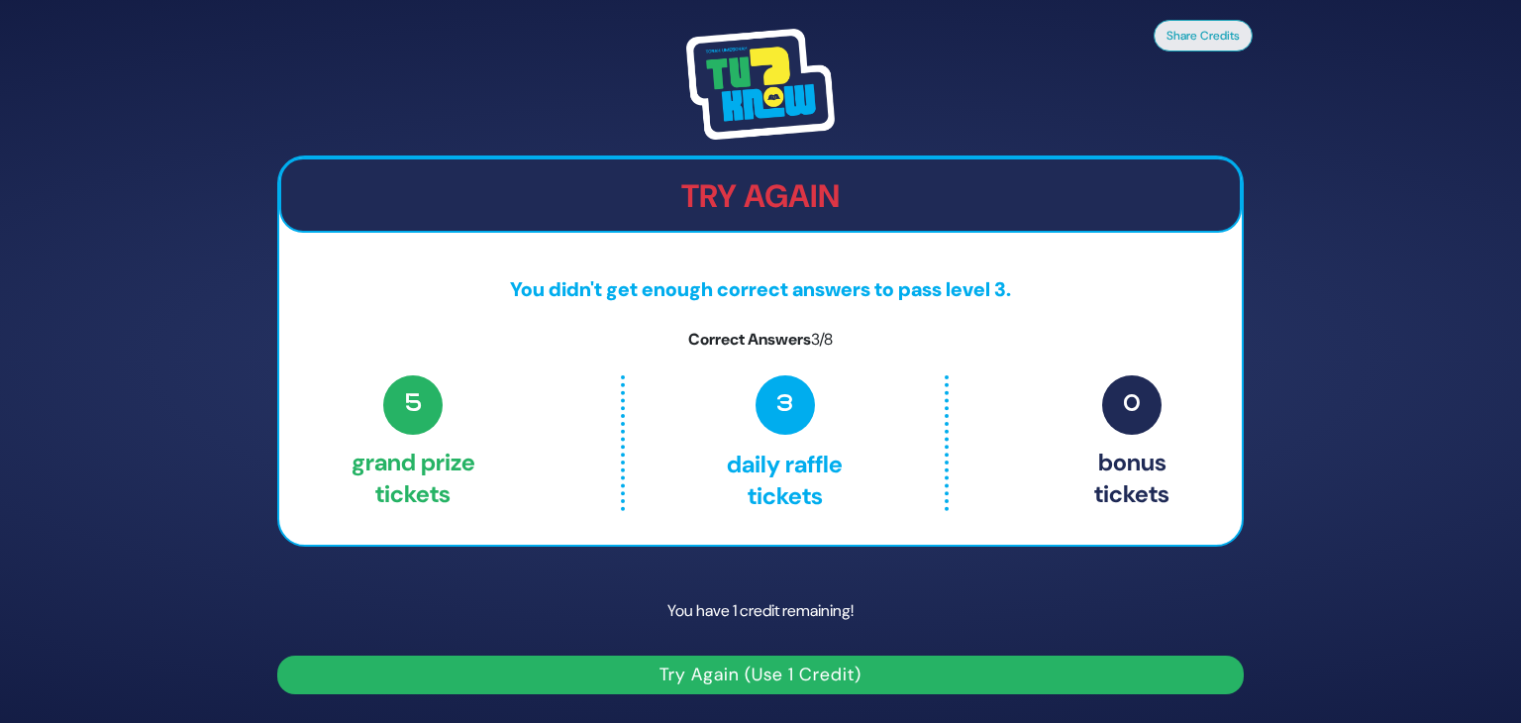
click at [632, 677] on button "Try Again (Use 1 Credit)" at bounding box center [760, 674] width 966 height 39
click at [711, 666] on button "Try Again (Use 1 Credit)" at bounding box center [760, 674] width 966 height 39
click at [725, 678] on button "Try Again (Use 1 Credit)" at bounding box center [760, 674] width 966 height 39
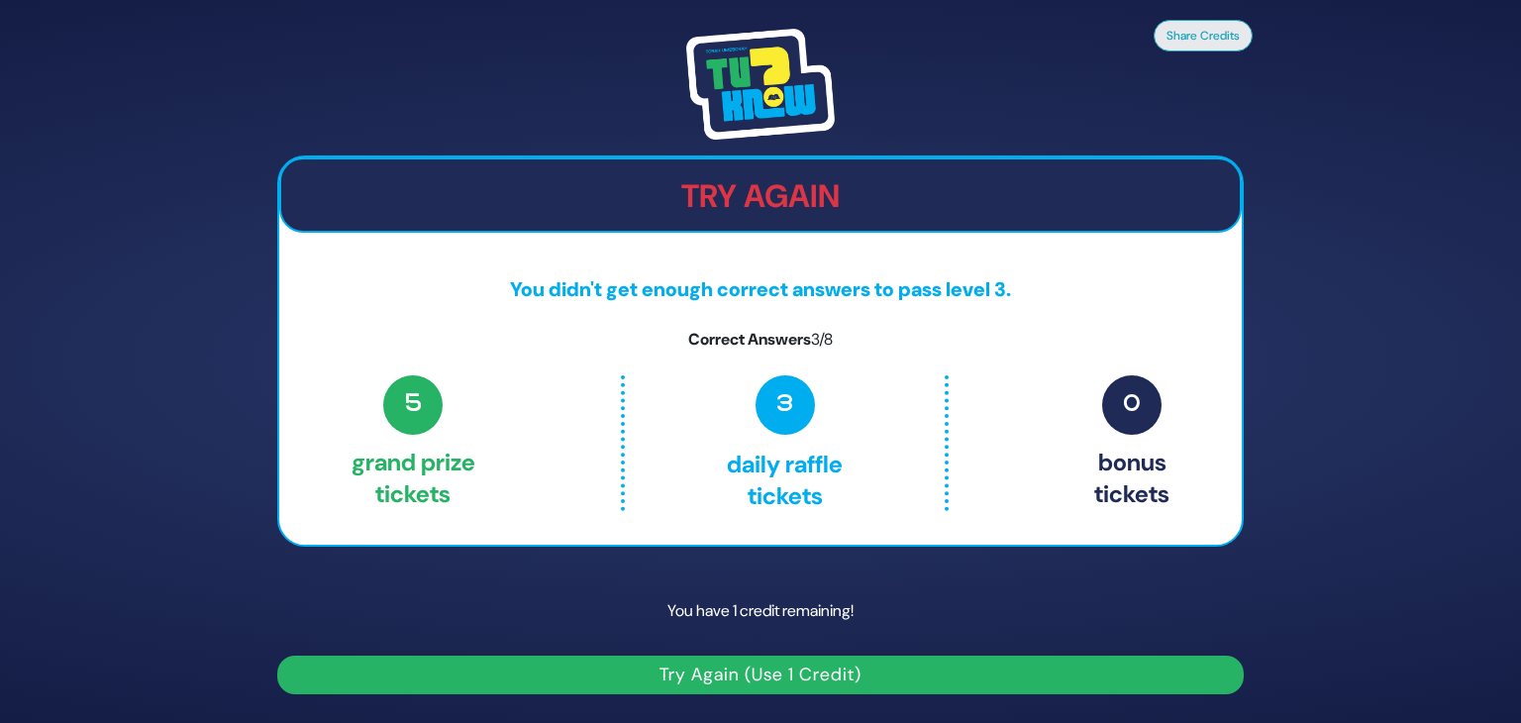
click at [725, 678] on button "Try Again (Use 1 Credit)" at bounding box center [760, 674] width 966 height 39
click at [824, 671] on button "Try Again (Use 1 Credit)" at bounding box center [760, 674] width 966 height 39
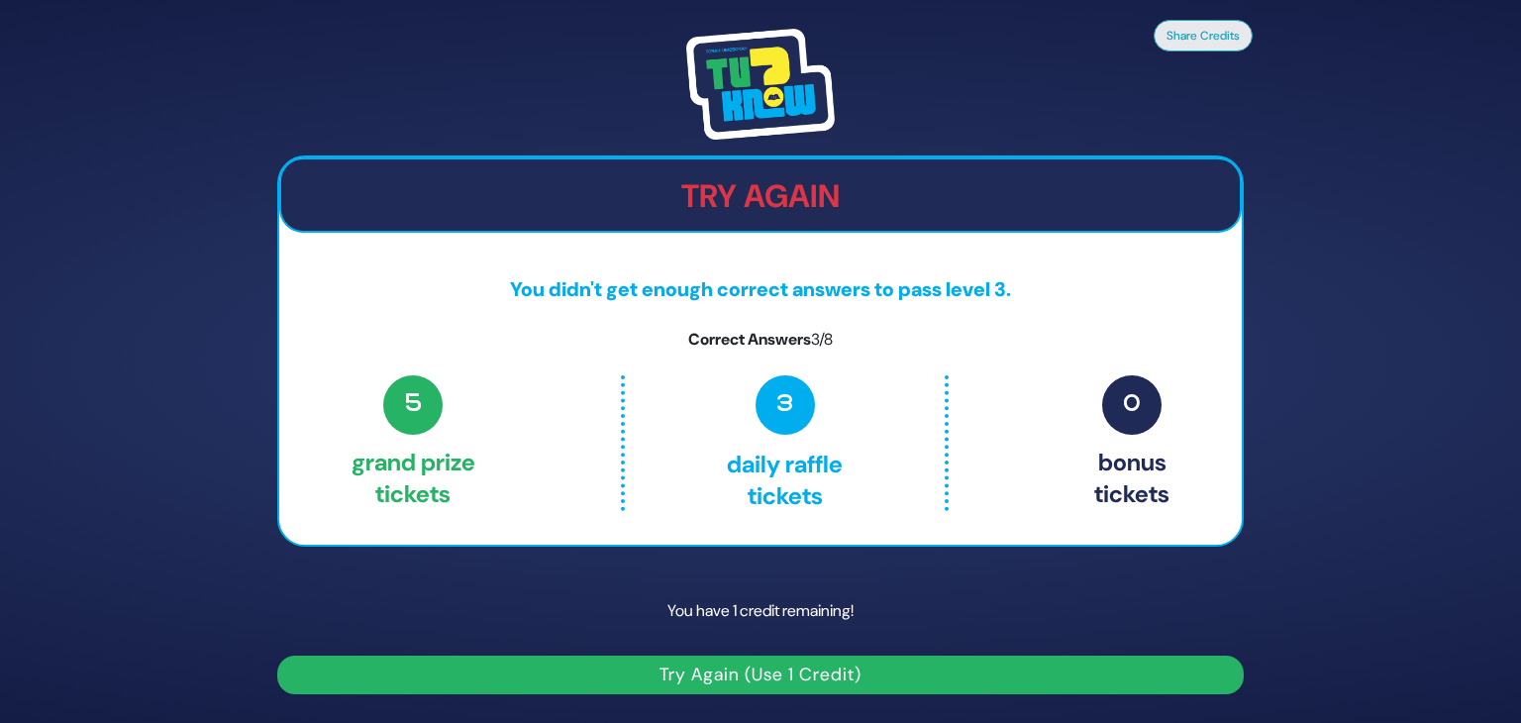
click at [756, 677] on button "Try Again (Use 1 Credit)" at bounding box center [760, 674] width 966 height 39
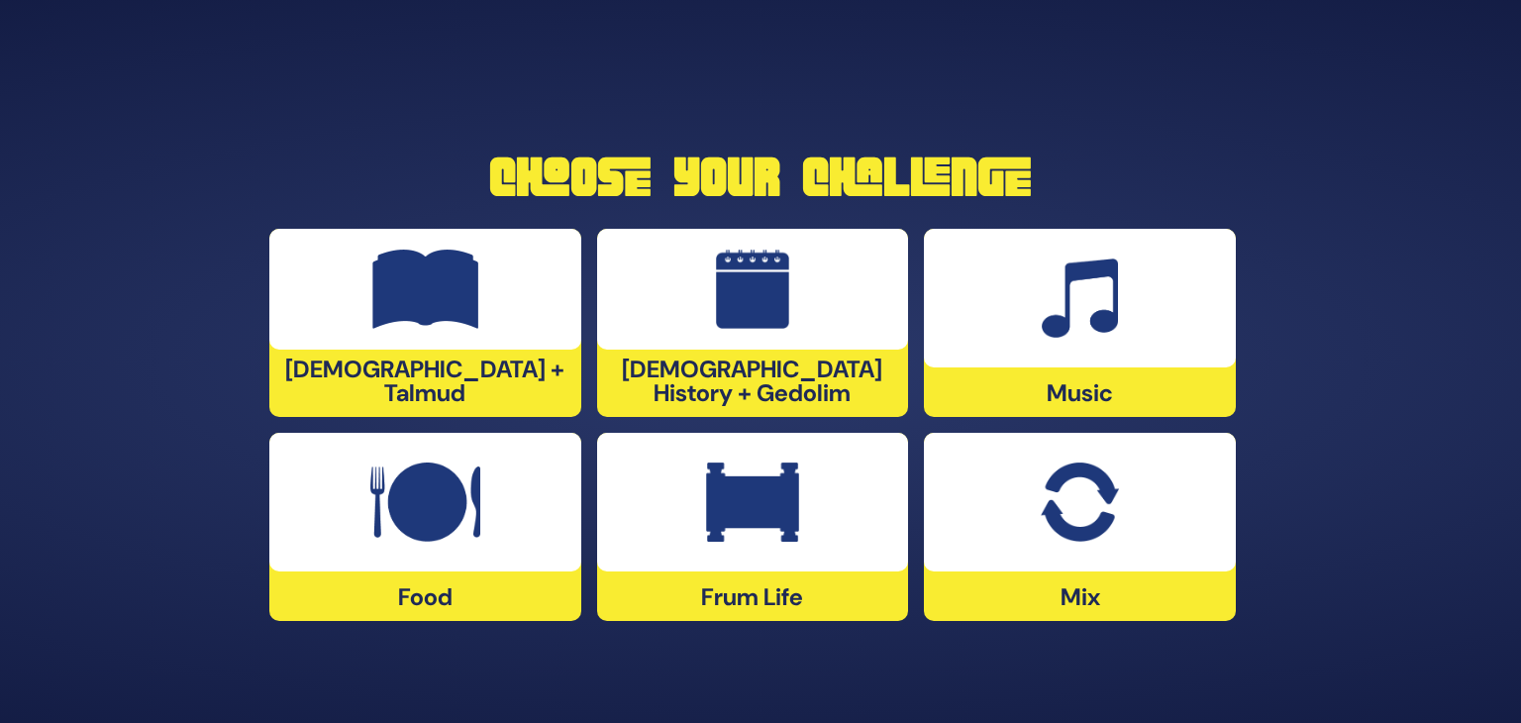
click at [758, 308] on img at bounding box center [753, 289] width 74 height 79
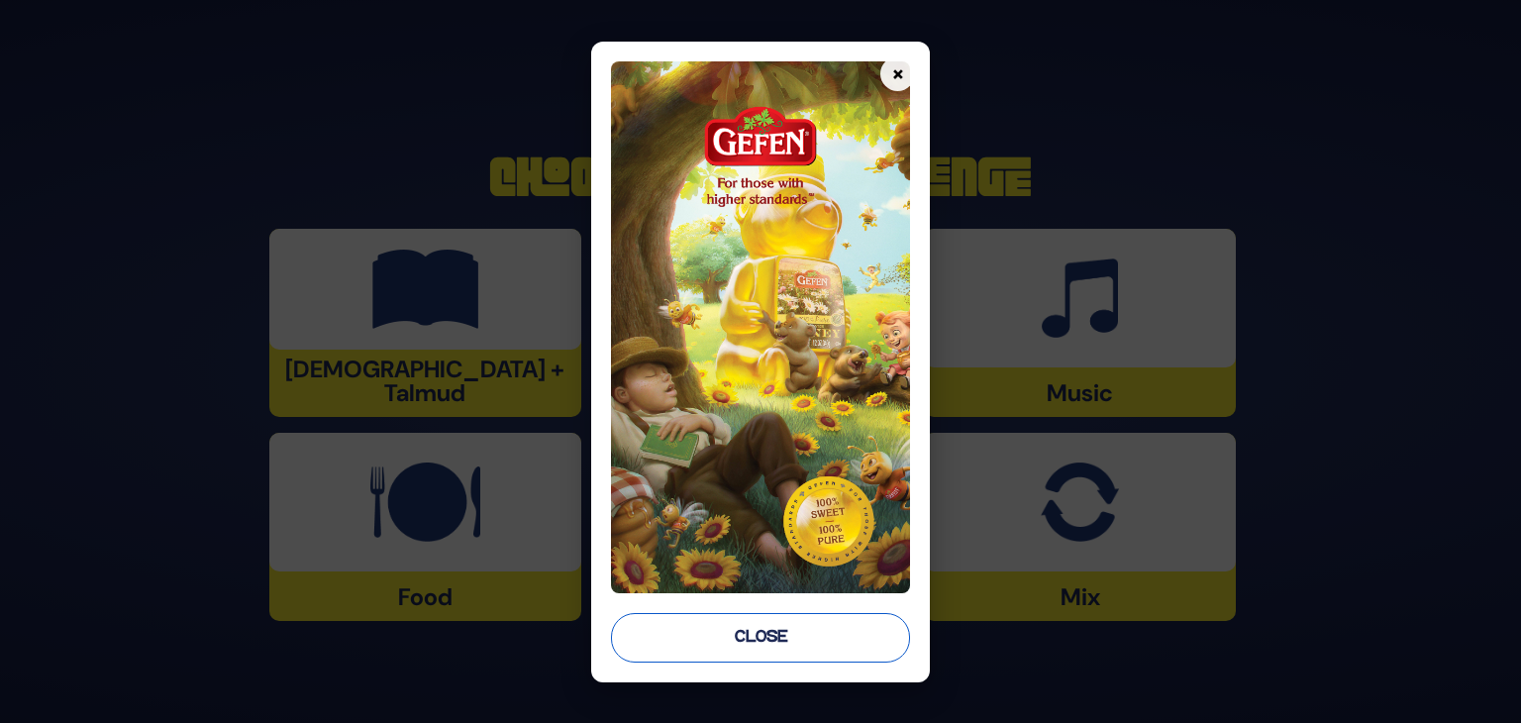
click at [740, 654] on button "Close" at bounding box center [760, 638] width 299 height 50
